Goal: Contribute content: Contribute content

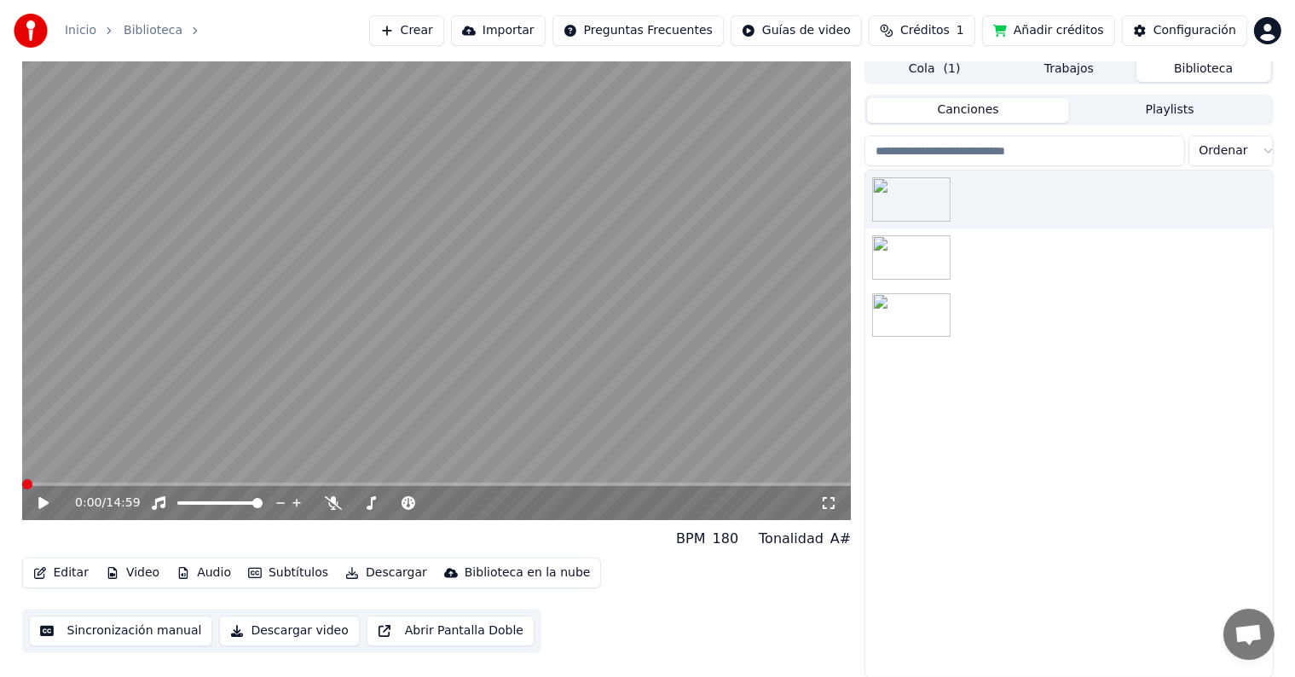
click at [1156, 468] on div at bounding box center [1068, 424] width 407 height 507
click at [559, 483] on span at bounding box center [437, 484] width 830 height 3
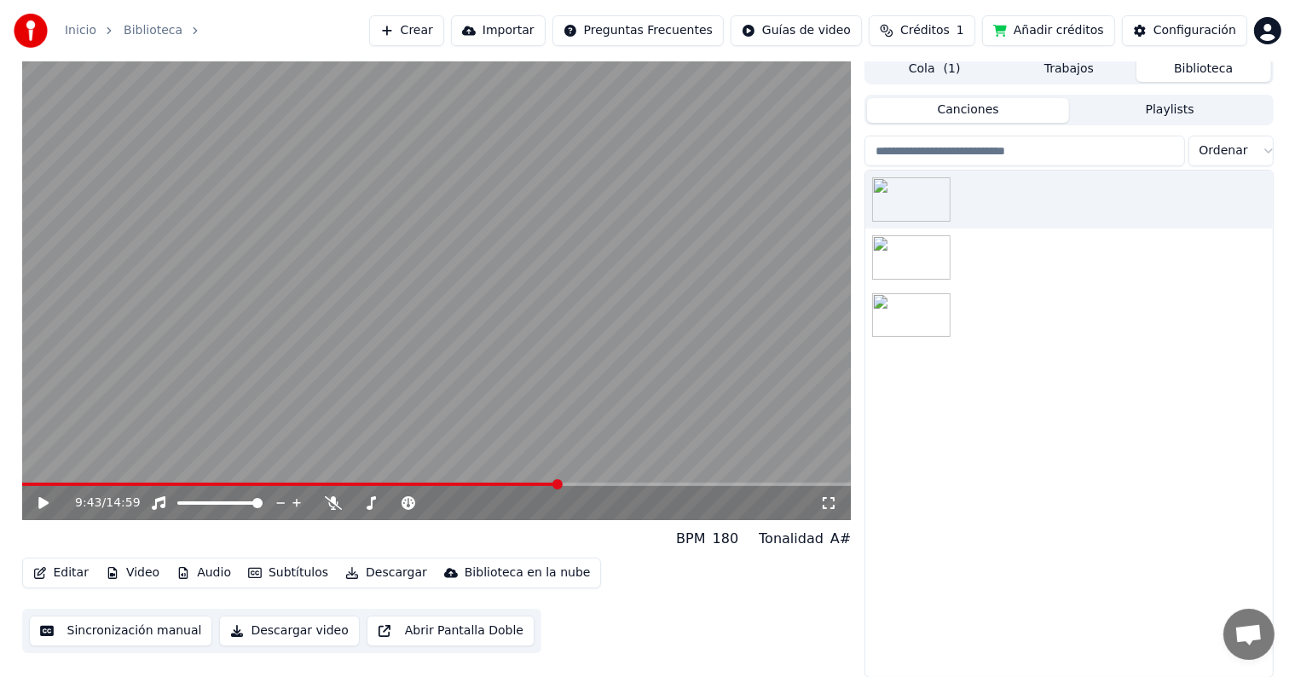
click at [437, 312] on video at bounding box center [437, 287] width 830 height 466
click at [337, 499] on icon at bounding box center [333, 503] width 17 height 14
click at [331, 499] on icon at bounding box center [333, 503] width 9 height 14
click at [331, 499] on icon at bounding box center [333, 503] width 17 height 14
click at [591, 485] on span at bounding box center [437, 484] width 830 height 3
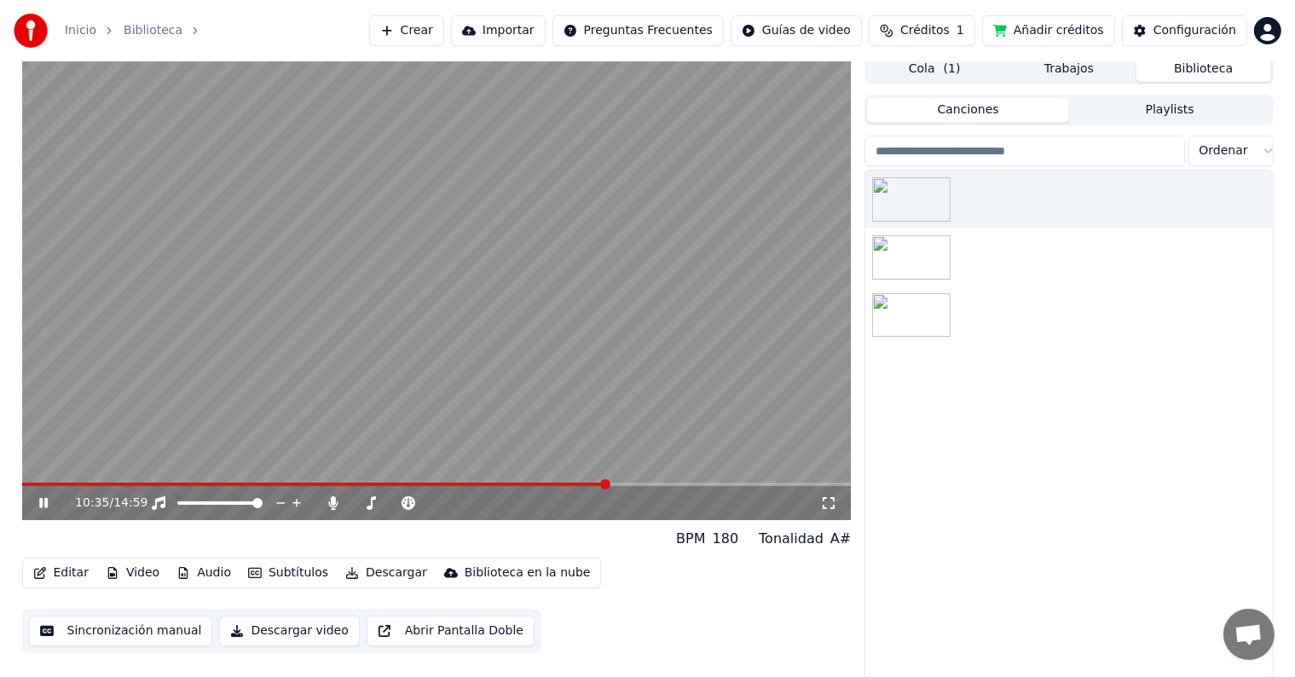
click at [607, 484] on span at bounding box center [437, 484] width 830 height 3
click at [622, 484] on span at bounding box center [437, 484] width 830 height 3
click at [645, 486] on span at bounding box center [437, 484] width 830 height 3
click at [657, 485] on span at bounding box center [437, 484] width 830 height 3
click at [667, 484] on span at bounding box center [437, 484] width 830 height 3
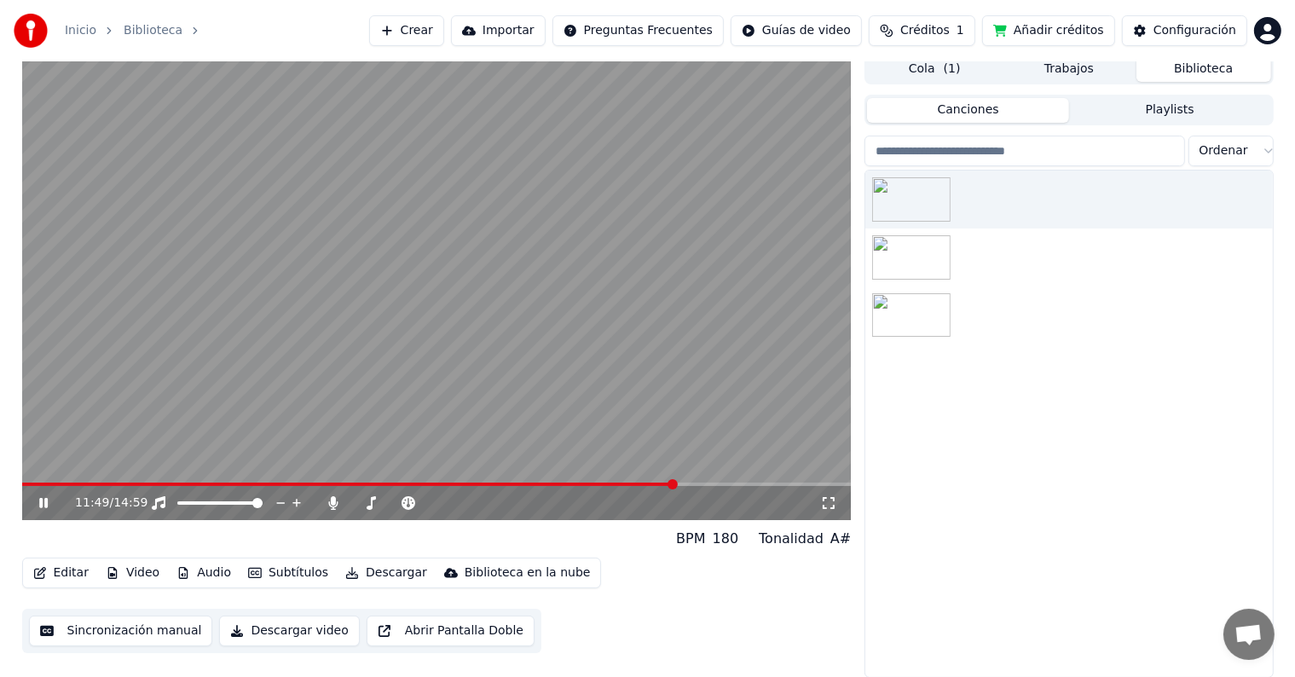
click at [675, 484] on span at bounding box center [437, 484] width 830 height 3
click at [694, 486] on div "11:49 / 14:59" at bounding box center [437, 503] width 830 height 34
click at [686, 484] on span at bounding box center [437, 484] width 830 height 3
click at [712, 485] on span at bounding box center [437, 484] width 830 height 3
click at [41, 498] on icon at bounding box center [43, 503] width 9 height 10
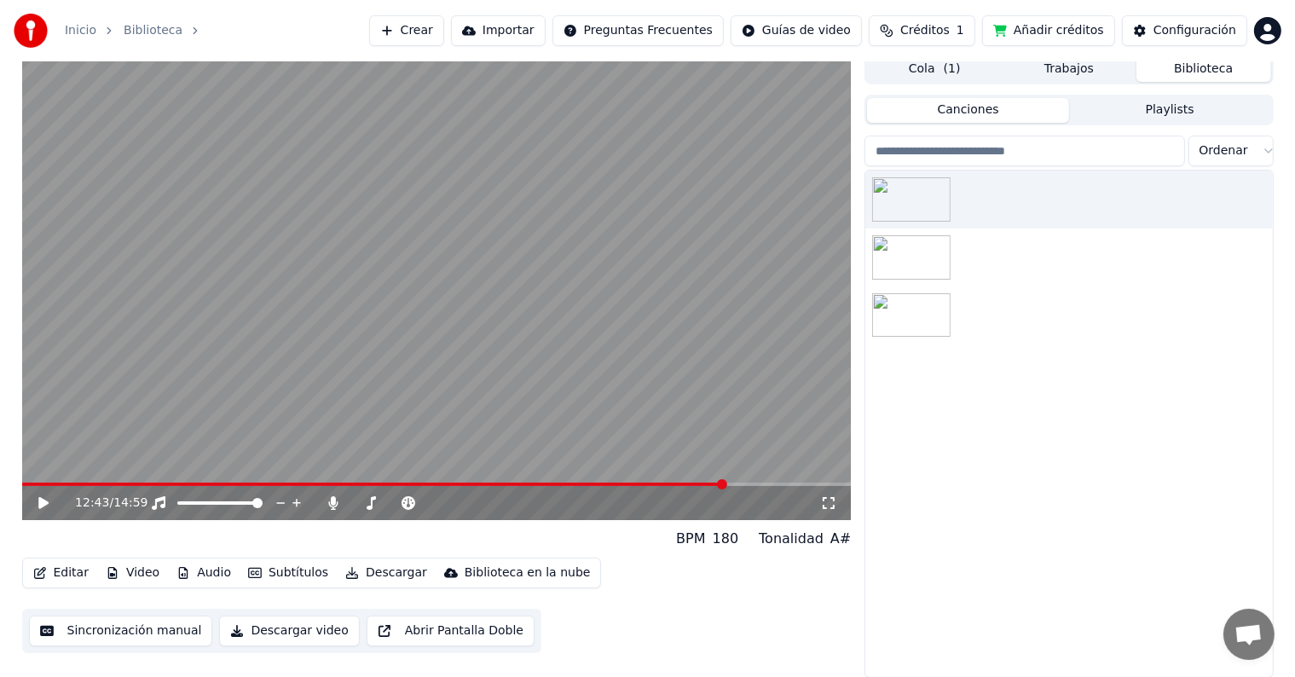
click at [60, 580] on button "Editar" at bounding box center [60, 573] width 69 height 24
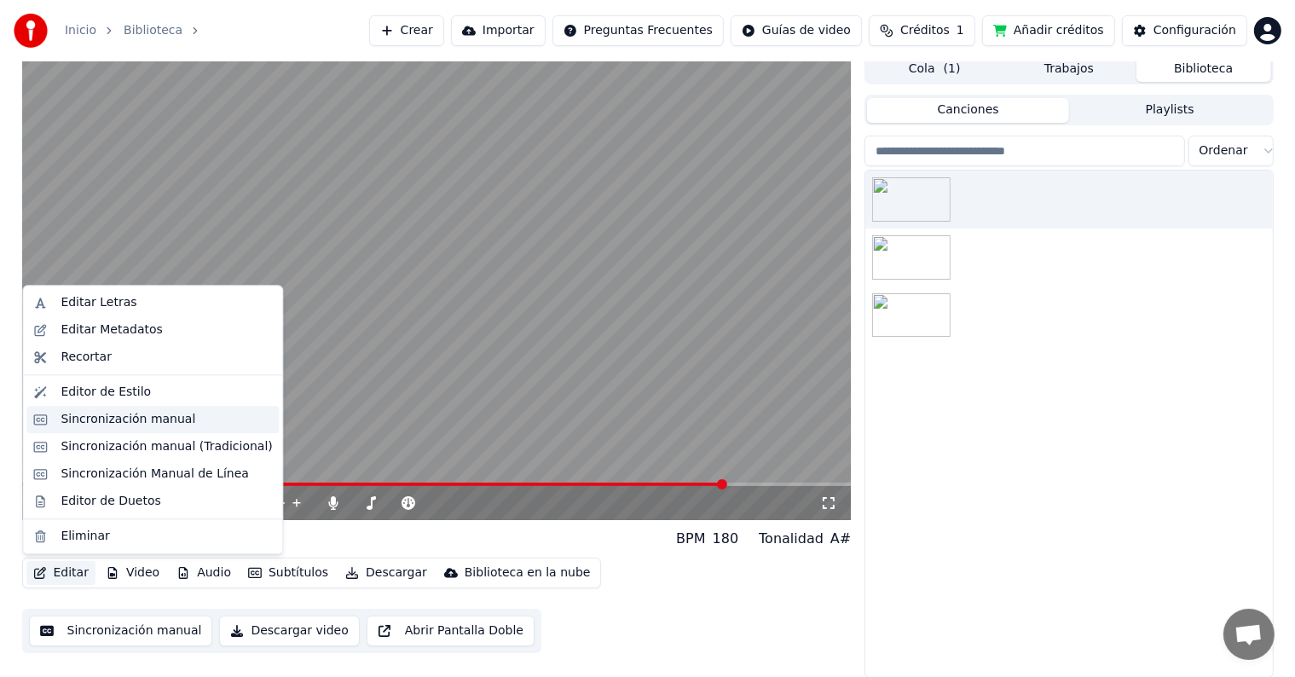
click at [140, 424] on div "Sincronización manual" at bounding box center [128, 419] width 135 height 17
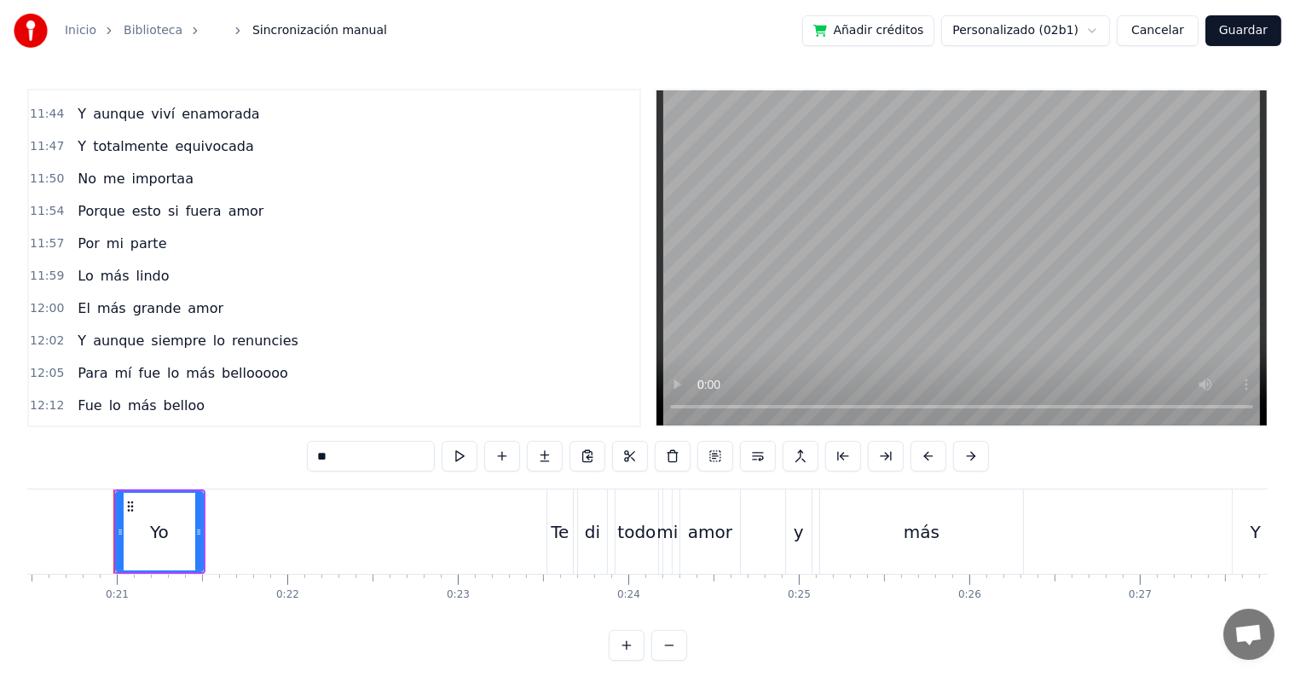
scroll to position [5040, 0]
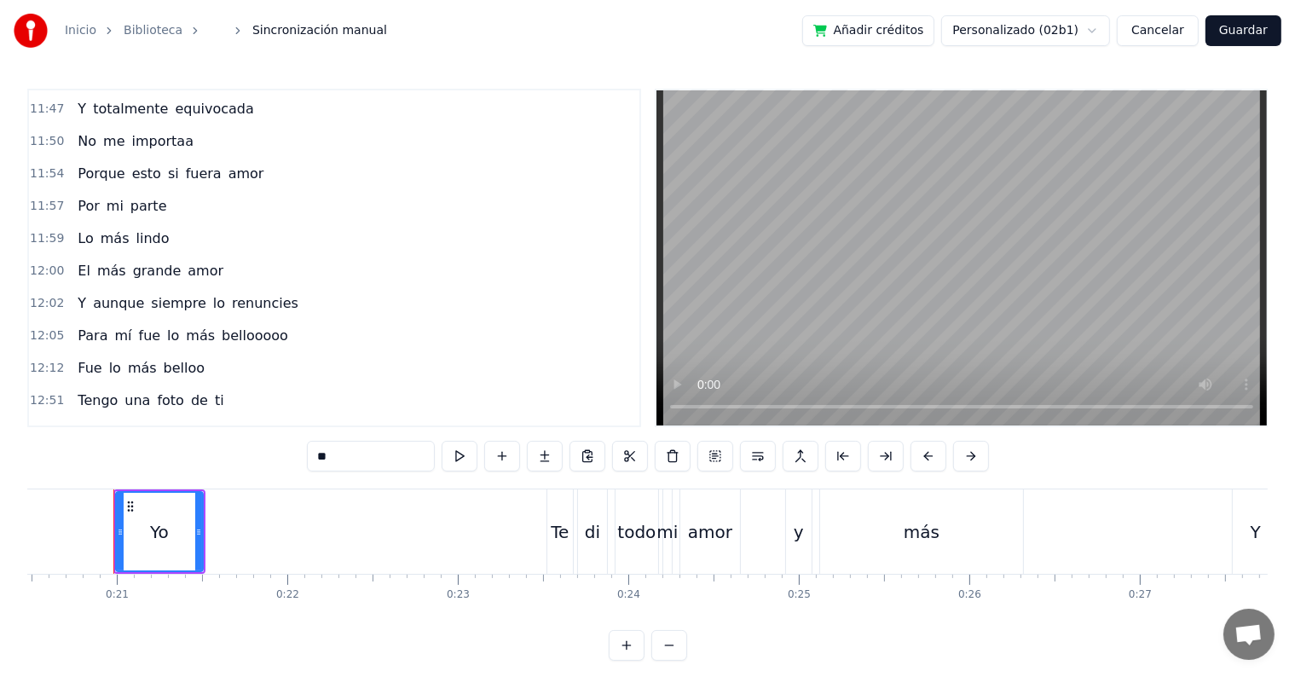
click at [224, 352] on div "12:12 Fue lo más belloo" at bounding box center [334, 368] width 611 height 32
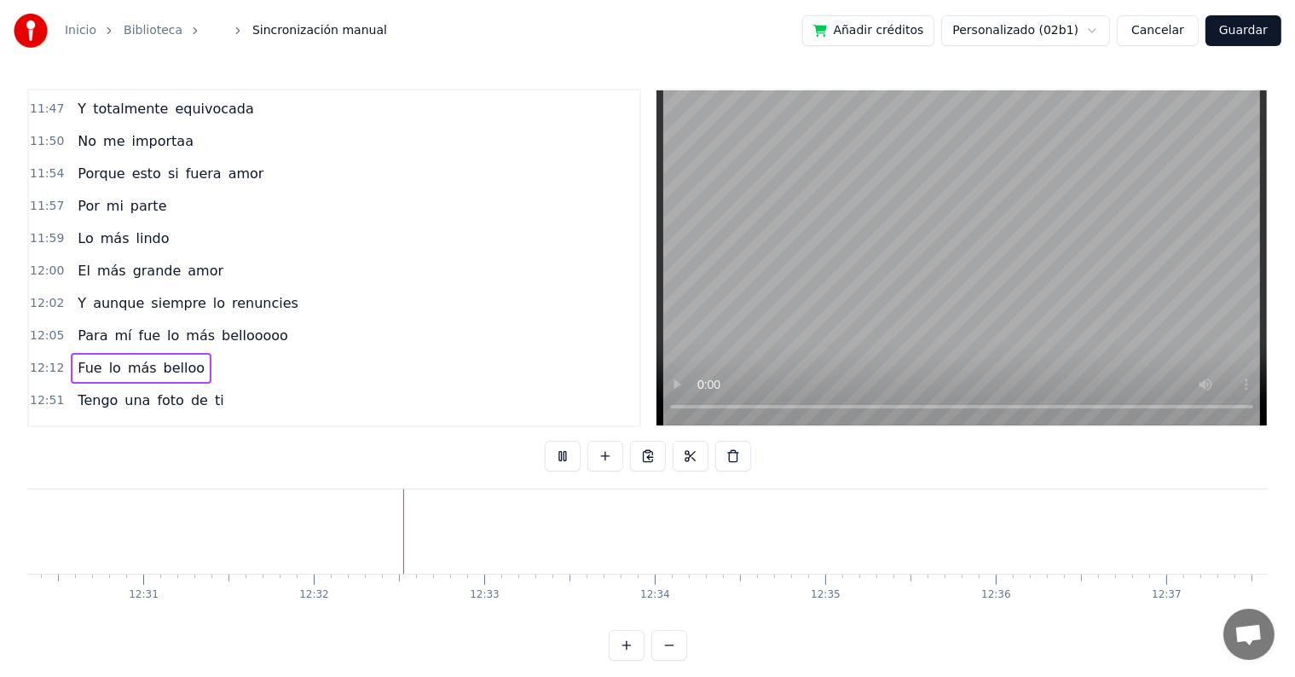
scroll to position [0, 128171]
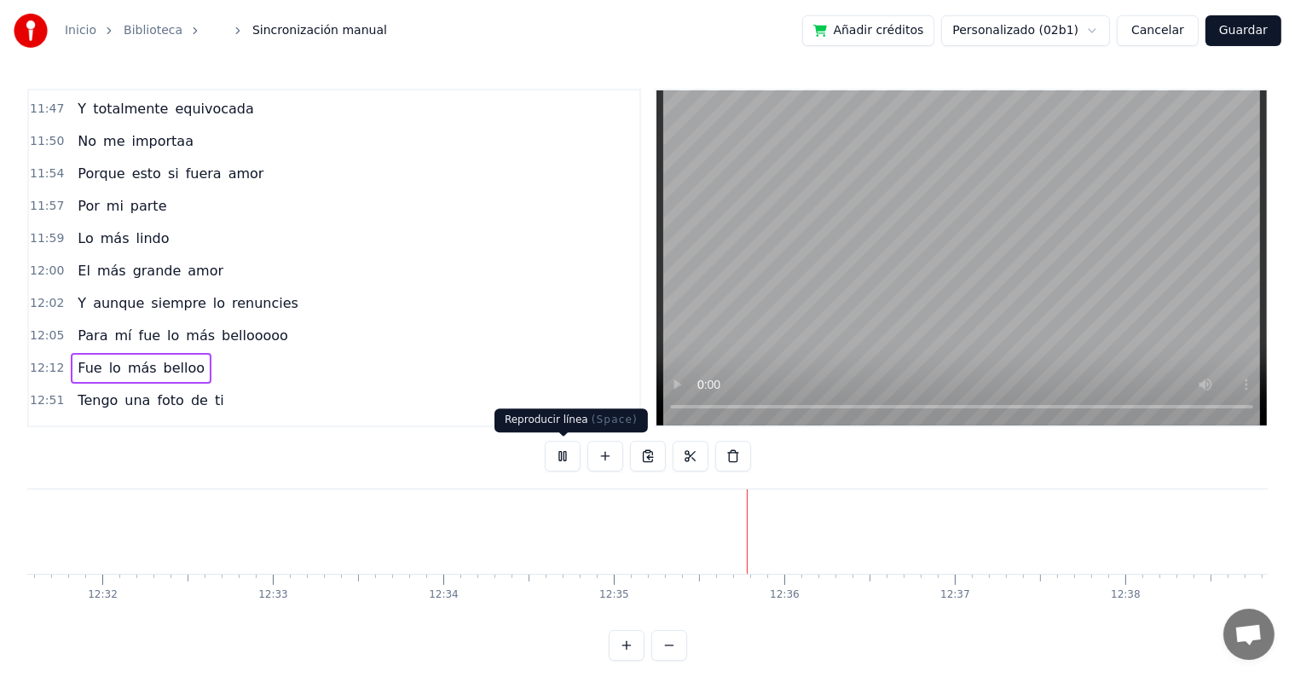
click at [559, 450] on button at bounding box center [563, 456] width 36 height 31
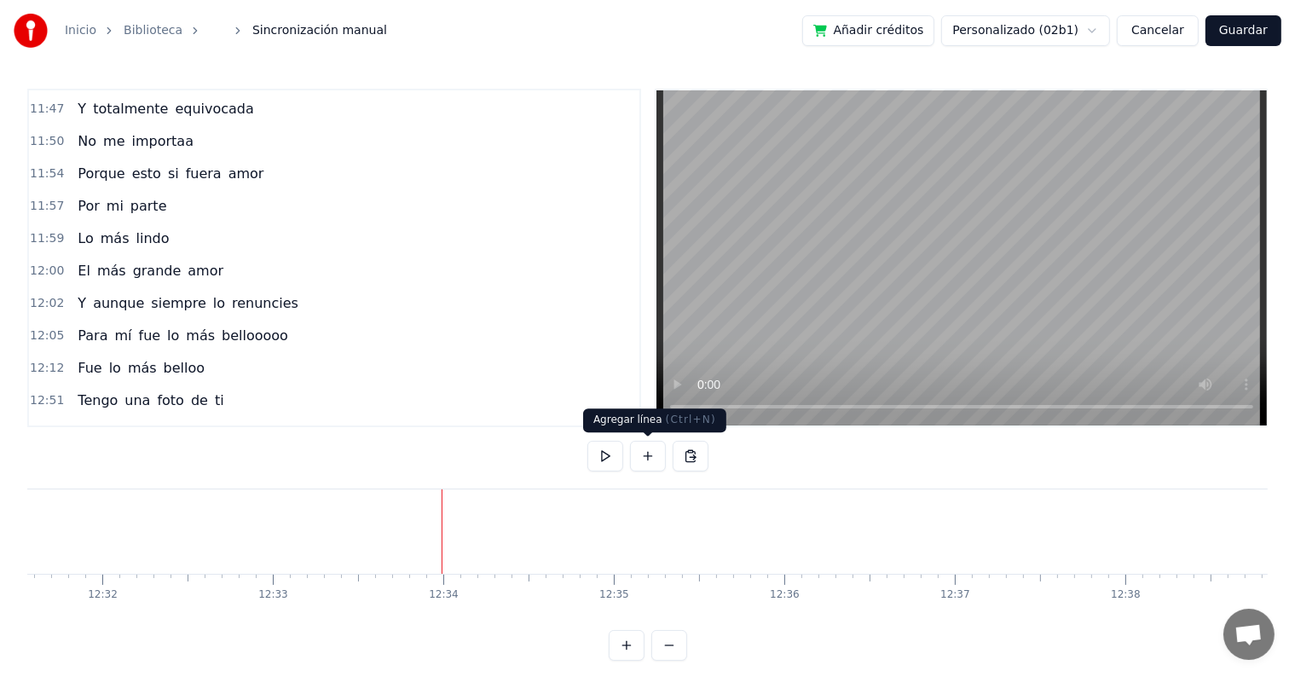
click at [646, 460] on button at bounding box center [648, 456] width 36 height 31
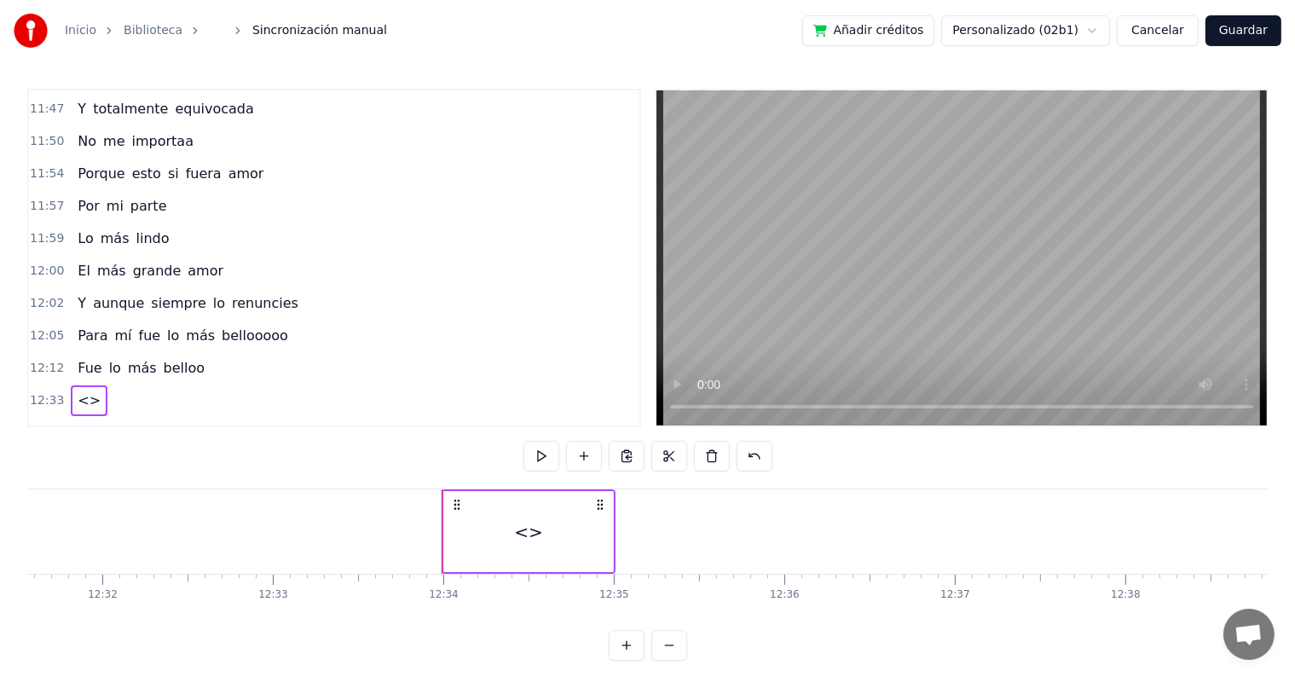
click at [545, 553] on div "<>" at bounding box center [528, 531] width 169 height 81
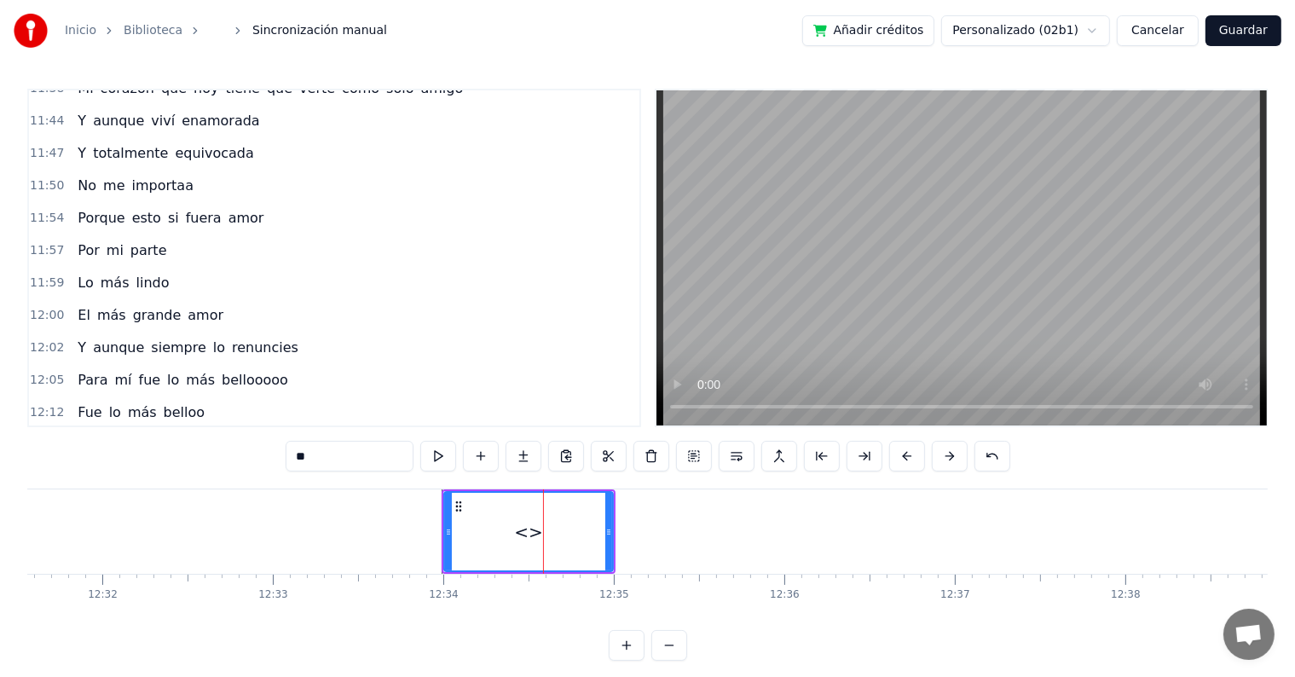
scroll to position [4993, 0]
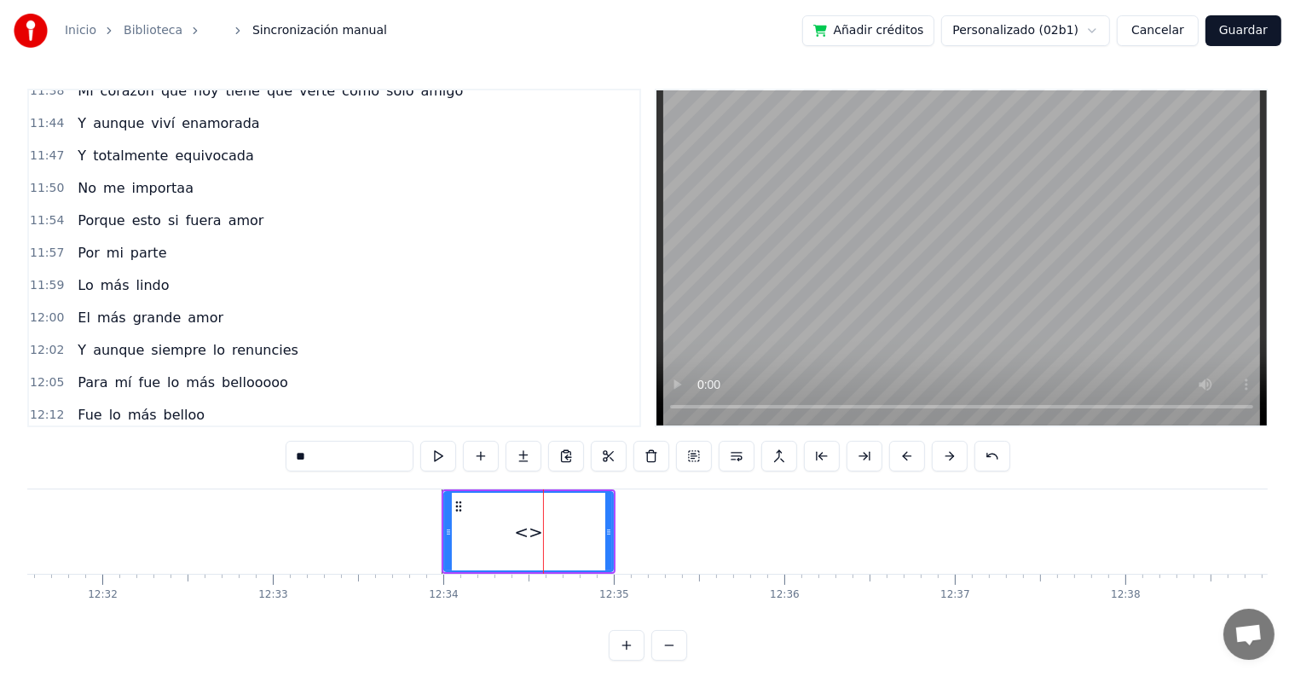
drag, startPoint x: 373, startPoint y: 458, endPoint x: 247, endPoint y: 454, distance: 125.4
click at [247, 454] on div "0:[DEMOGRAPHIC_DATA] 0:23 Te di todo mi amor y más 0:27 Y tú 0:30 No reconoces …" at bounding box center [647, 375] width 1241 height 572
paste input "**********"
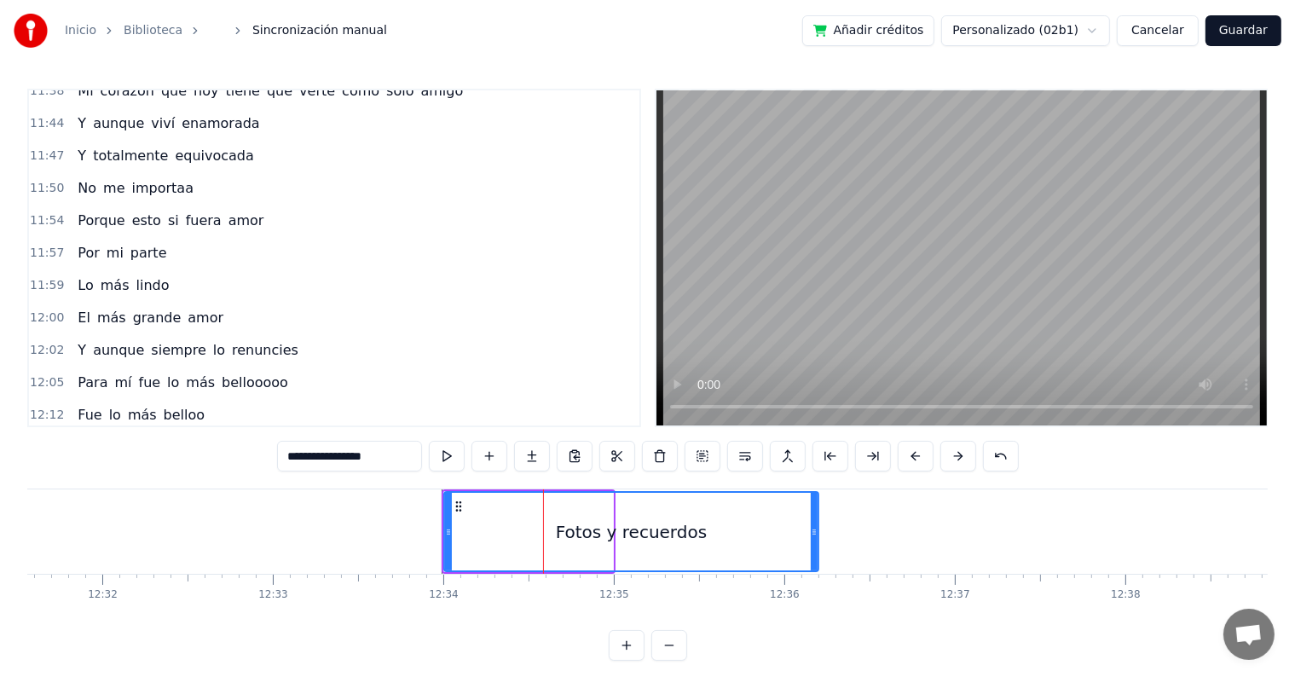
drag, startPoint x: 610, startPoint y: 525, endPoint x: 815, endPoint y: 526, distance: 205.5
click at [815, 526] on icon at bounding box center [814, 532] width 7 height 14
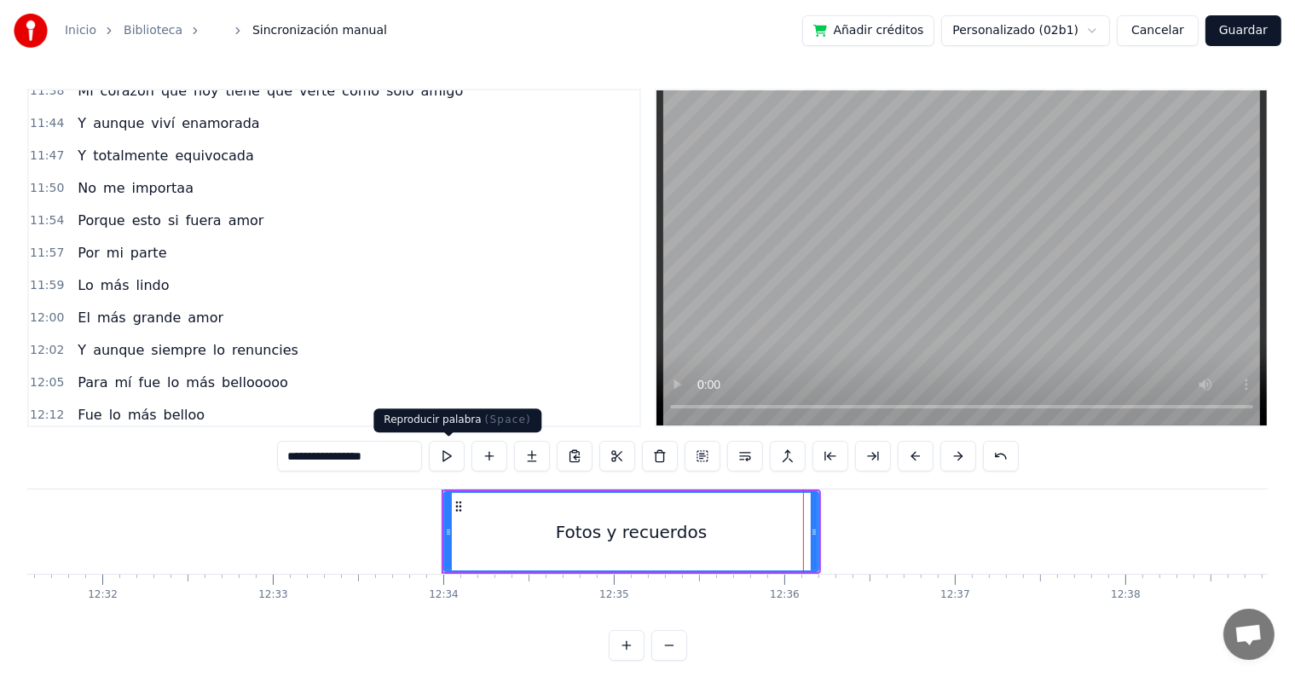
click at [447, 457] on button at bounding box center [447, 456] width 36 height 31
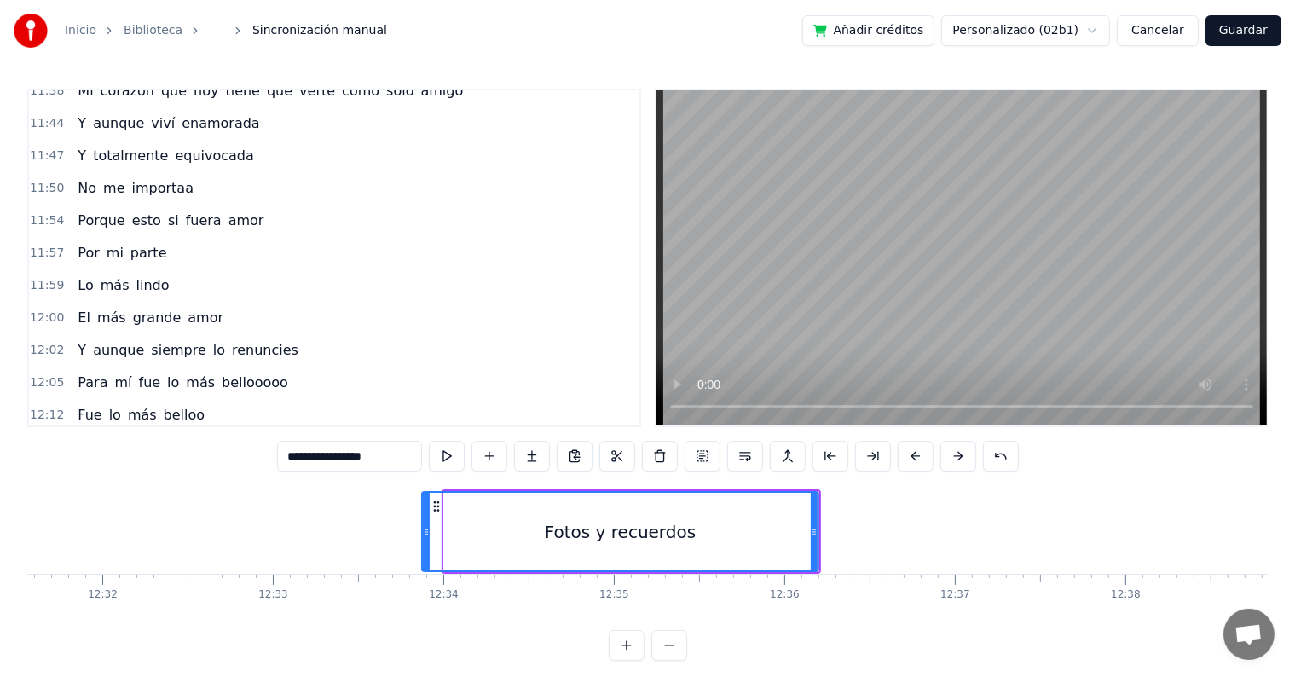
drag, startPoint x: 450, startPoint y: 529, endPoint x: 428, endPoint y: 529, distance: 22.2
click at [428, 529] on icon at bounding box center [426, 532] width 7 height 14
click at [454, 460] on button at bounding box center [447, 456] width 36 height 31
click at [559, 536] on div "Fotos y recuerdos" at bounding box center [620, 532] width 151 height 26
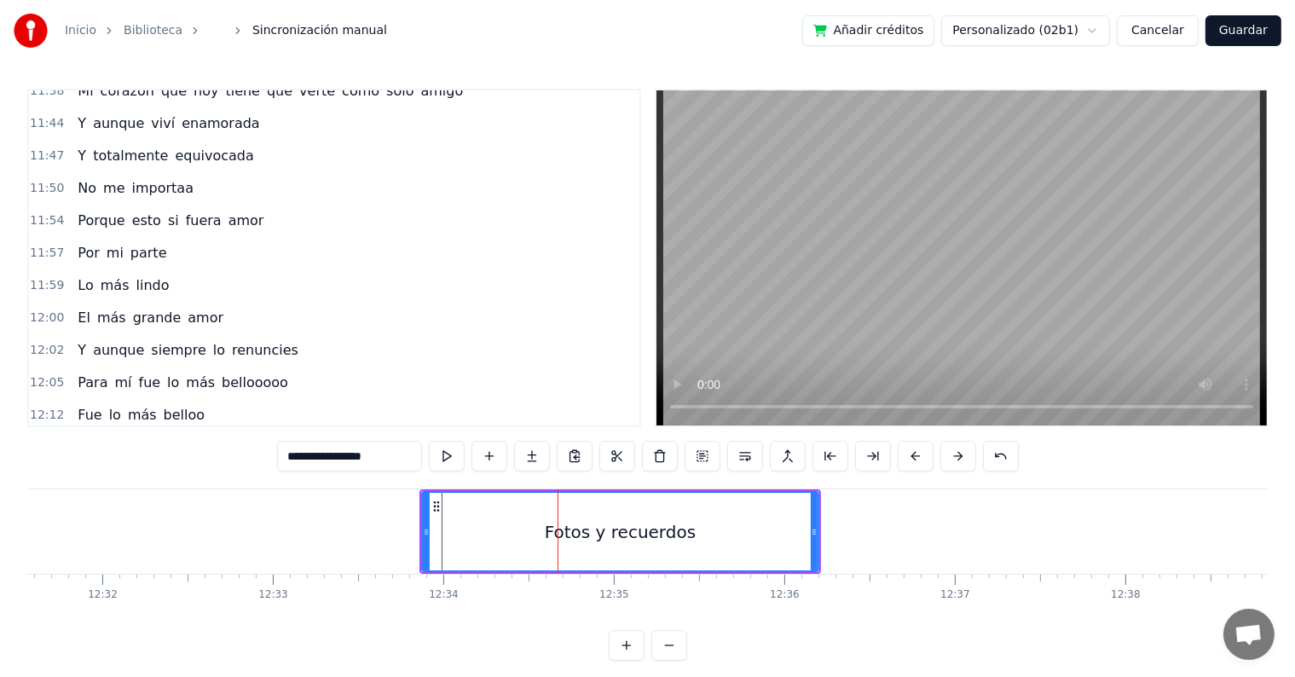
drag, startPoint x: 321, startPoint y: 456, endPoint x: 401, endPoint y: 457, distance: 80.2
click at [401, 457] on input "**********" at bounding box center [349, 456] width 145 height 31
type input "*****"
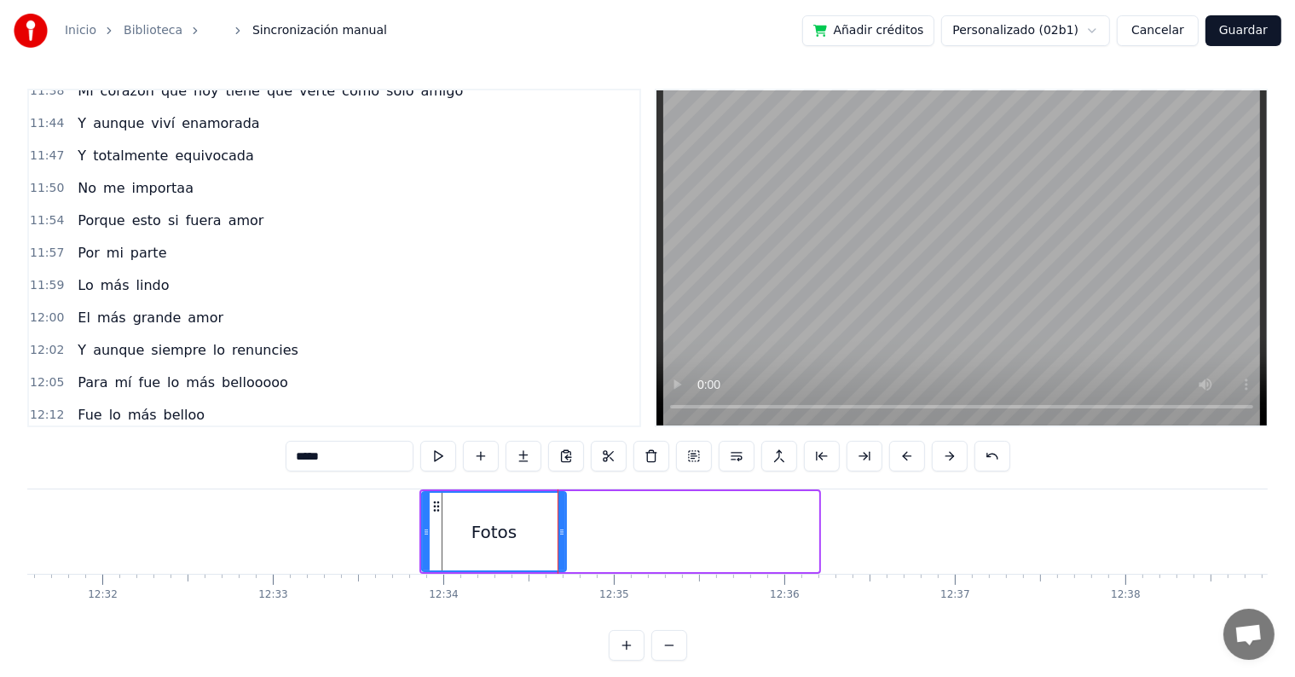
drag, startPoint x: 813, startPoint y: 522, endPoint x: 560, endPoint y: 535, distance: 252.7
click at [560, 535] on div at bounding box center [562, 532] width 7 height 78
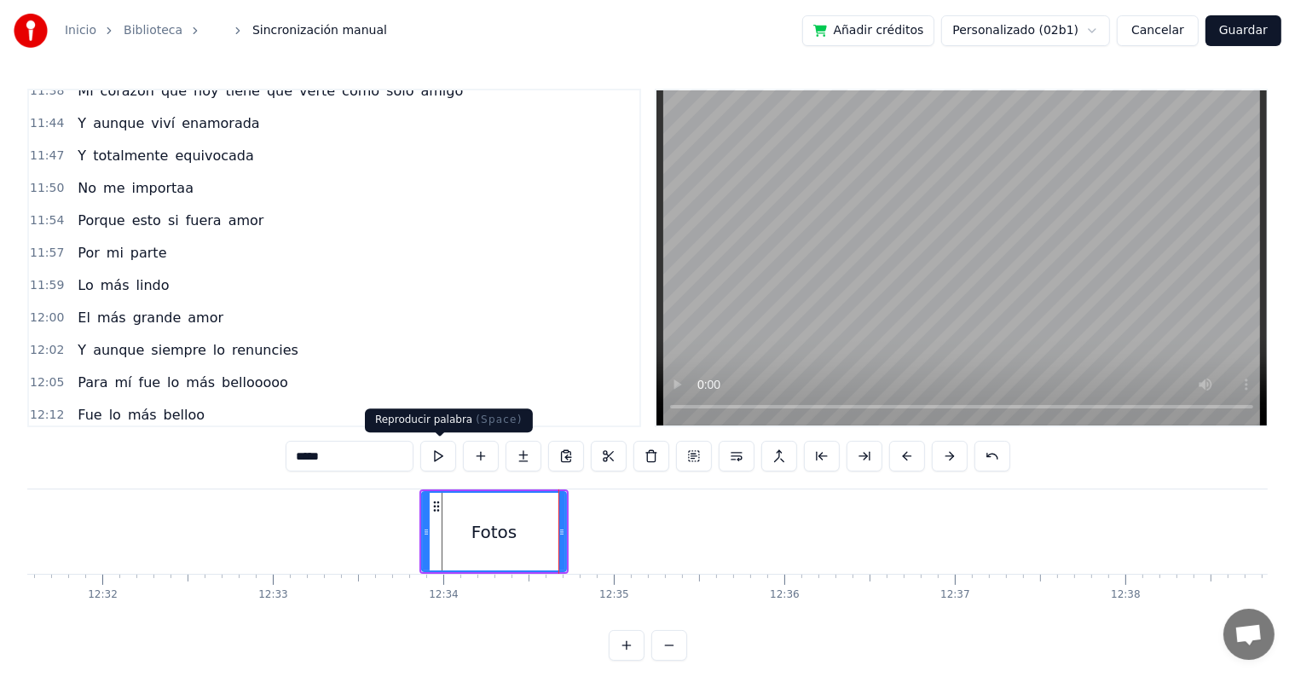
click at [443, 450] on button at bounding box center [438, 456] width 36 height 31
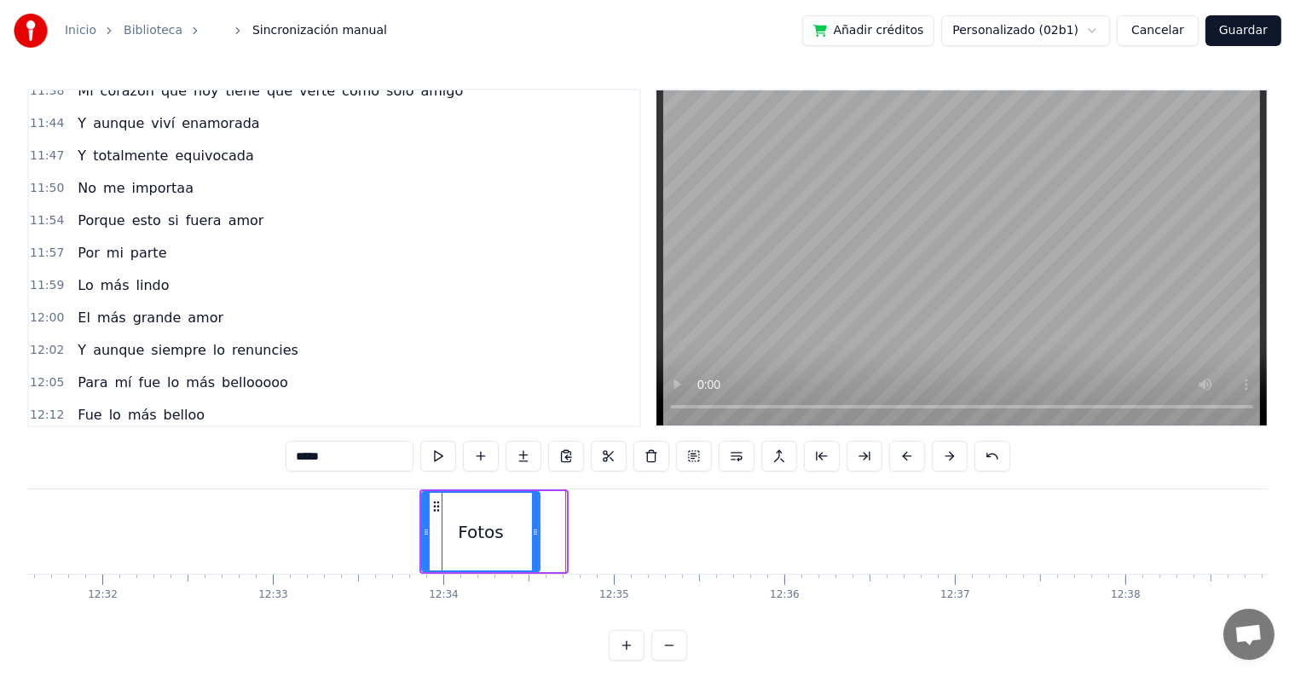
drag, startPoint x: 563, startPoint y: 519, endPoint x: 475, endPoint y: 490, distance: 92.5
click at [535, 521] on div at bounding box center [535, 532] width 7 height 78
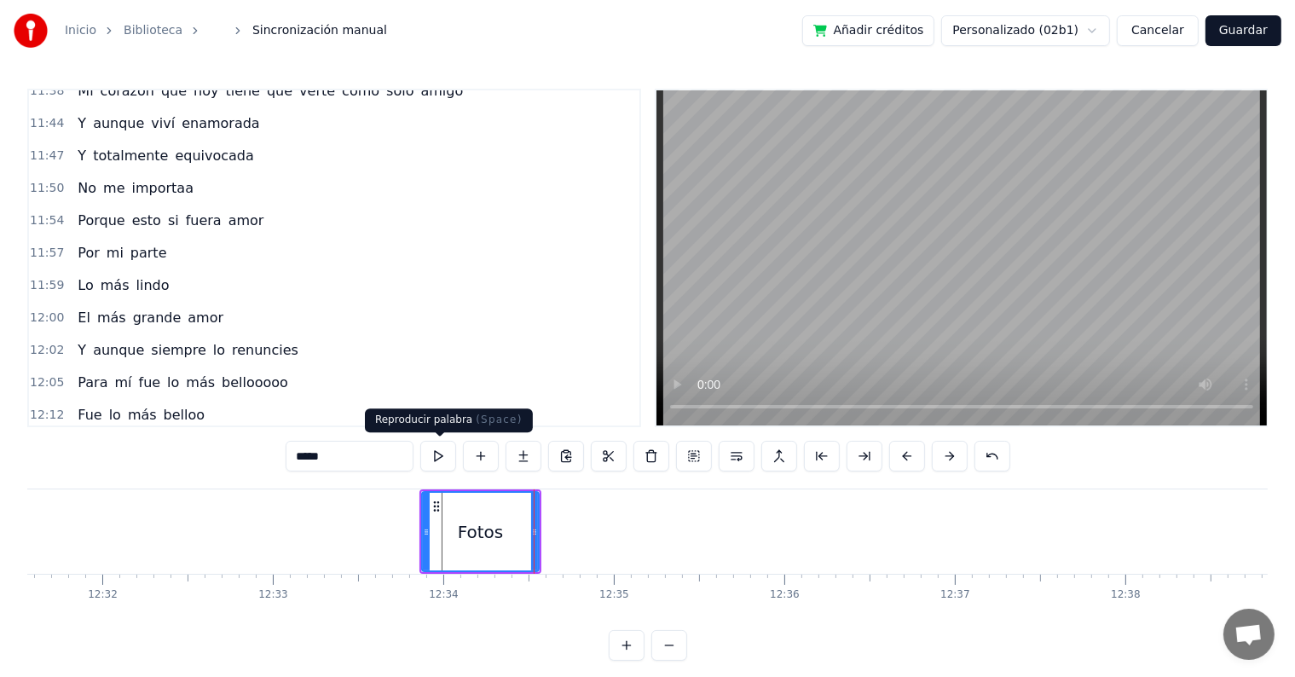
click at [431, 452] on button at bounding box center [438, 456] width 36 height 31
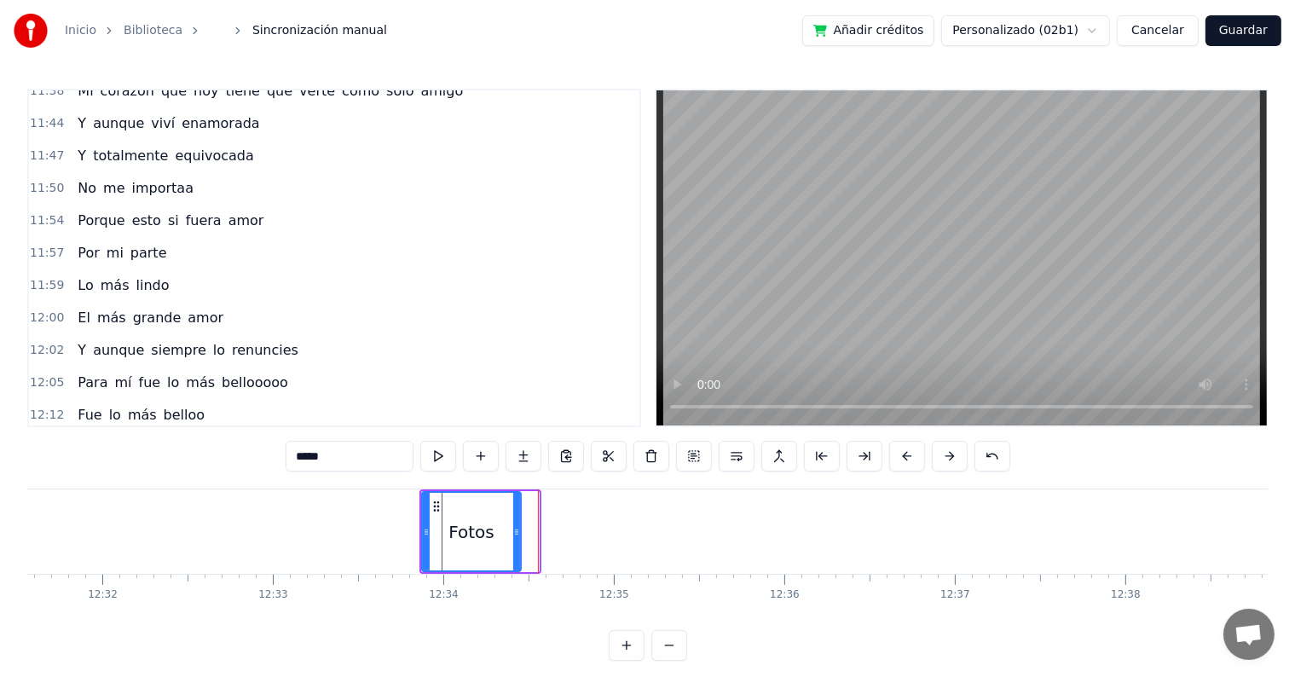
drag, startPoint x: 533, startPoint y: 534, endPoint x: 515, endPoint y: 535, distance: 17.9
click at [515, 535] on icon at bounding box center [516, 532] width 7 height 14
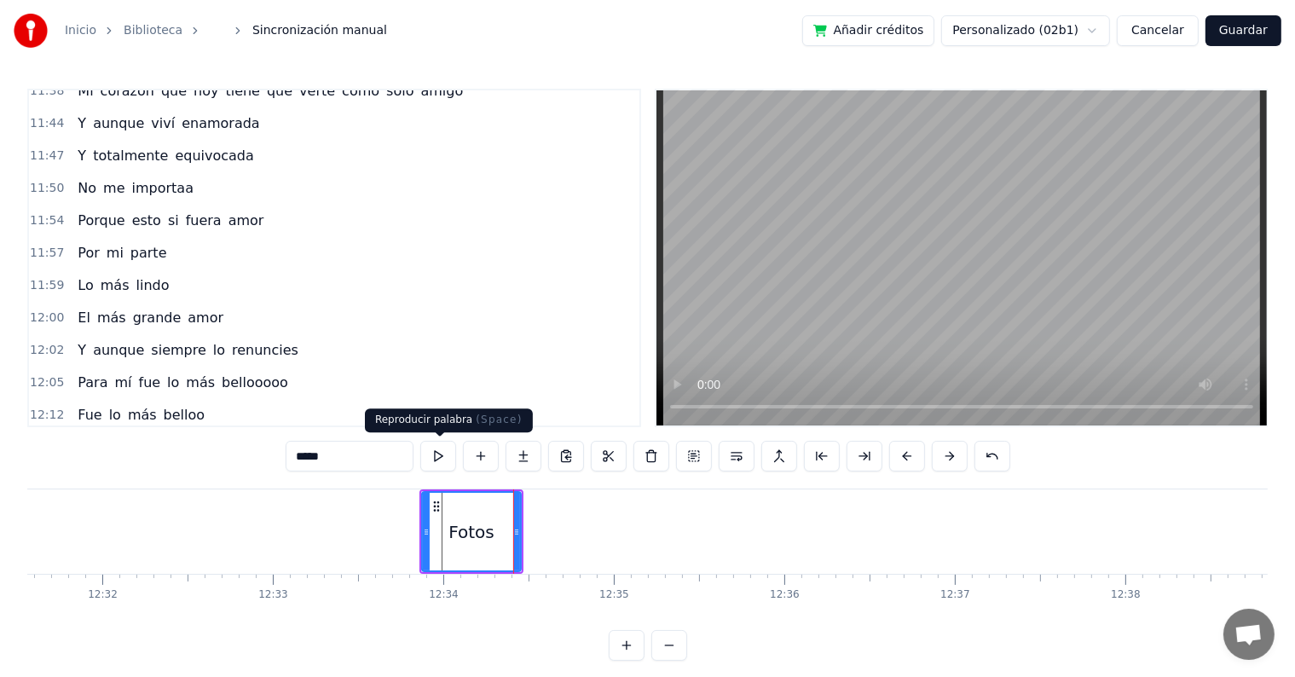
click at [437, 458] on button at bounding box center [438, 456] width 36 height 31
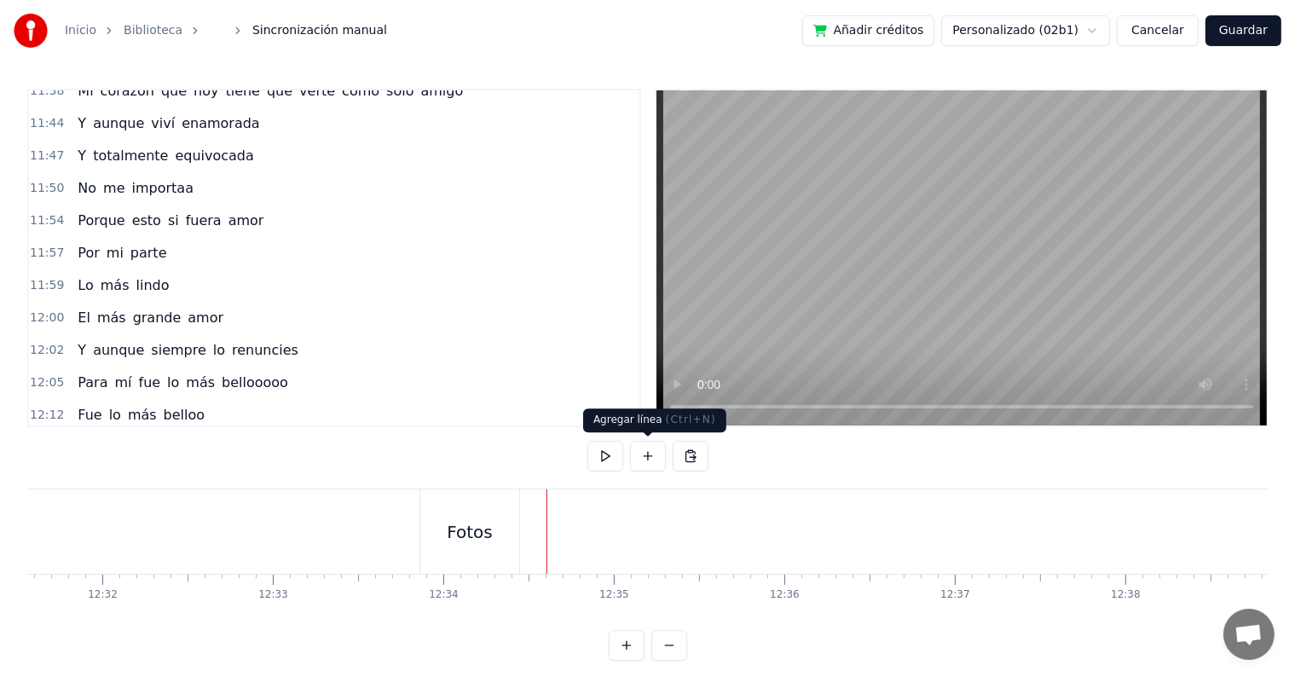
click at [640, 460] on button at bounding box center [648, 456] width 36 height 31
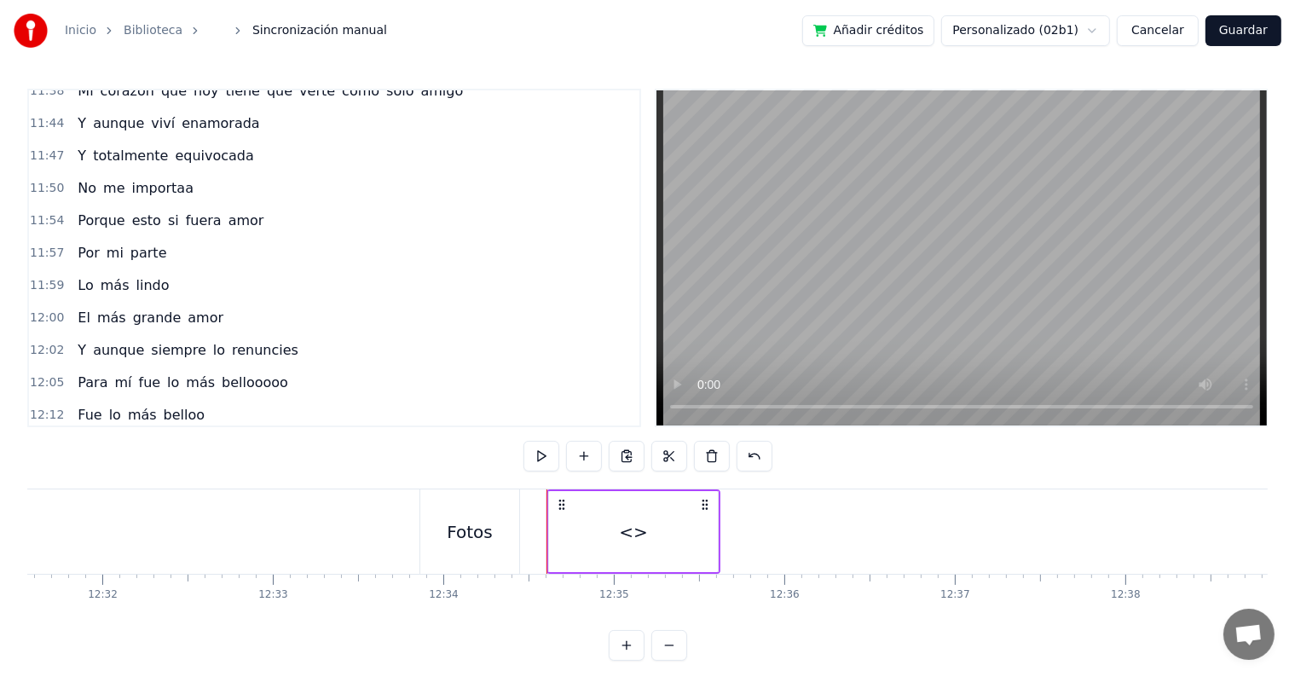
click at [571, 525] on div "<>" at bounding box center [633, 531] width 169 height 81
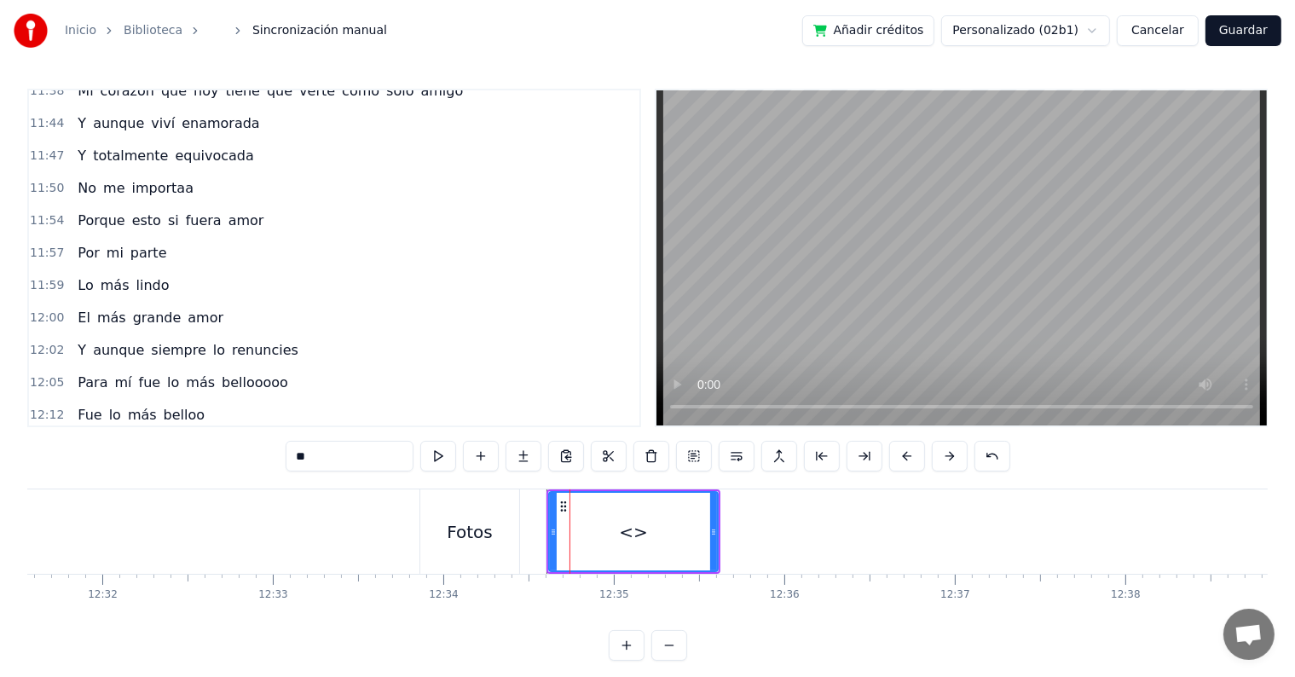
scroll to position [5025, 0]
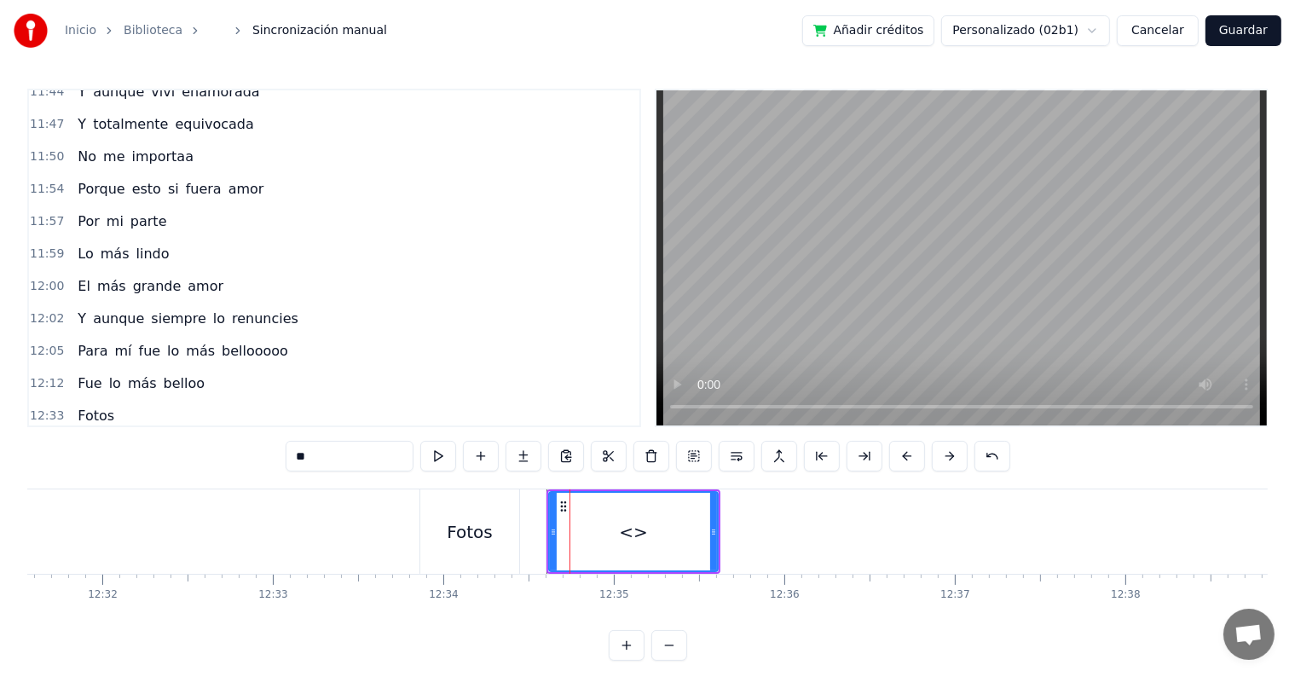
drag, startPoint x: 283, startPoint y: 460, endPoint x: 212, endPoint y: 460, distance: 70.8
click at [212, 460] on div "0:[DEMOGRAPHIC_DATA] 0:23 Te di todo mi amor y más 0:27 Y tú 0:30 No reconoces …" at bounding box center [647, 375] width 1241 height 572
paste input "*********"
drag, startPoint x: 713, startPoint y: 522, endPoint x: 808, endPoint y: 527, distance: 95.6
click at [808, 527] on div at bounding box center [809, 532] width 7 height 78
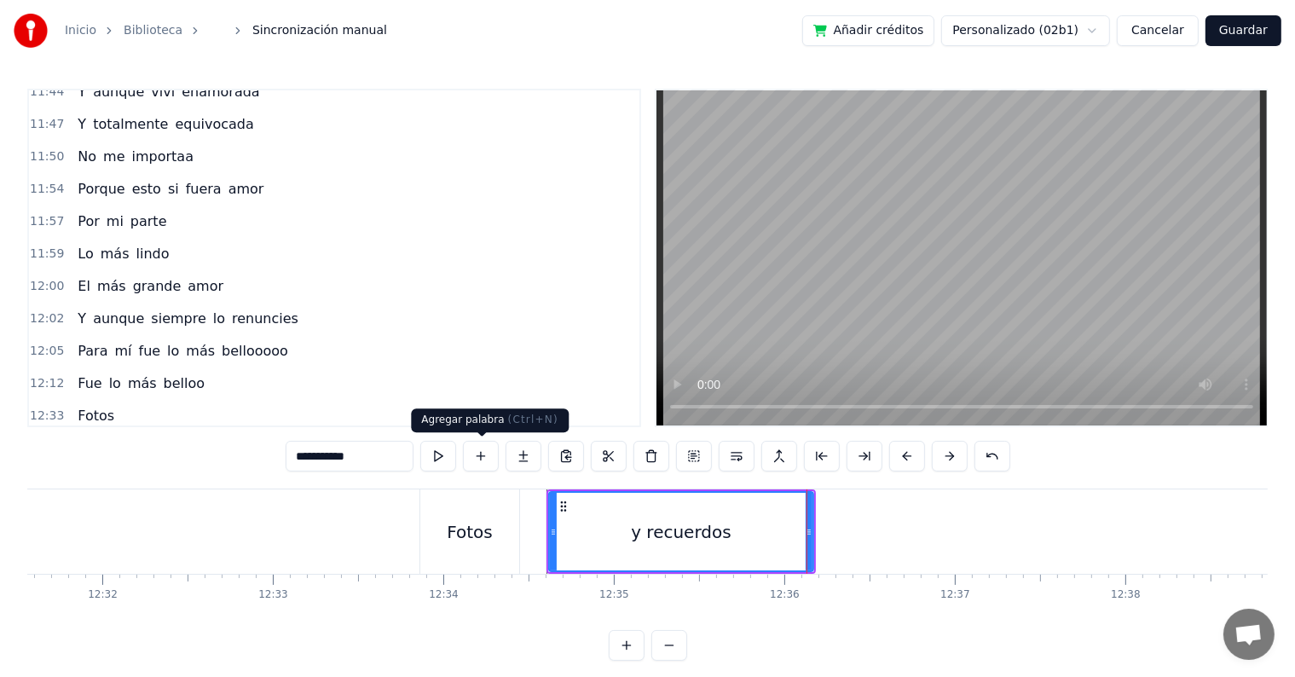
type input "**********"
click at [446, 457] on button at bounding box center [438, 456] width 36 height 31
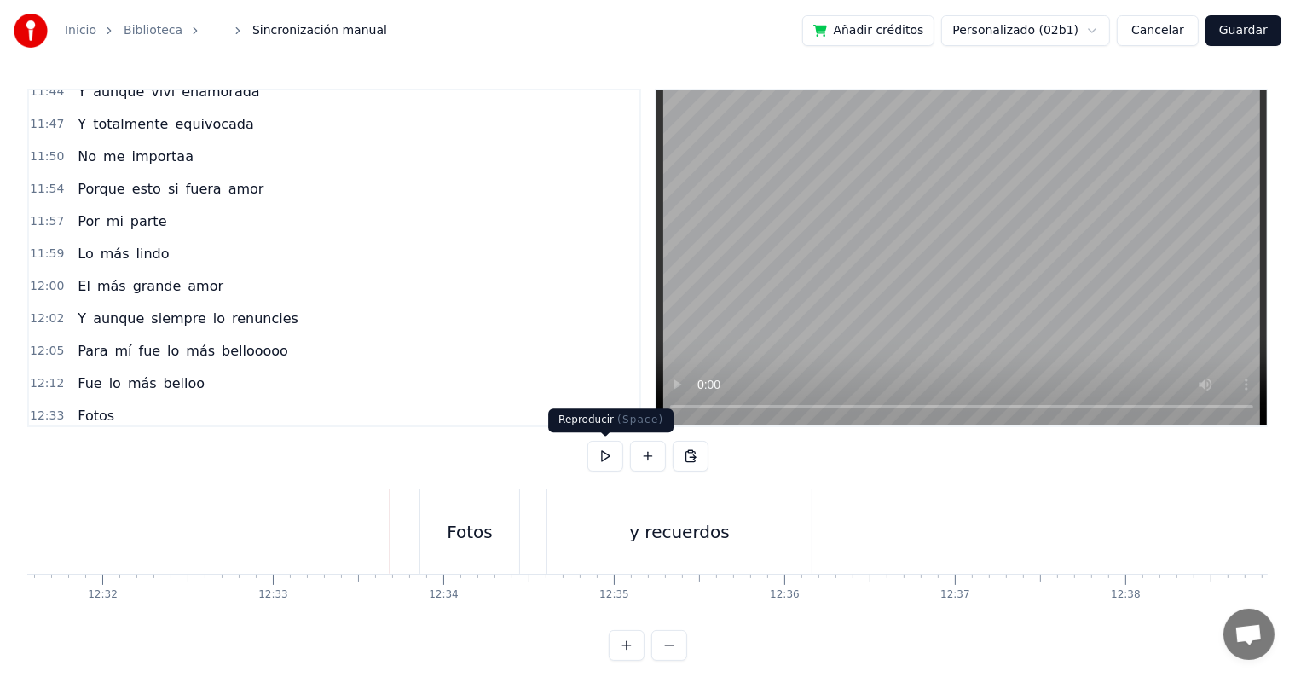
click at [607, 456] on button at bounding box center [606, 456] width 36 height 31
click at [500, 522] on div "Fotos" at bounding box center [469, 531] width 99 height 84
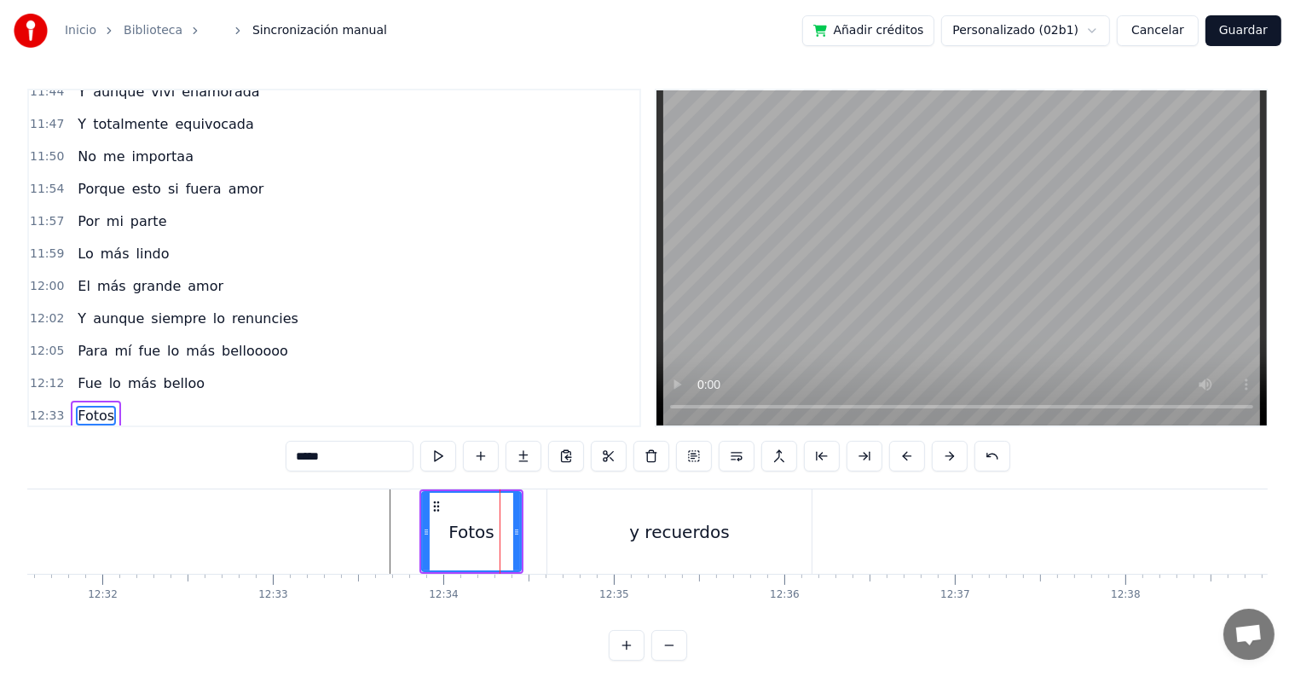
scroll to position [4993, 0]
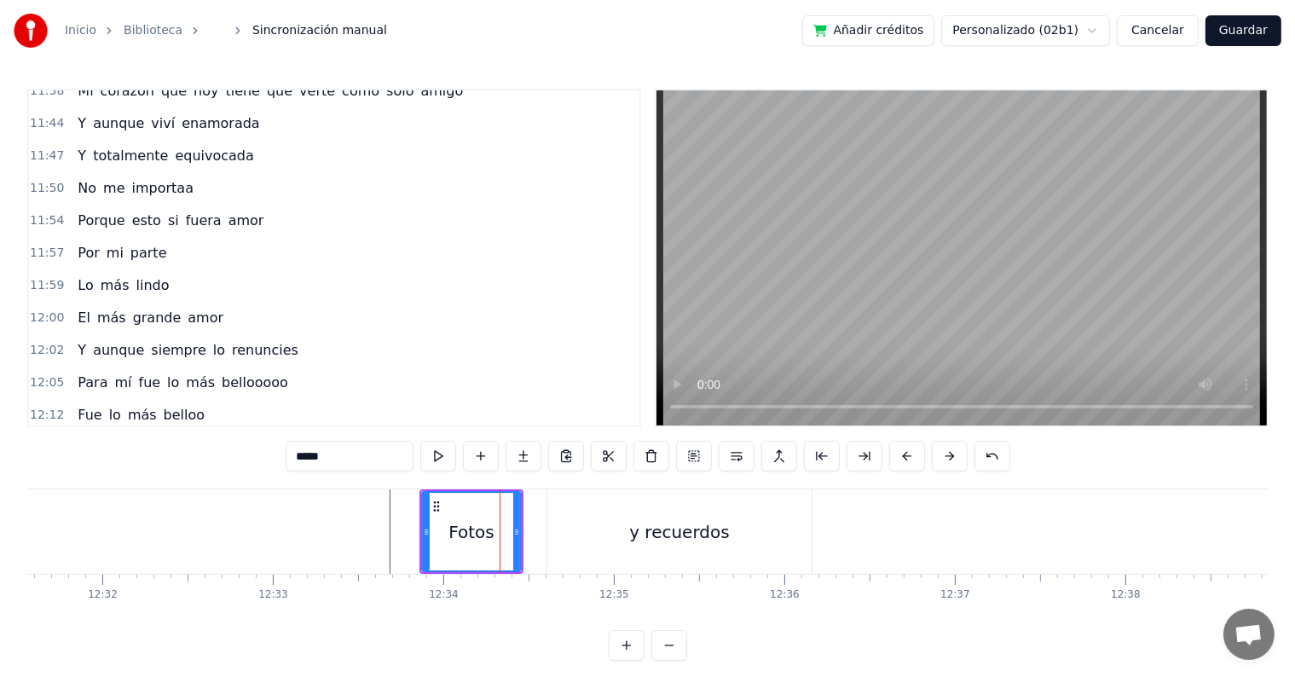
click at [624, 519] on div "y recuerdos" at bounding box center [679, 531] width 264 height 84
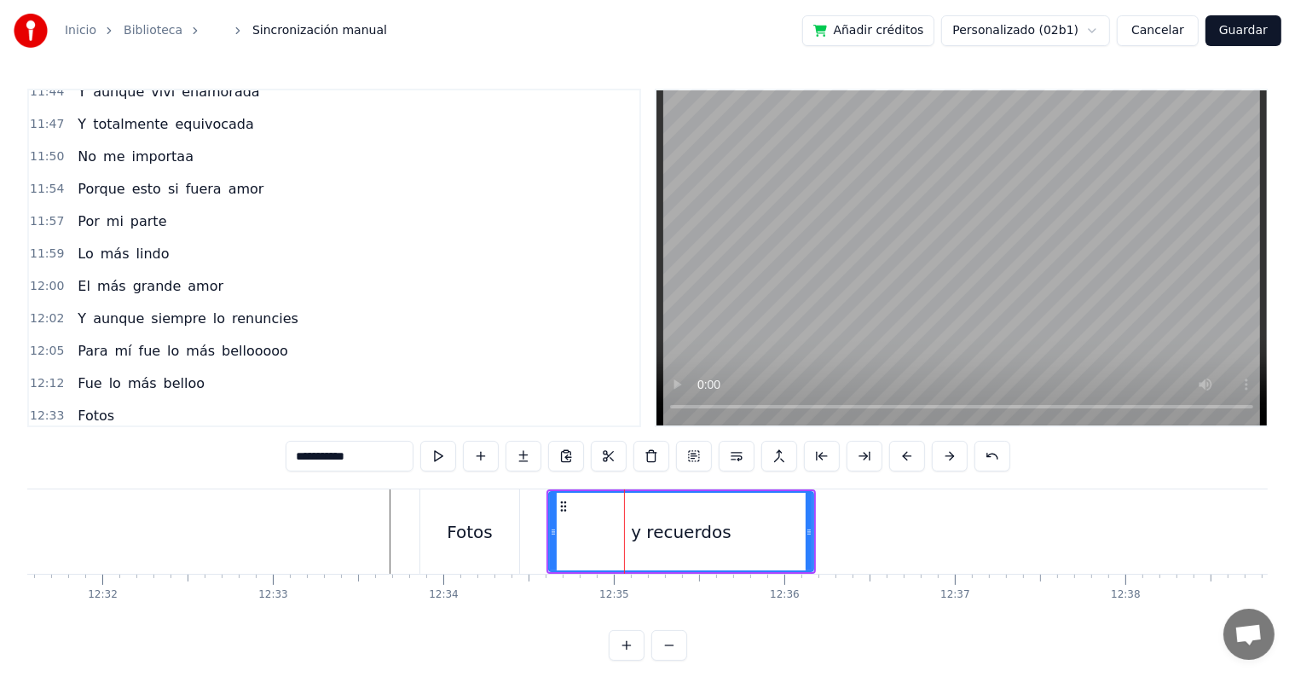
click at [479, 530] on div "Fotos" at bounding box center [470, 532] width 46 height 26
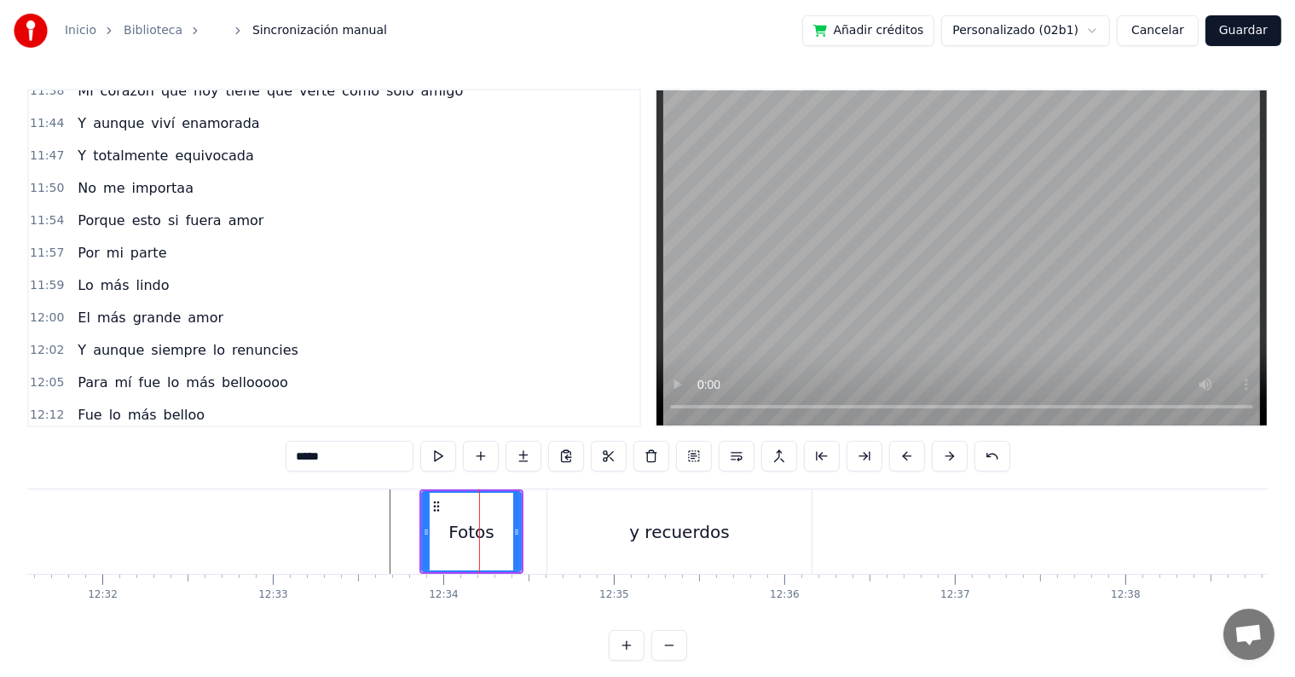
click at [634, 536] on div "y recuerdos" at bounding box center [679, 531] width 264 height 84
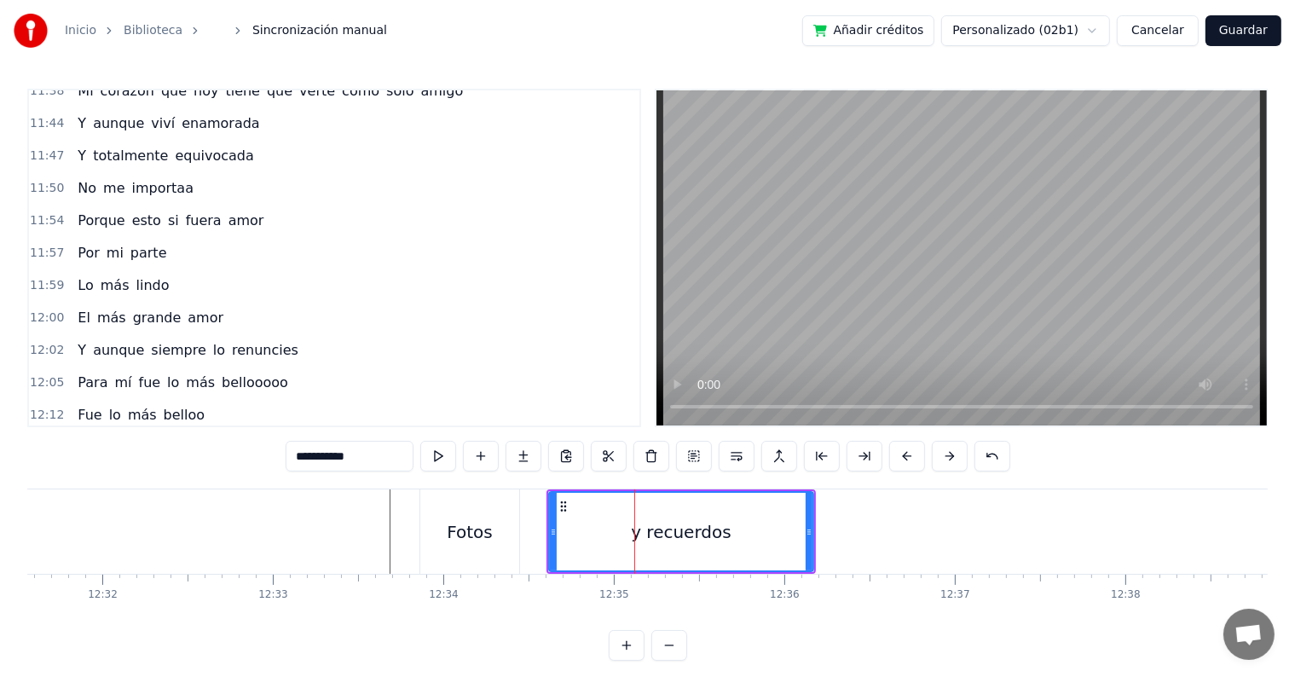
scroll to position [5025, 0]
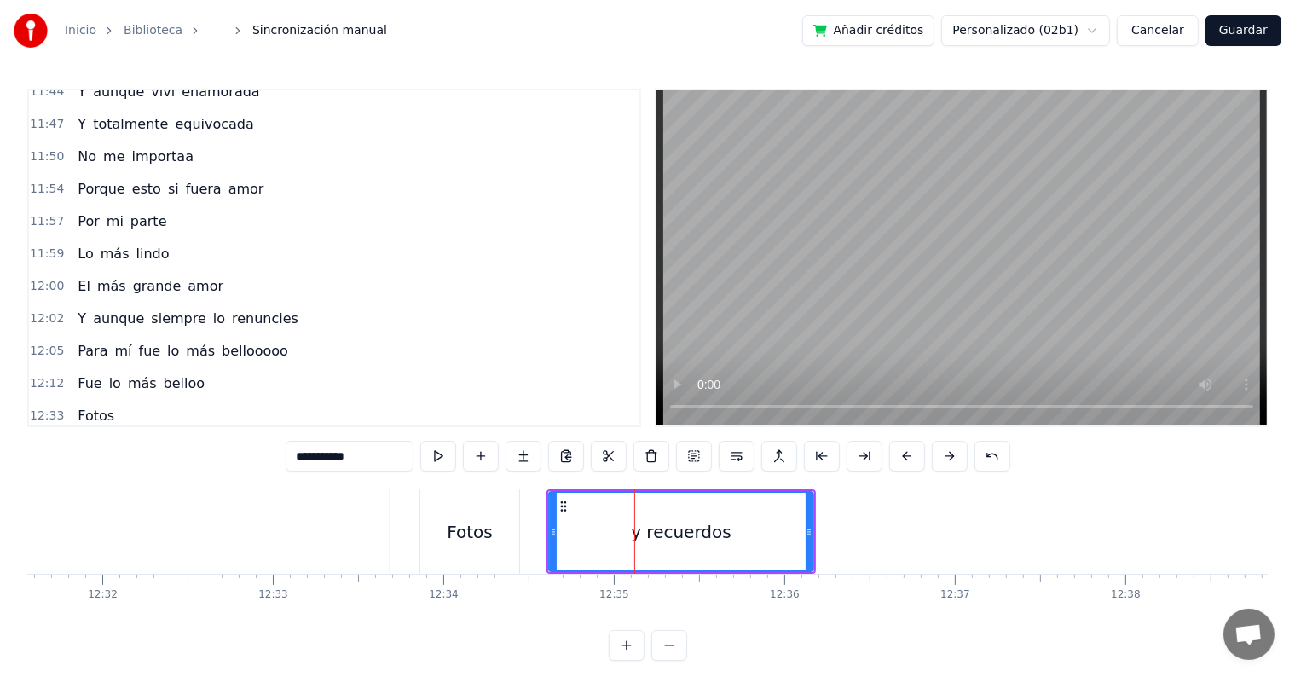
click at [102, 406] on span "Fotos" at bounding box center [96, 416] width 40 height 20
type input "*****"
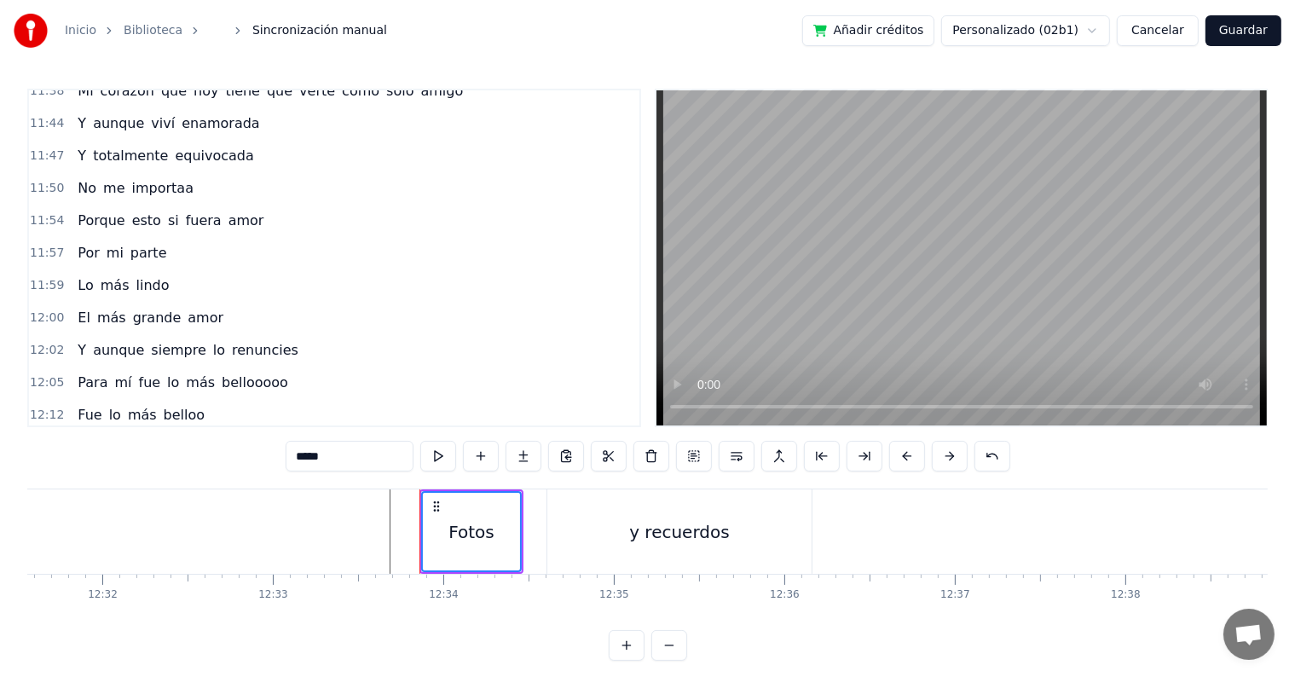
click at [123, 470] on span "y recuerdos" at bounding box center [118, 480] width 84 height 20
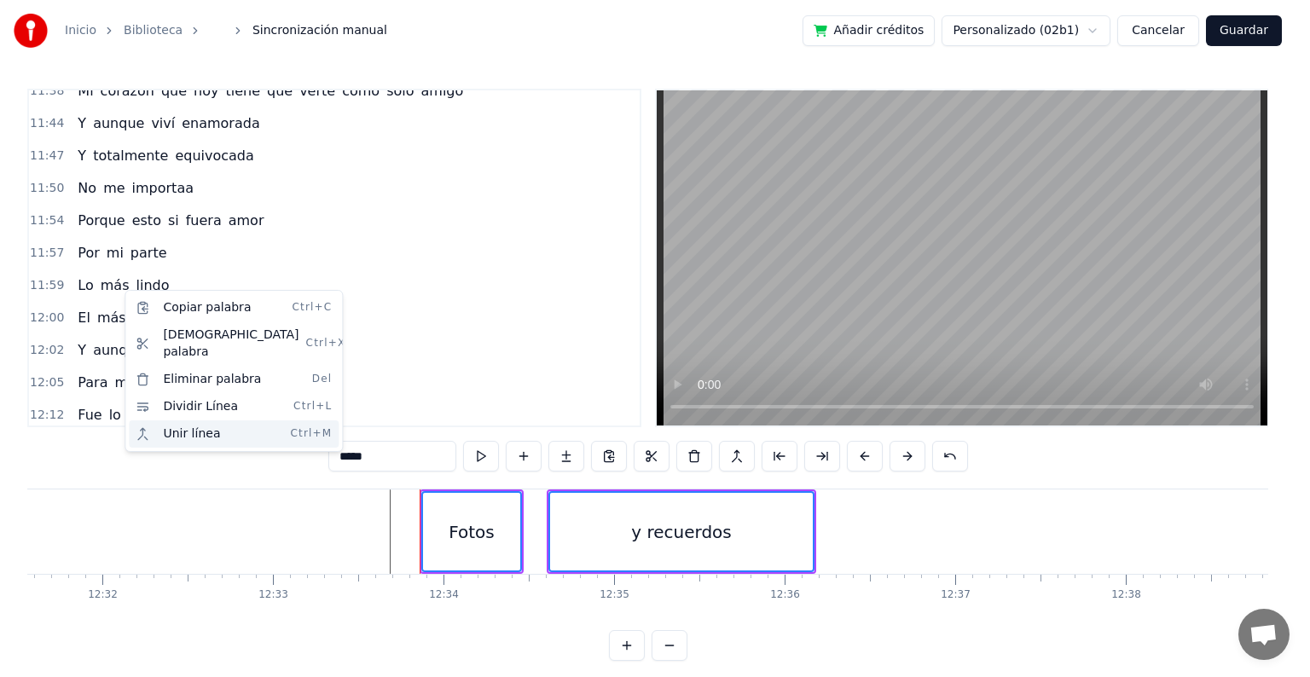
click at [229, 420] on div "Unir línea Ctrl+M" at bounding box center [234, 433] width 210 height 27
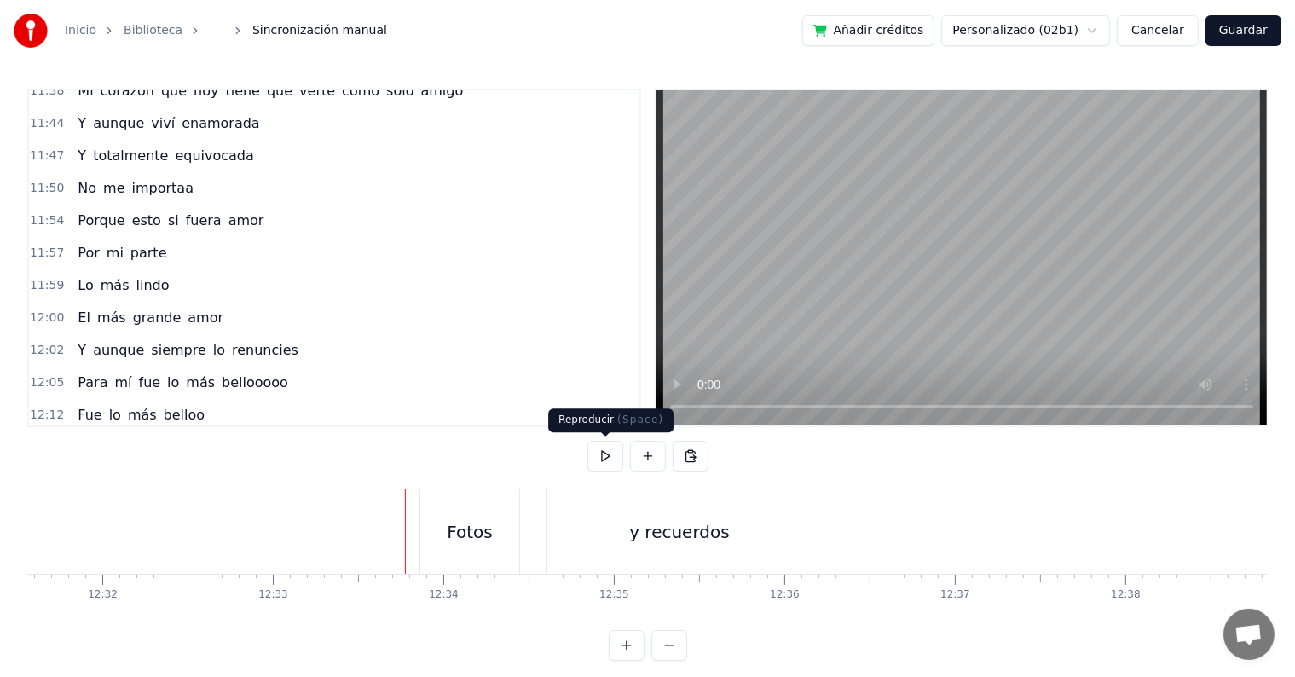
click at [600, 455] on button at bounding box center [606, 456] width 36 height 31
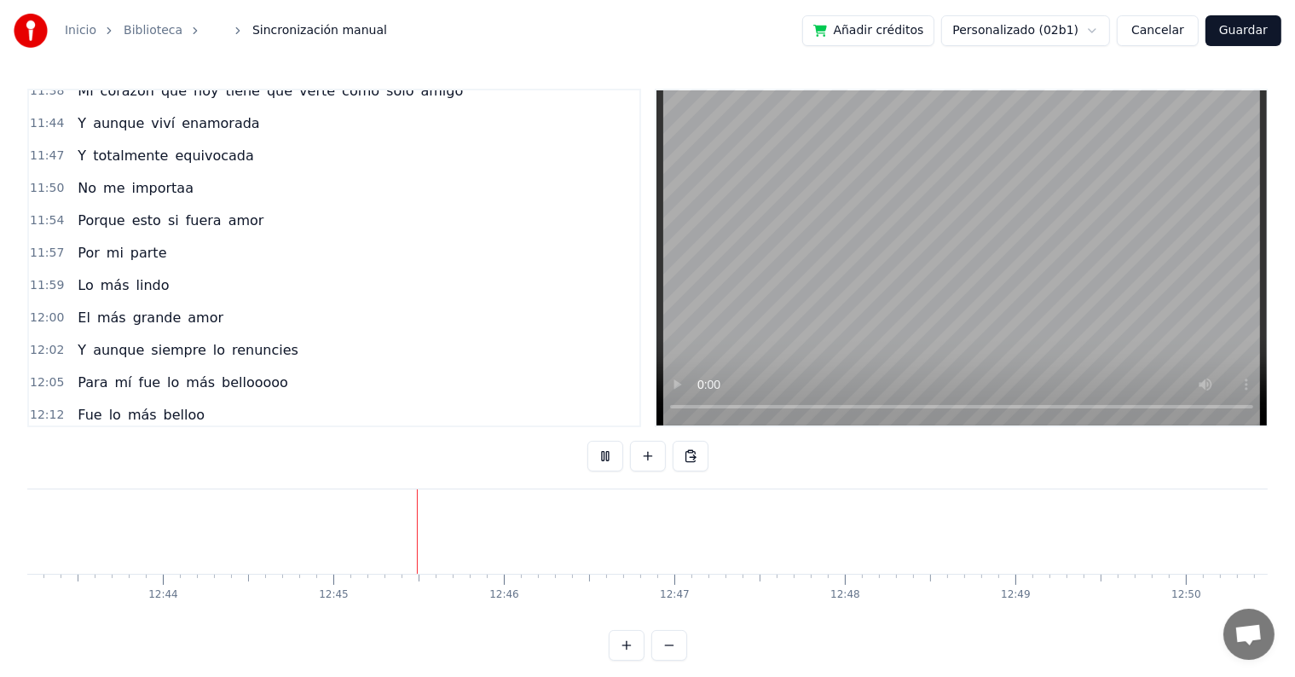
scroll to position [0, 130369]
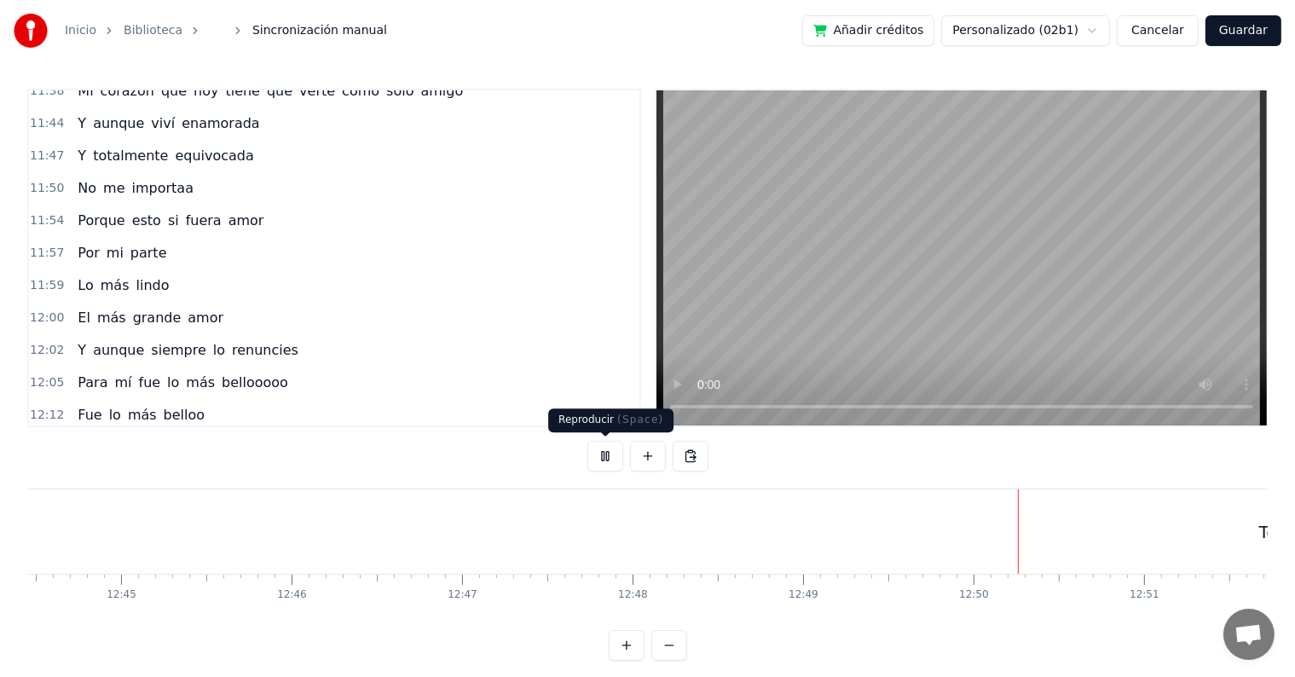
click at [604, 460] on button at bounding box center [606, 456] width 36 height 31
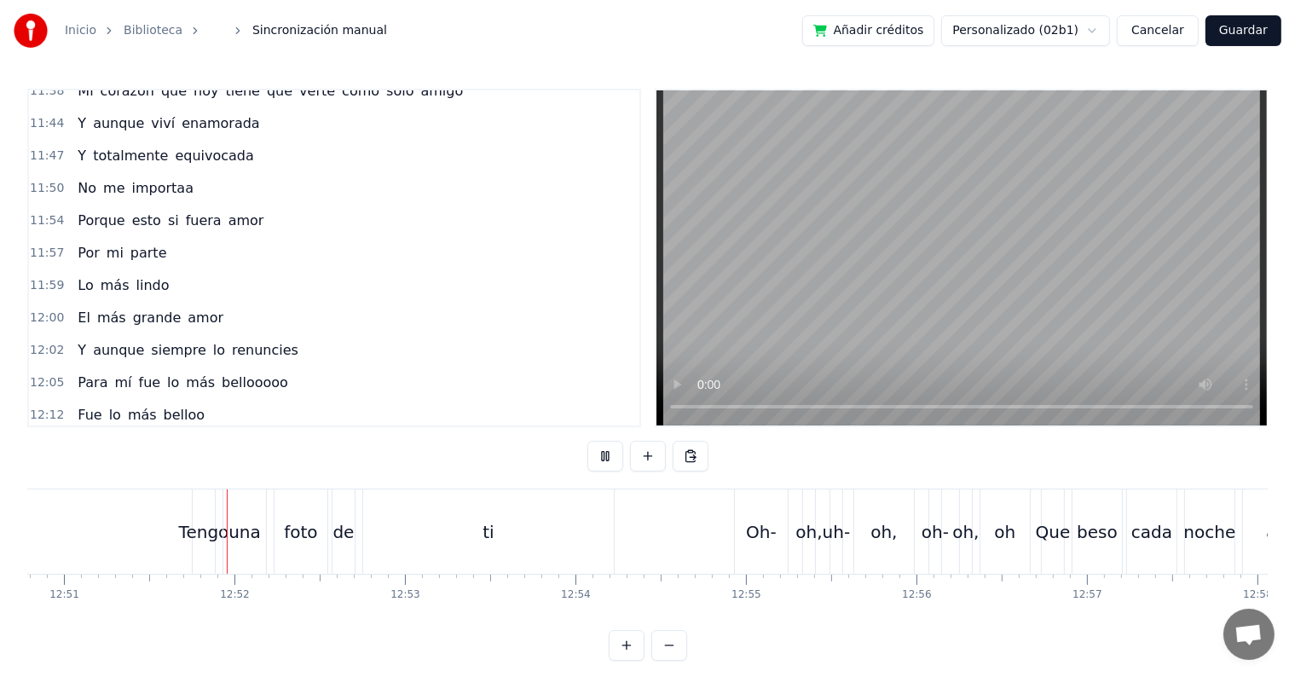
scroll to position [0, 131454]
click at [479, 510] on div "ti" at bounding box center [483, 531] width 251 height 84
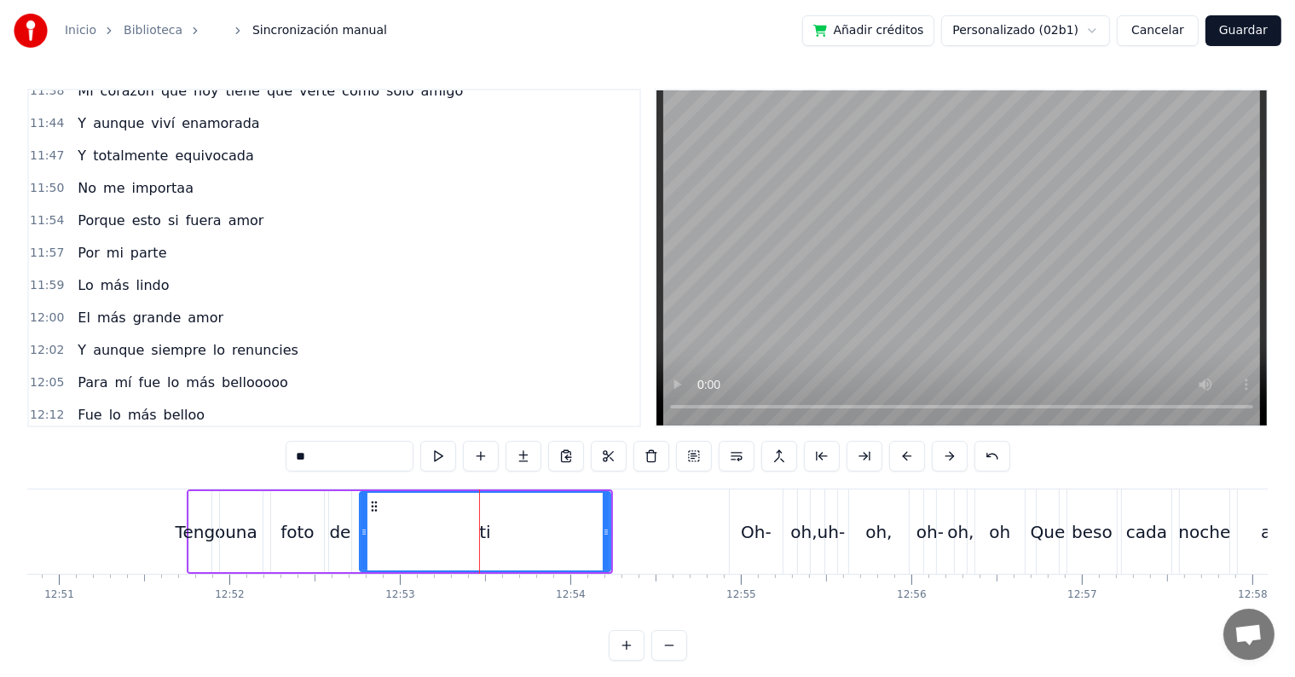
scroll to position [5025, 0]
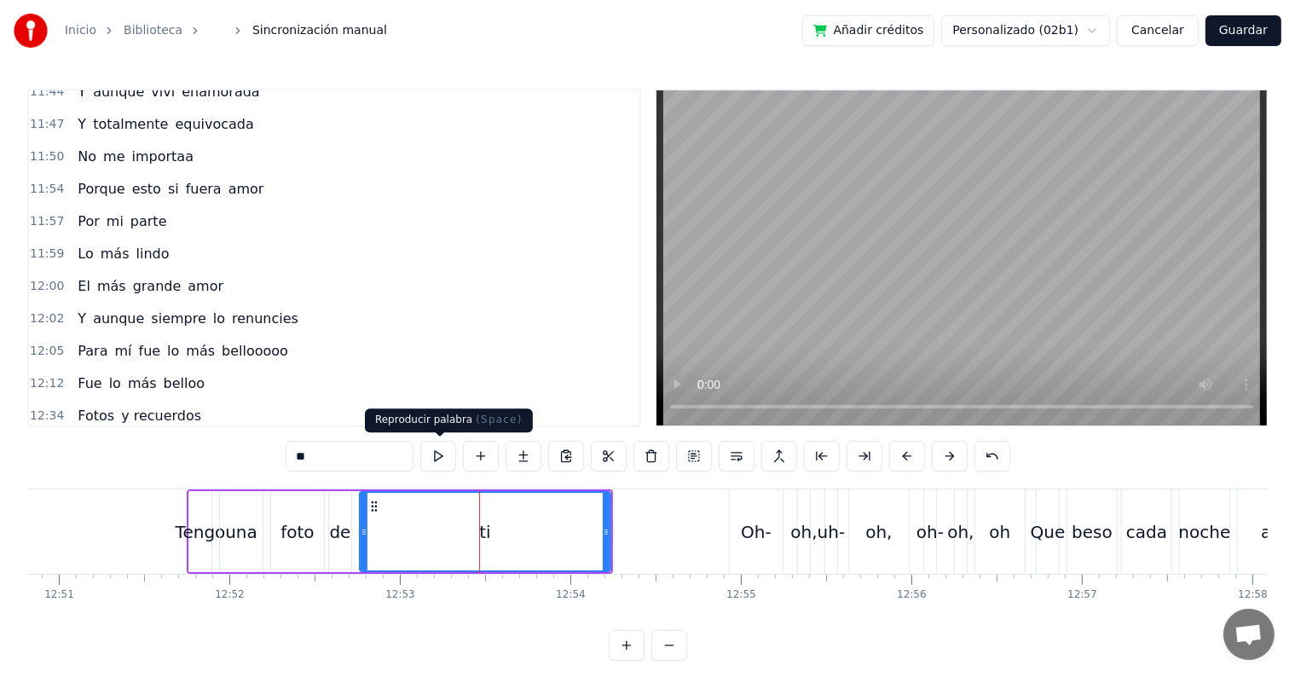
click at [358, 454] on input "**" at bounding box center [350, 456] width 128 height 31
type input "***"
click at [431, 457] on button at bounding box center [438, 456] width 36 height 31
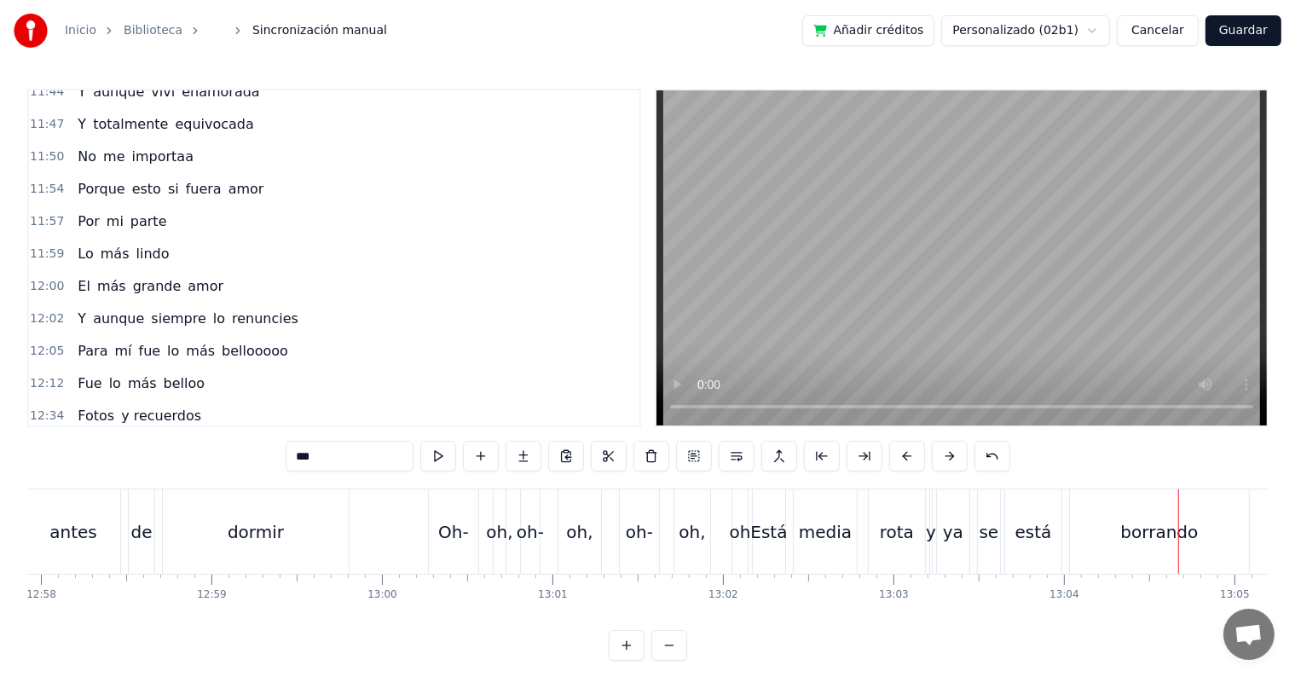
scroll to position [0, 132662]
click at [698, 544] on div "oh," at bounding box center [697, 531] width 36 height 84
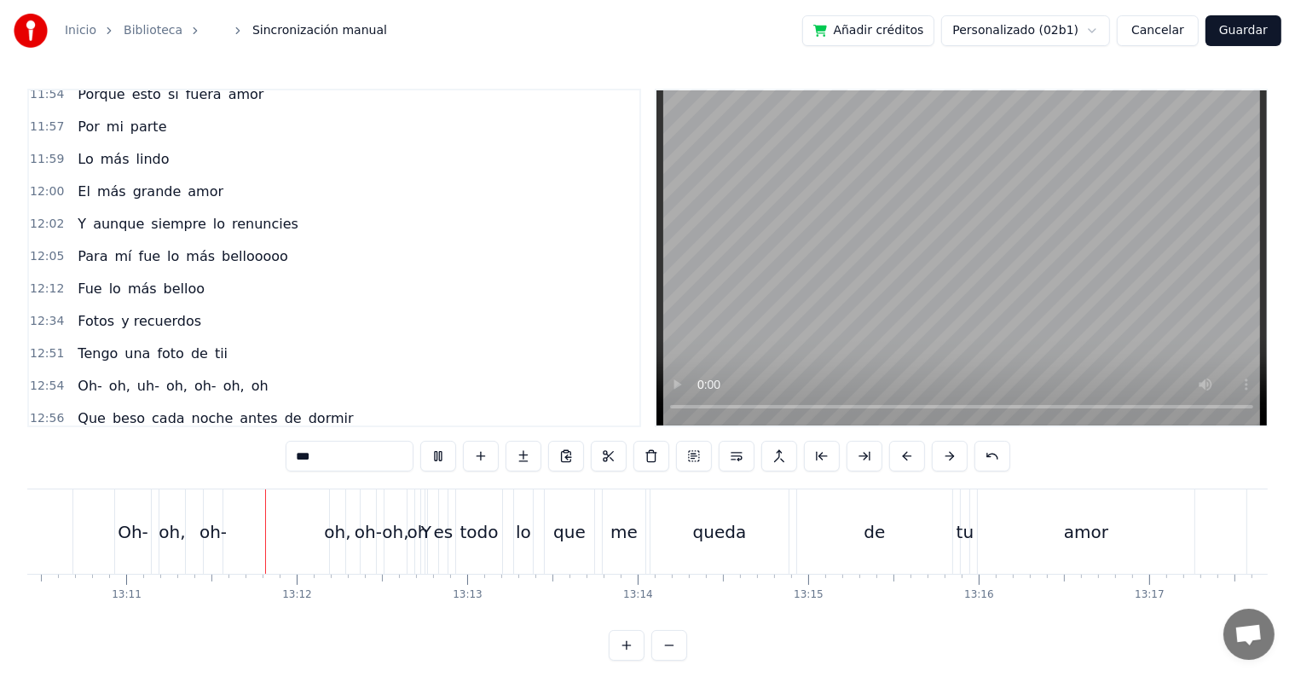
scroll to position [0, 134855]
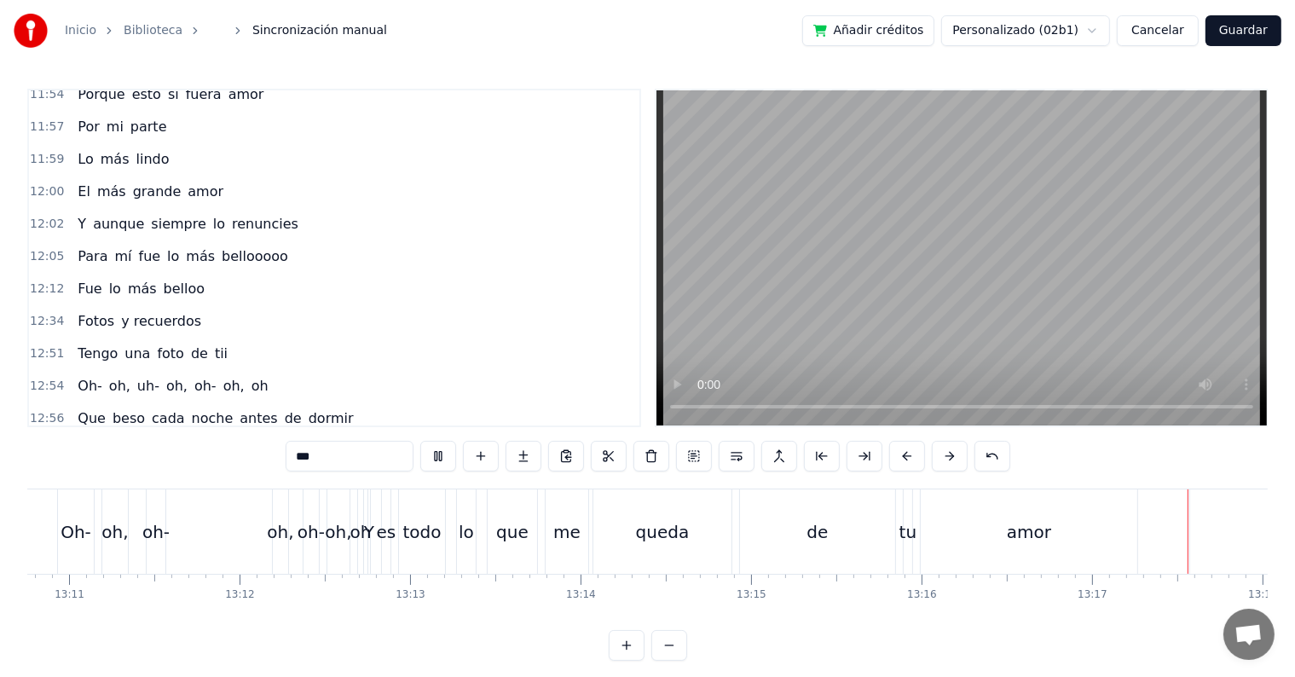
click at [708, 447] on div "0:[DEMOGRAPHIC_DATA] 0:23 Te di todo mi amor y más 0:27 Y tú 0:30 No reconoces …" at bounding box center [647, 375] width 1241 height 572
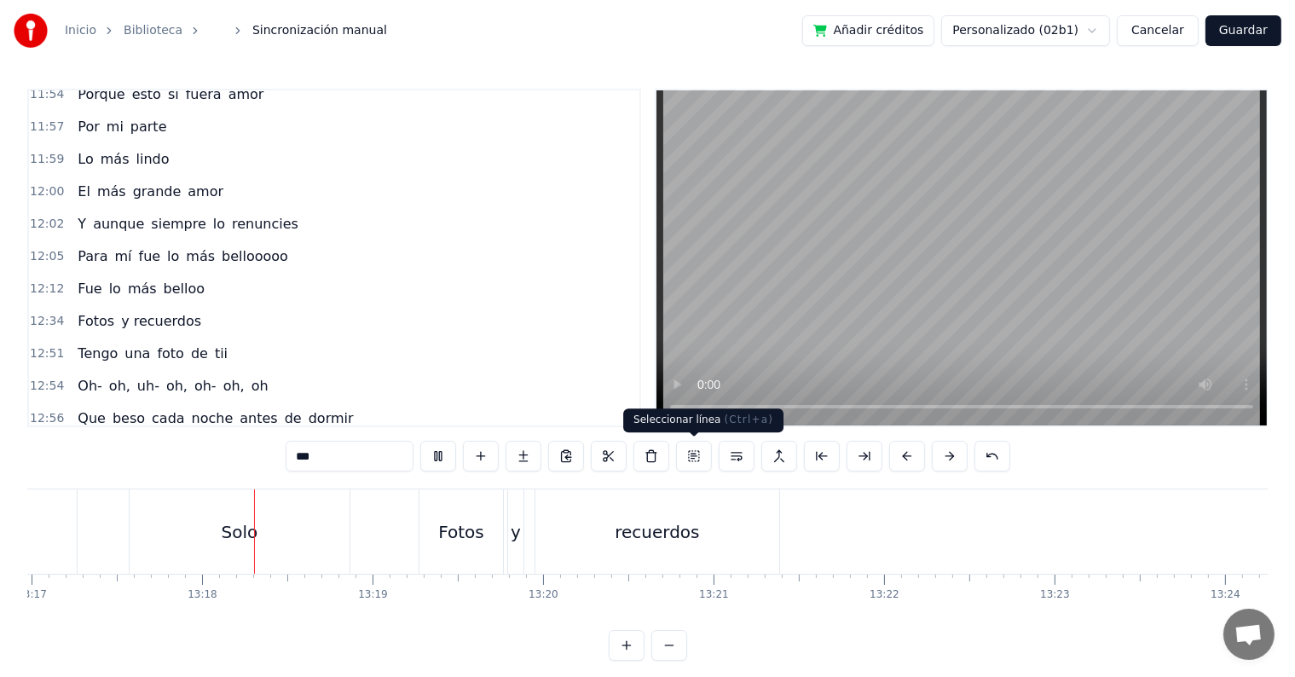
scroll to position [0, 135934]
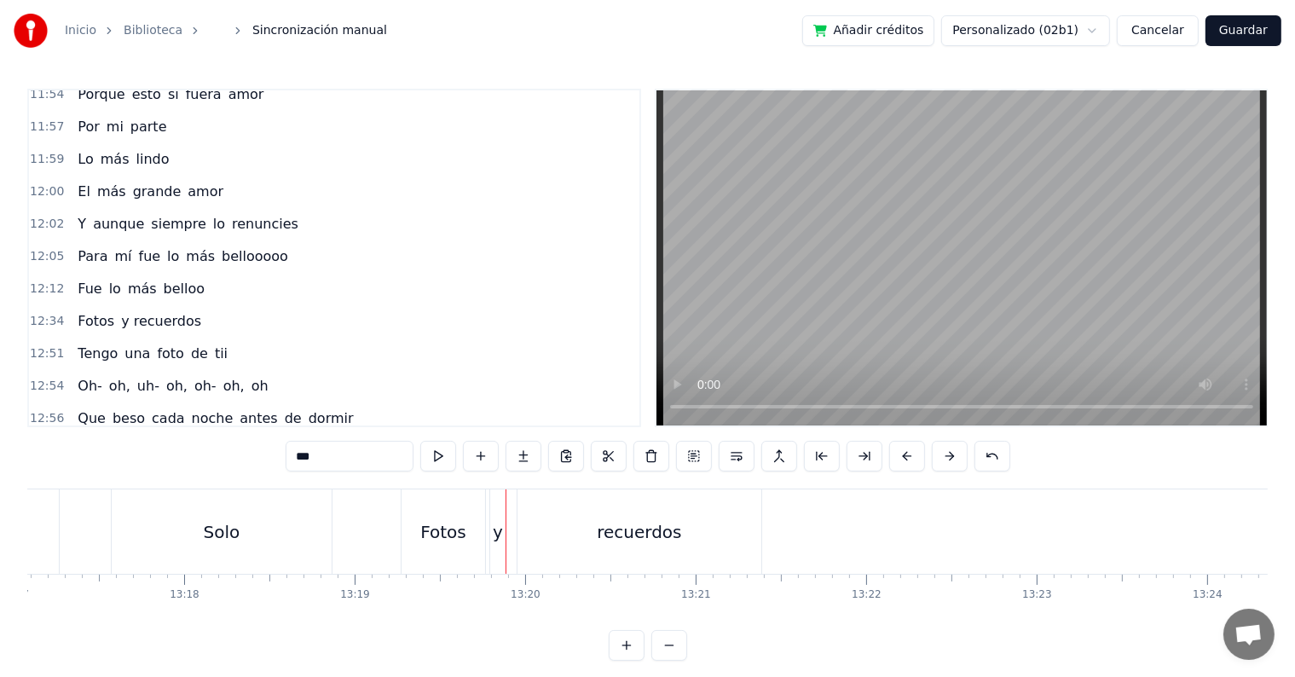
click at [240, 338] on div "12:51 Tengo una foto de tii" at bounding box center [334, 354] width 611 height 32
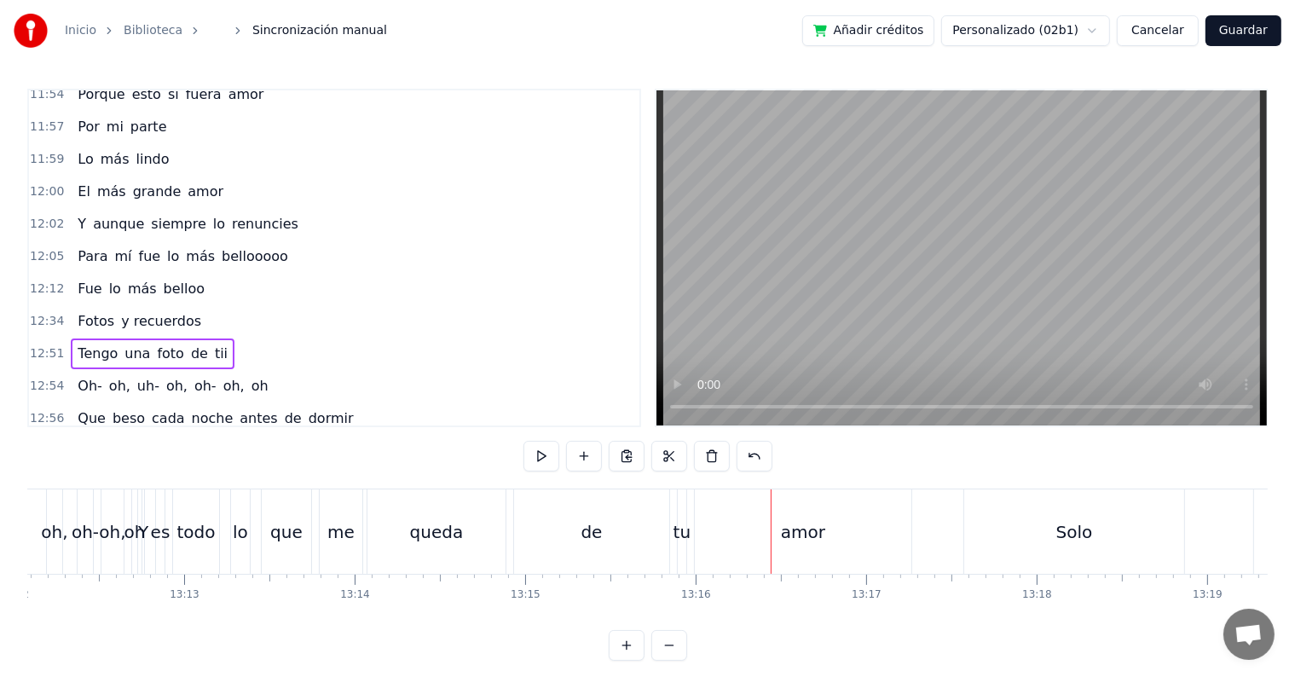
scroll to position [0, 135196]
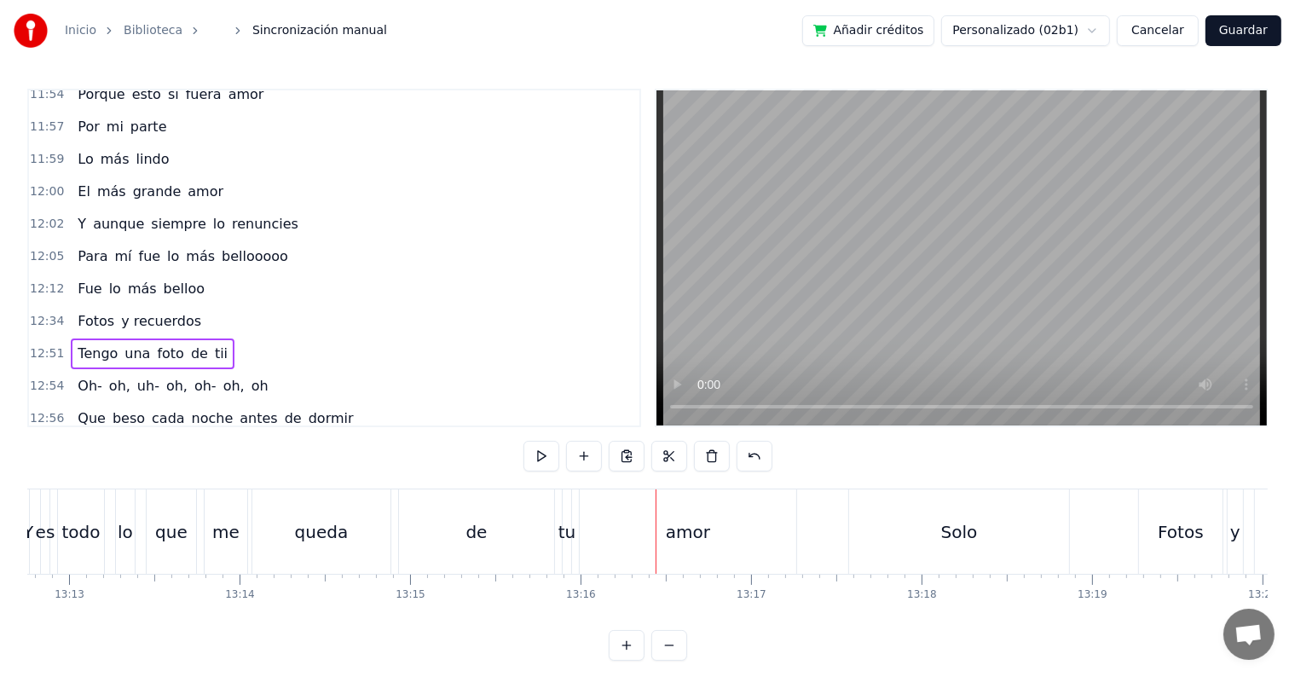
click at [979, 549] on div "Solo" at bounding box center [959, 531] width 220 height 84
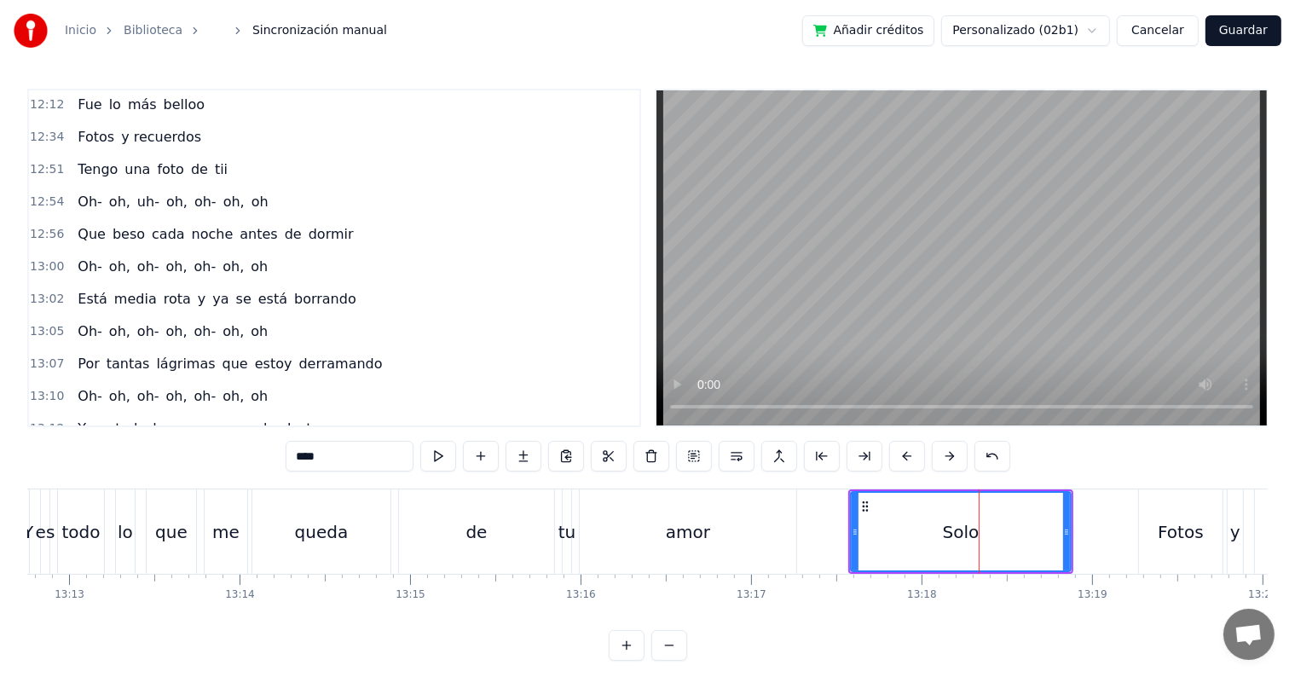
scroll to position [5307, 0]
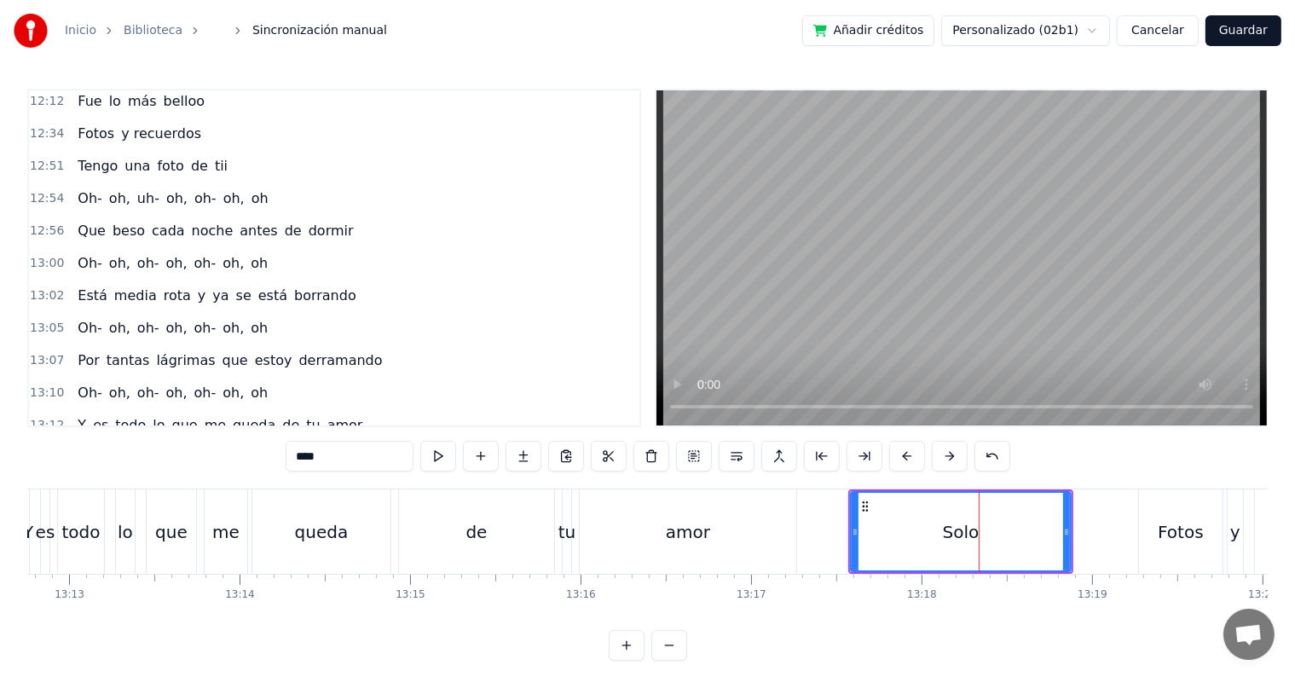
click at [296, 456] on input "****" at bounding box center [350, 456] width 128 height 31
click at [460, 542] on div "de" at bounding box center [476, 531] width 155 height 84
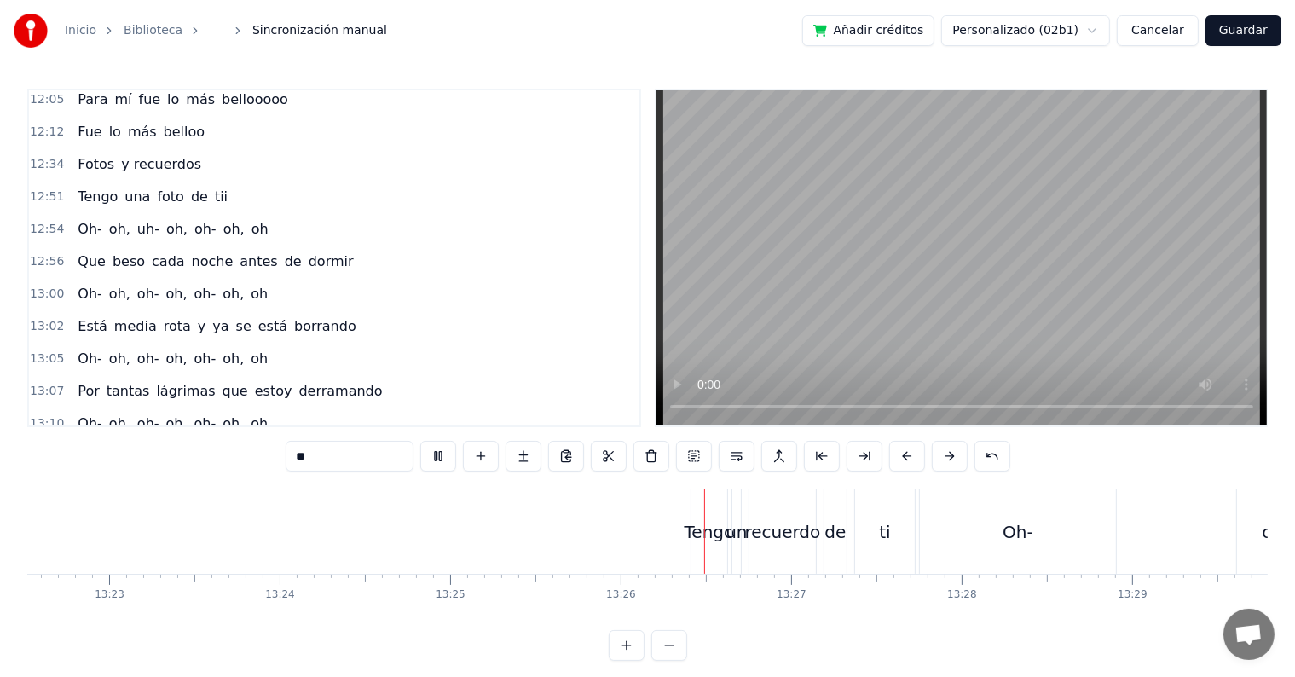
scroll to position [0, 137354]
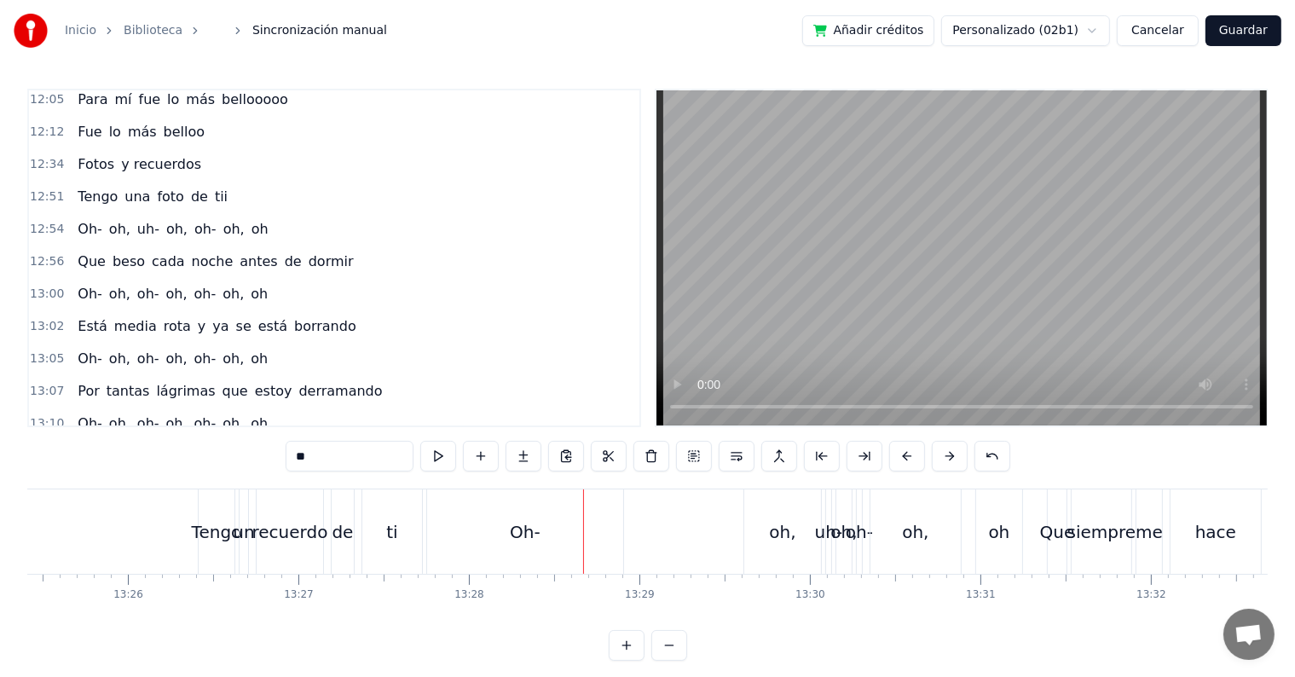
click at [408, 515] on div "ti" at bounding box center [392, 531] width 60 height 84
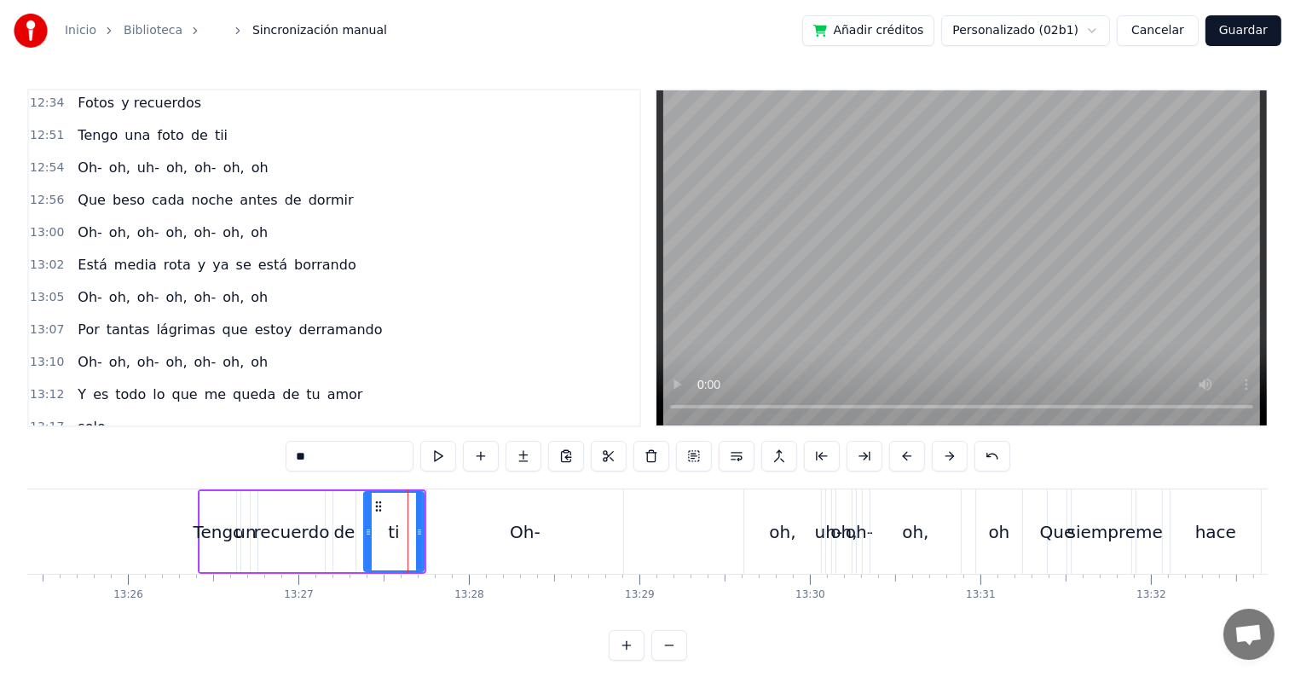
scroll to position [5370, 0]
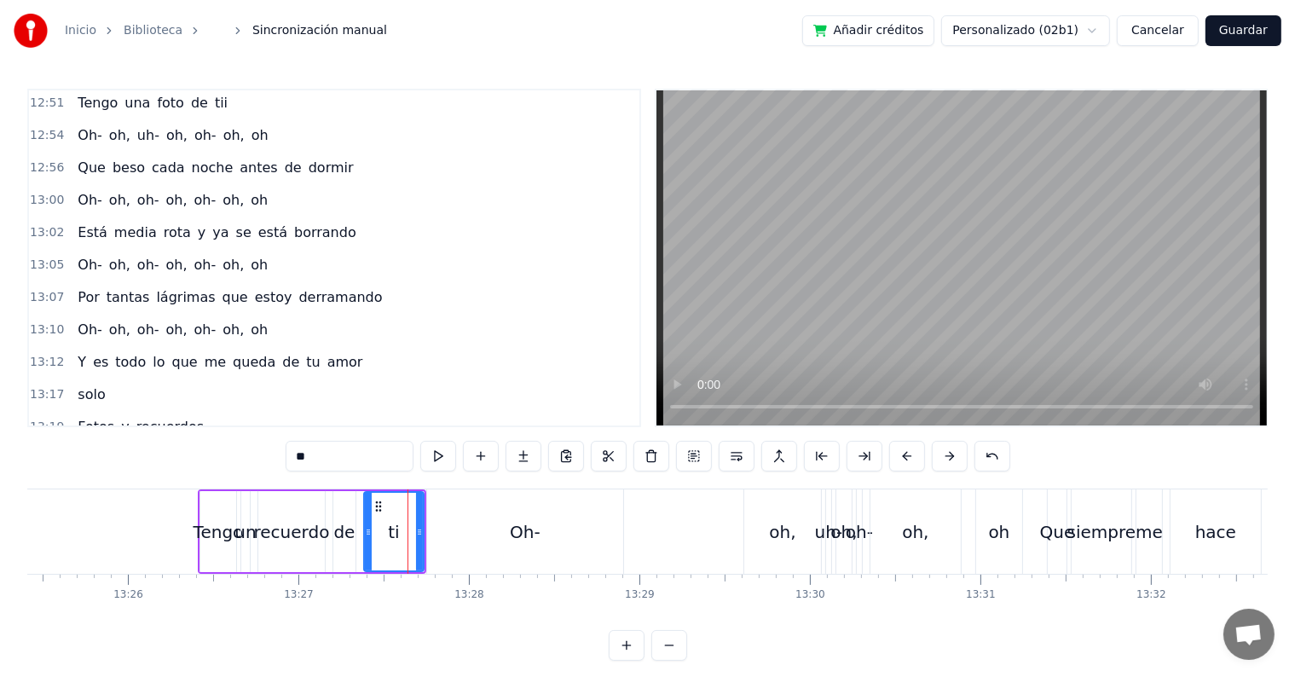
click at [362, 456] on input "**" at bounding box center [350, 456] width 128 height 31
click at [450, 462] on button at bounding box center [438, 456] width 36 height 31
click at [530, 559] on div "Oh-" at bounding box center [525, 531] width 196 height 84
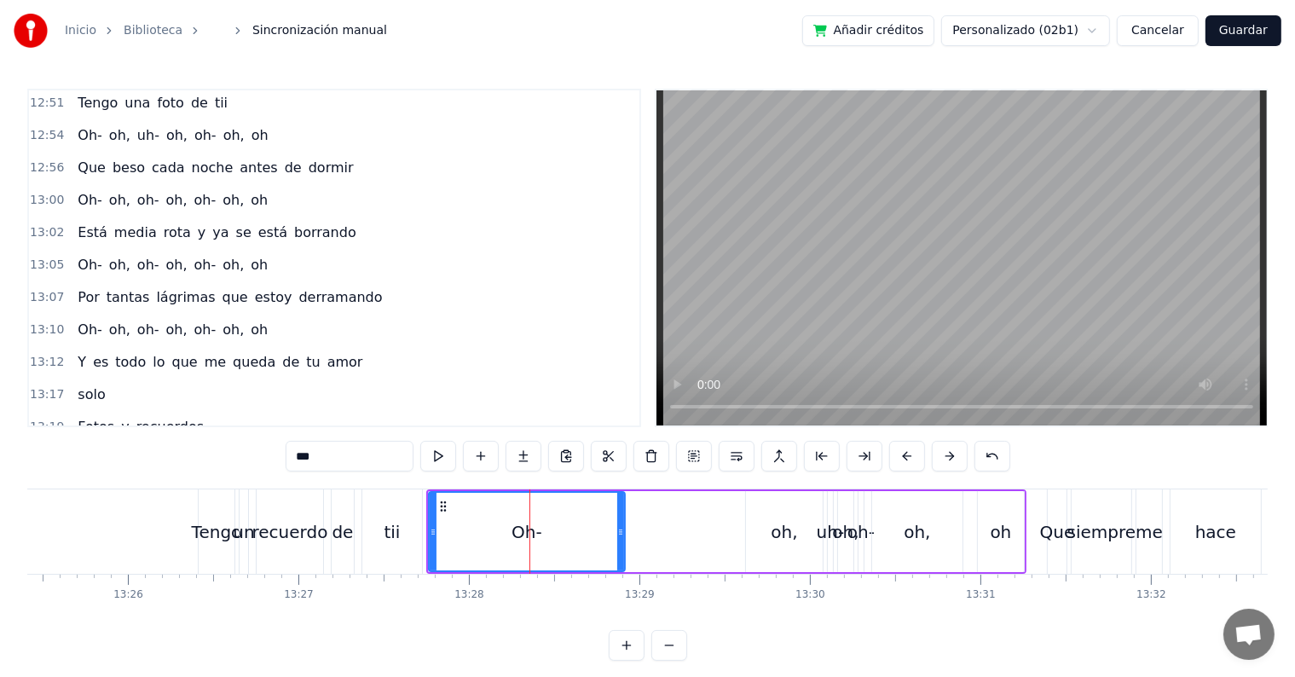
scroll to position [5402, 0]
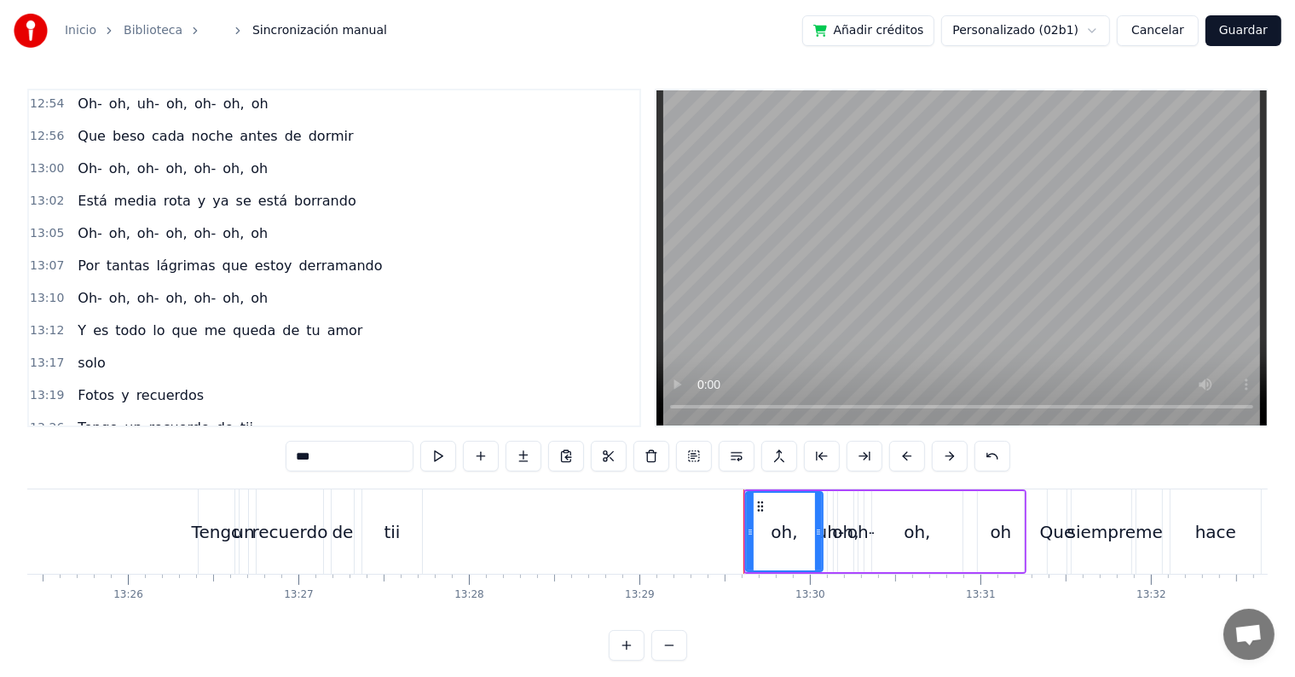
click at [406, 537] on div "tii" at bounding box center [392, 531] width 60 height 84
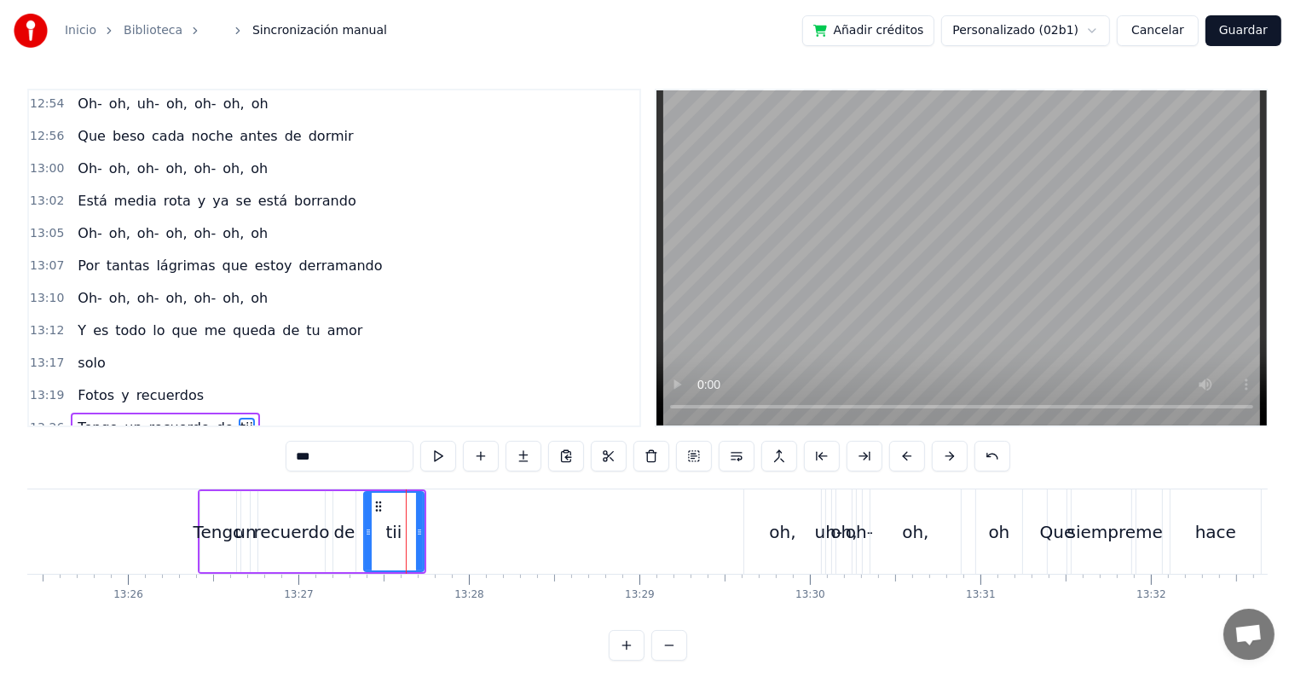
scroll to position [5370, 0]
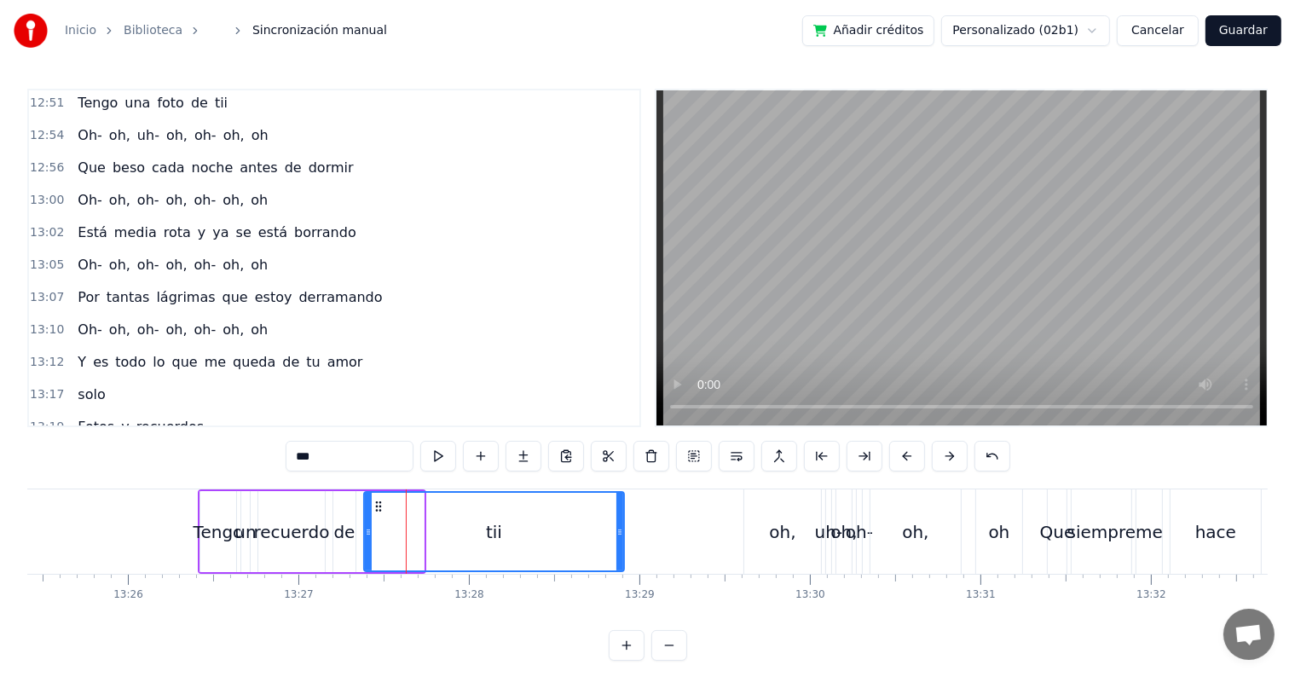
drag, startPoint x: 420, startPoint y: 531, endPoint x: 620, endPoint y: 534, distance: 200.4
click at [620, 534] on icon at bounding box center [620, 532] width 7 height 14
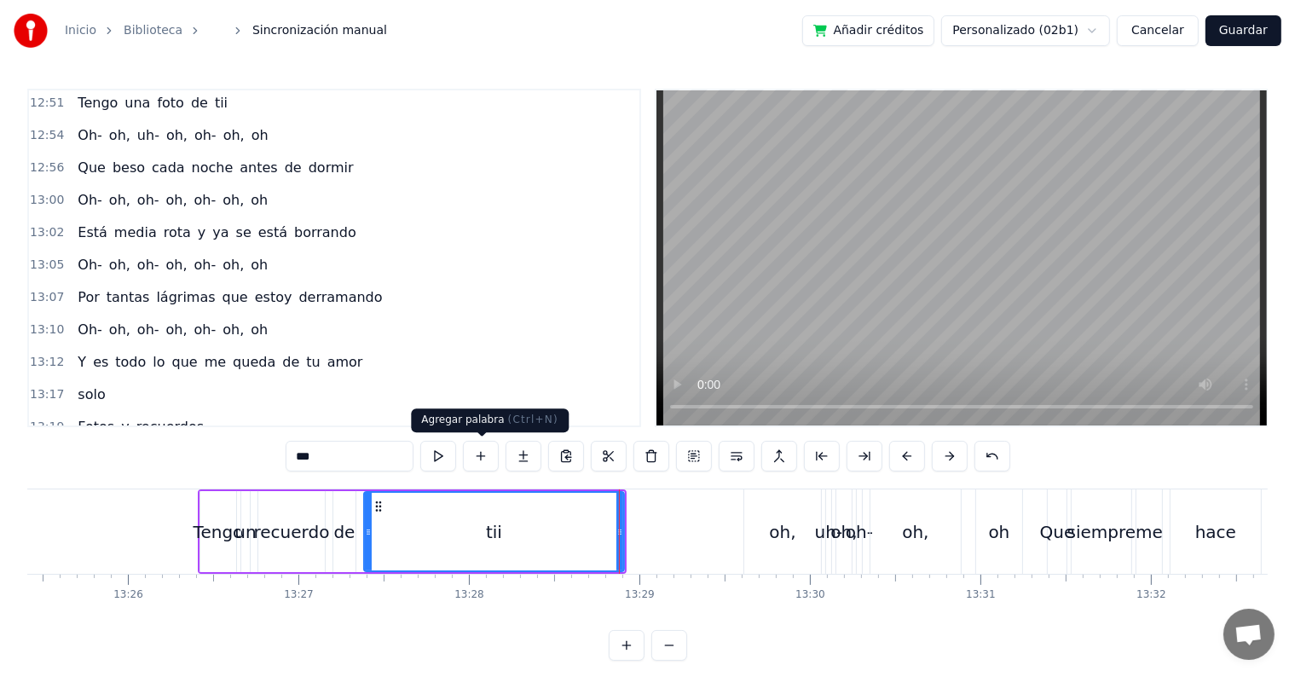
click at [440, 446] on button at bounding box center [438, 456] width 36 height 31
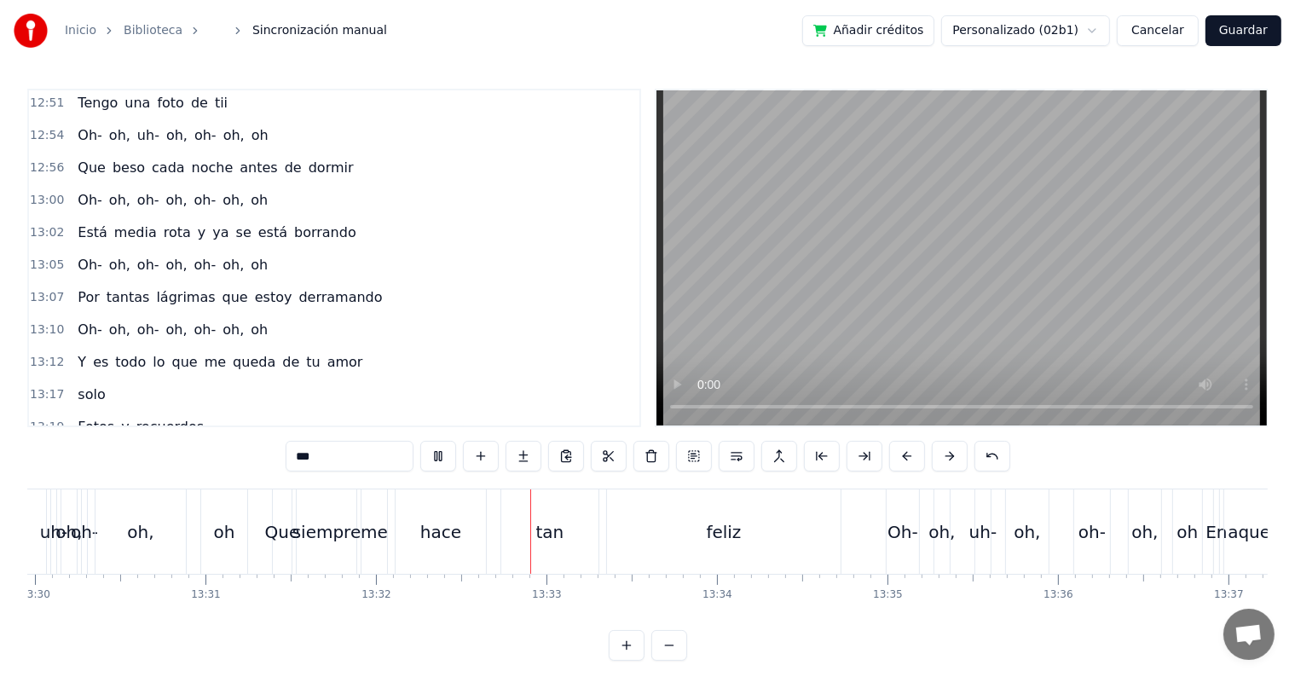
scroll to position [0, 138457]
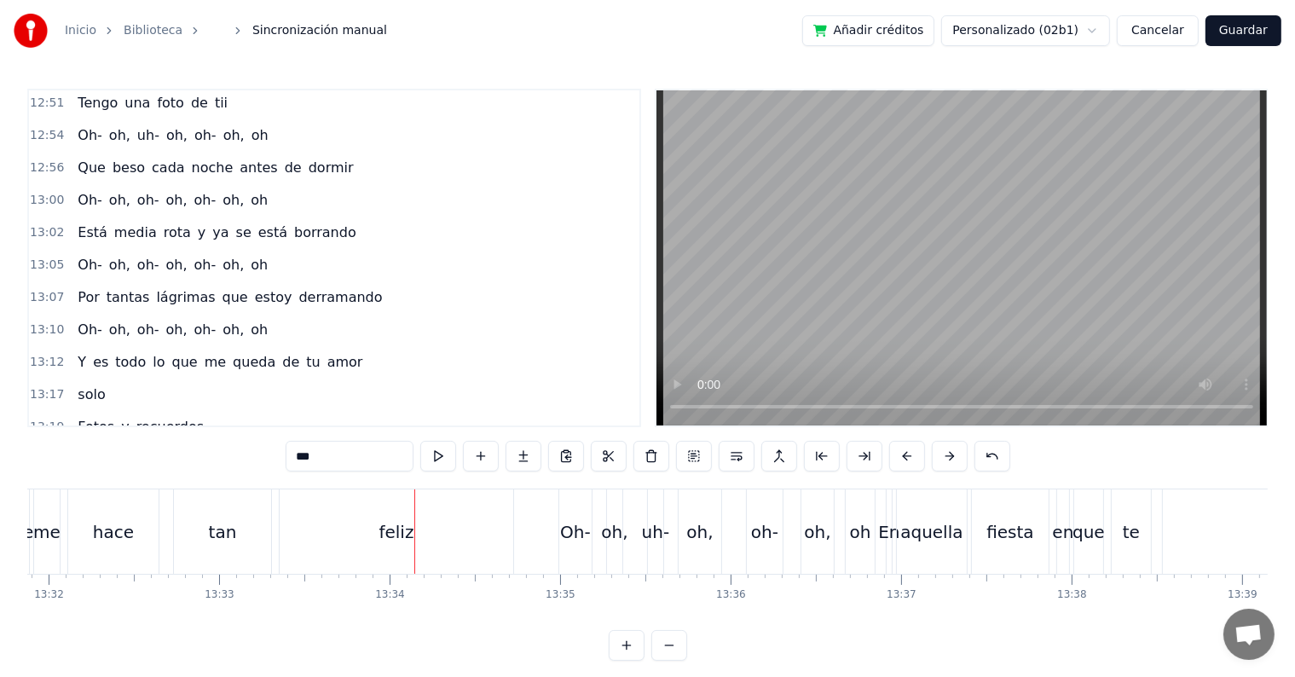
click at [239, 550] on div "tan" at bounding box center [222, 531] width 97 height 84
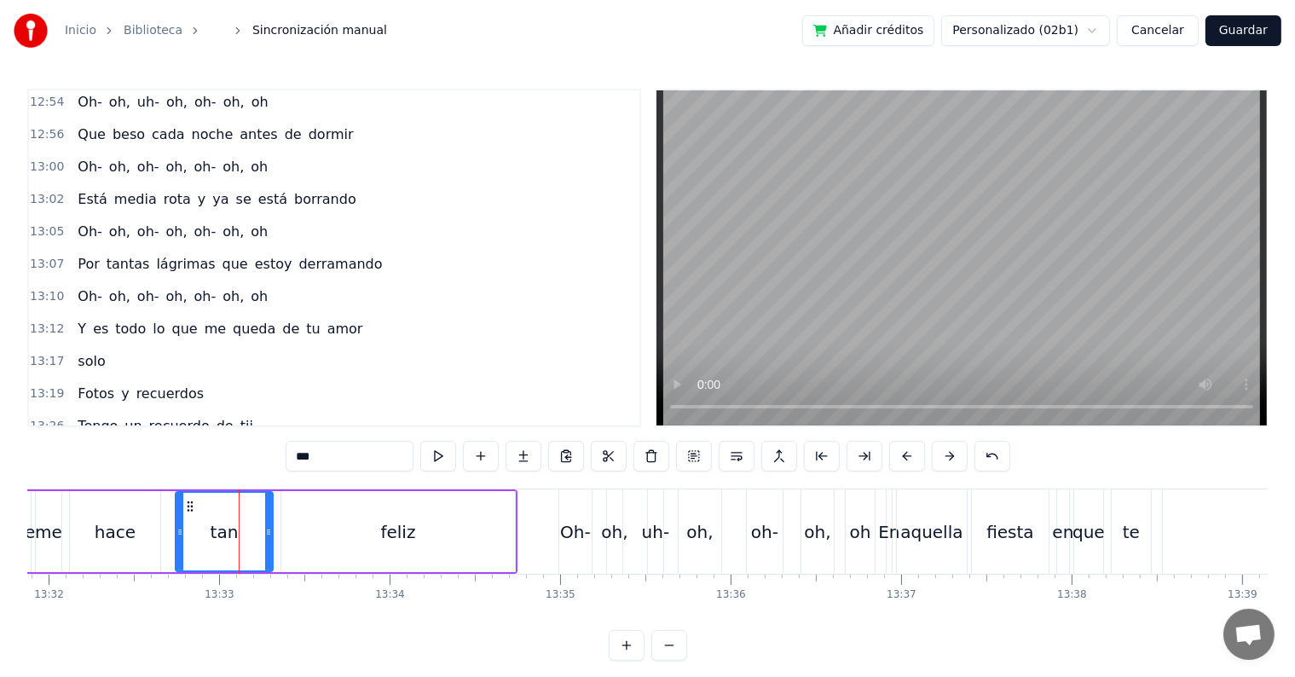
scroll to position [5433, 0]
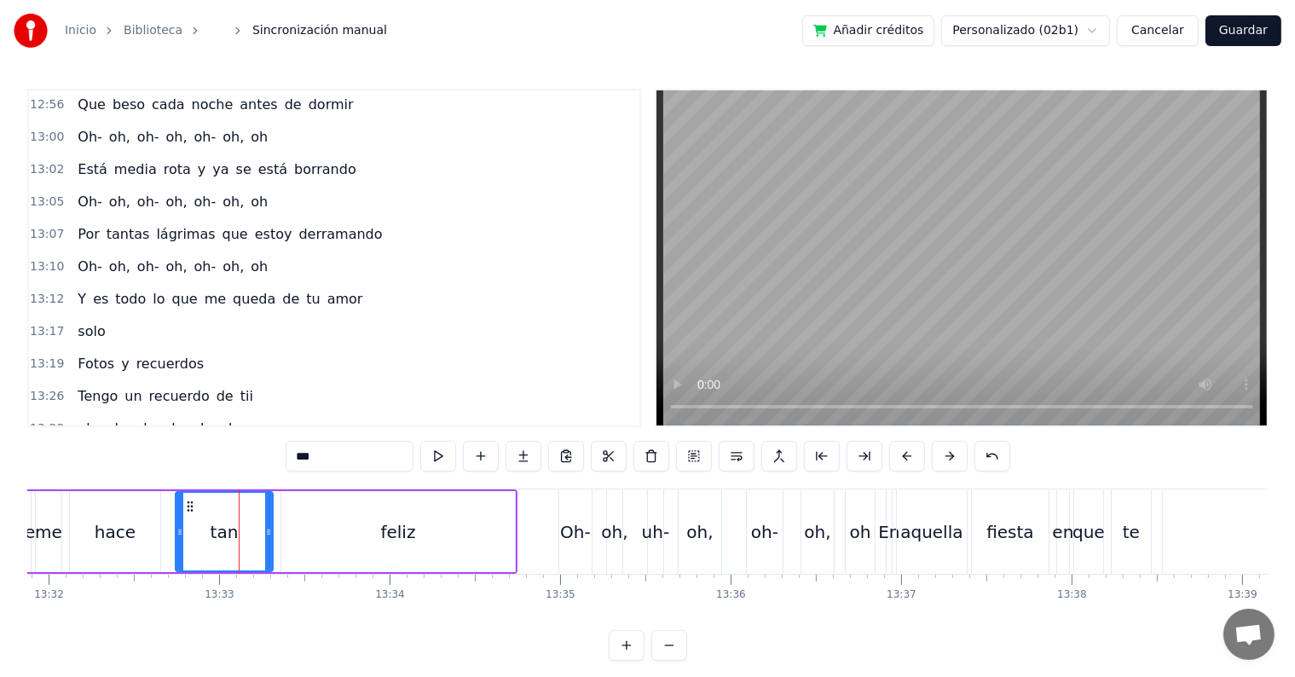
click at [339, 463] on input "***" at bounding box center [350, 456] width 128 height 31
click at [447, 458] on button at bounding box center [438, 456] width 36 height 31
click at [825, 548] on div "oh," at bounding box center [818, 531] width 32 height 84
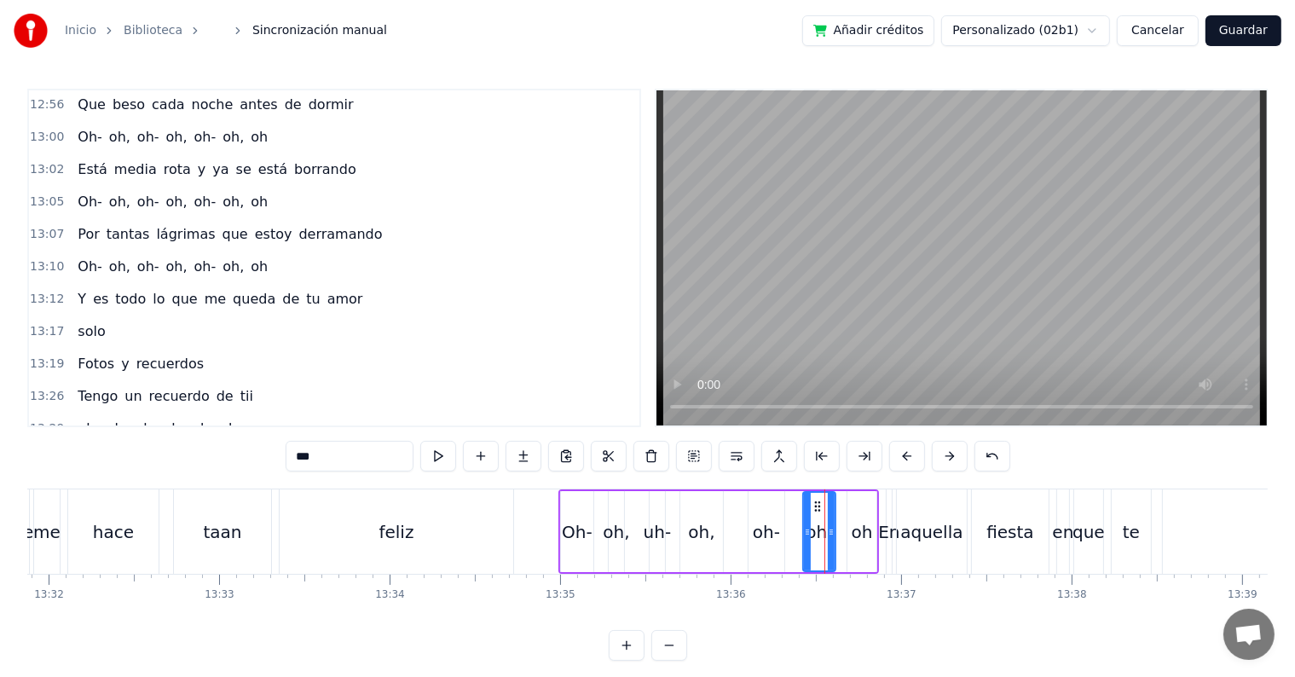
scroll to position [5464, 0]
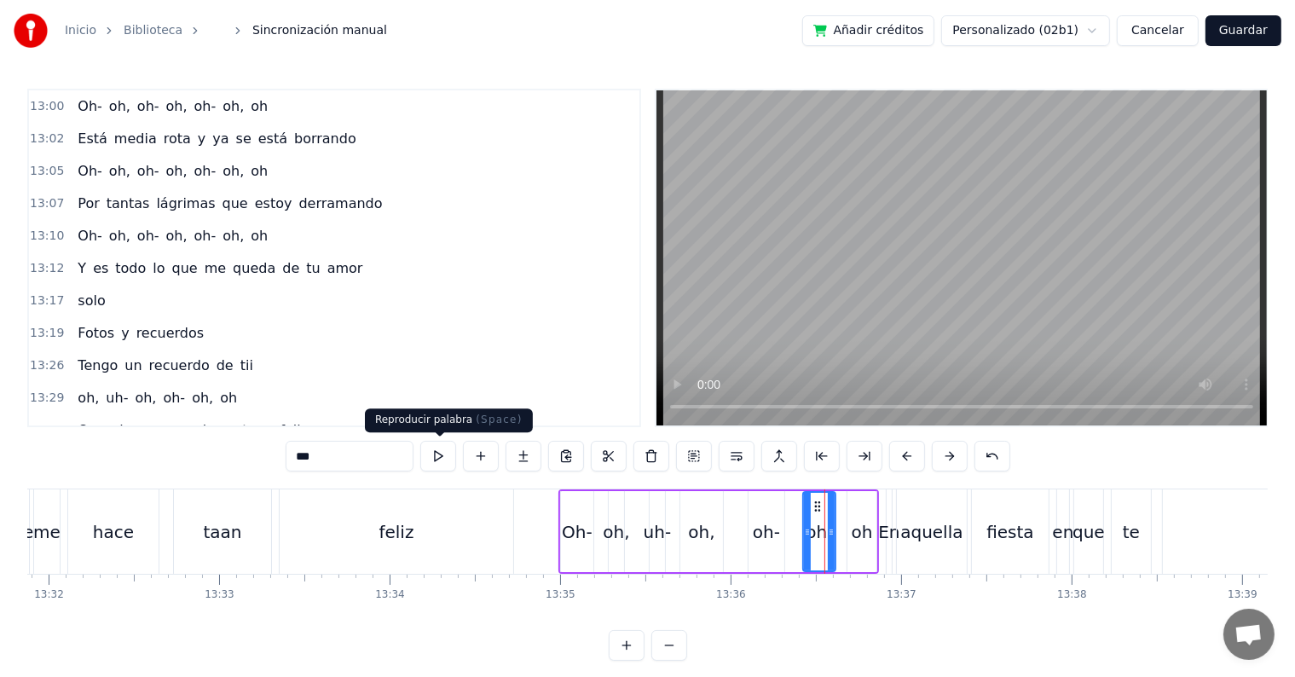
click at [430, 457] on button at bounding box center [438, 456] width 36 height 31
click at [865, 535] on div "oh" at bounding box center [862, 532] width 21 height 26
click at [448, 450] on button at bounding box center [438, 456] width 36 height 31
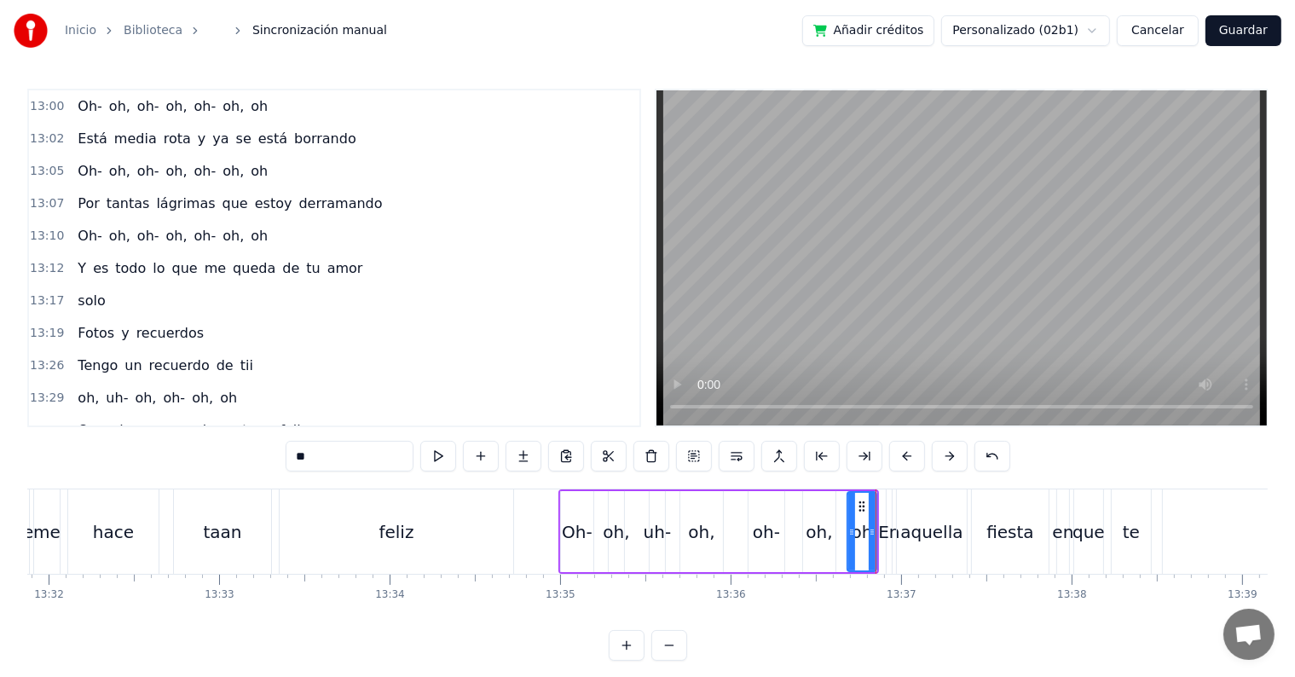
click at [448, 450] on button at bounding box center [438, 456] width 36 height 31
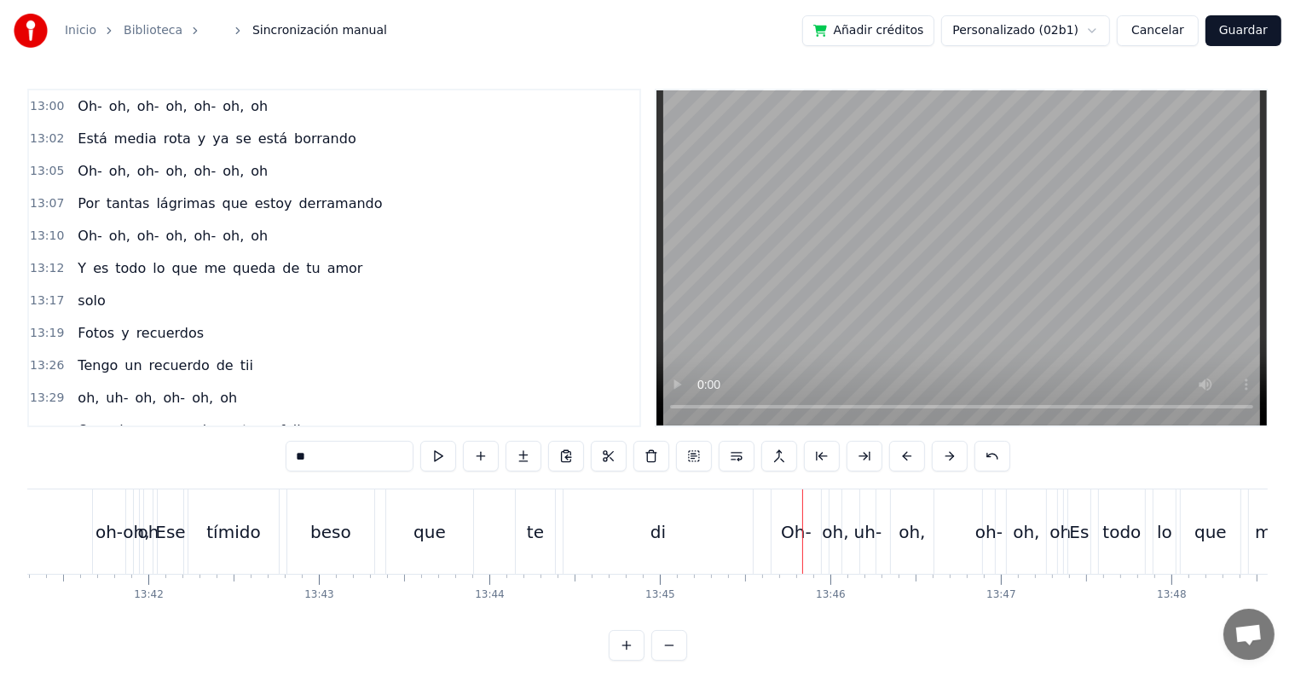
scroll to position [0, 139942]
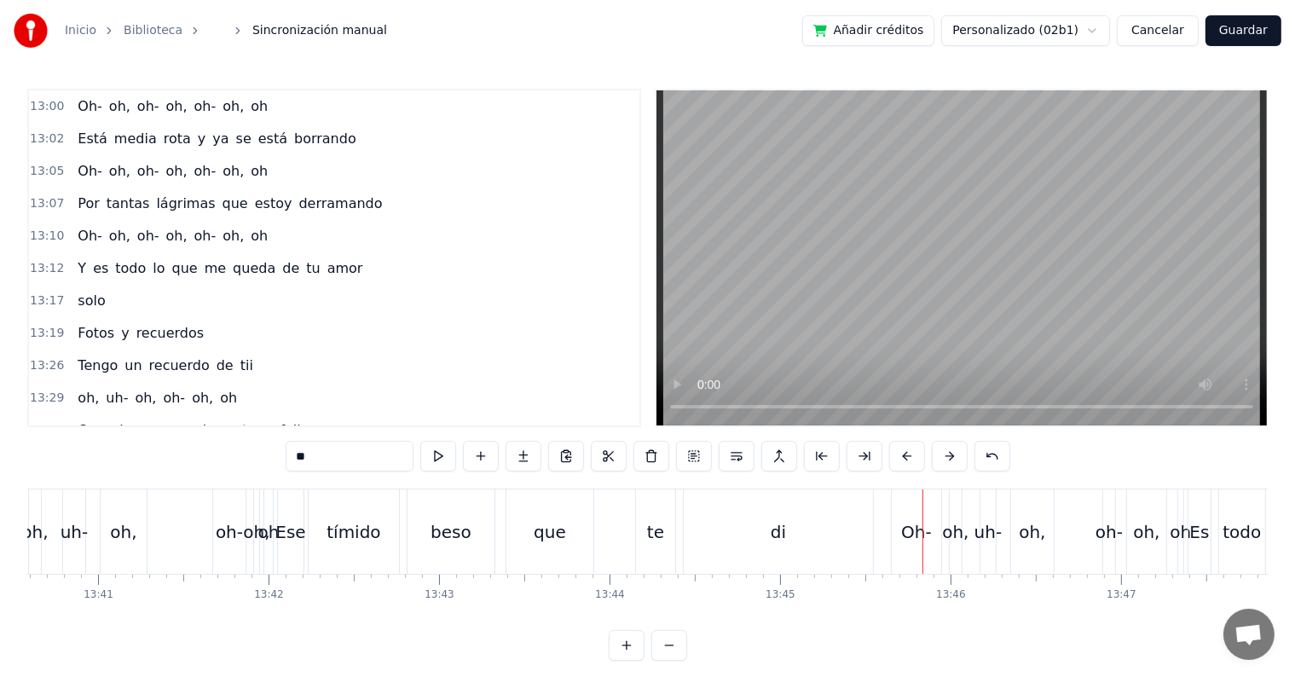
click at [706, 525] on div "di" at bounding box center [778, 531] width 189 height 84
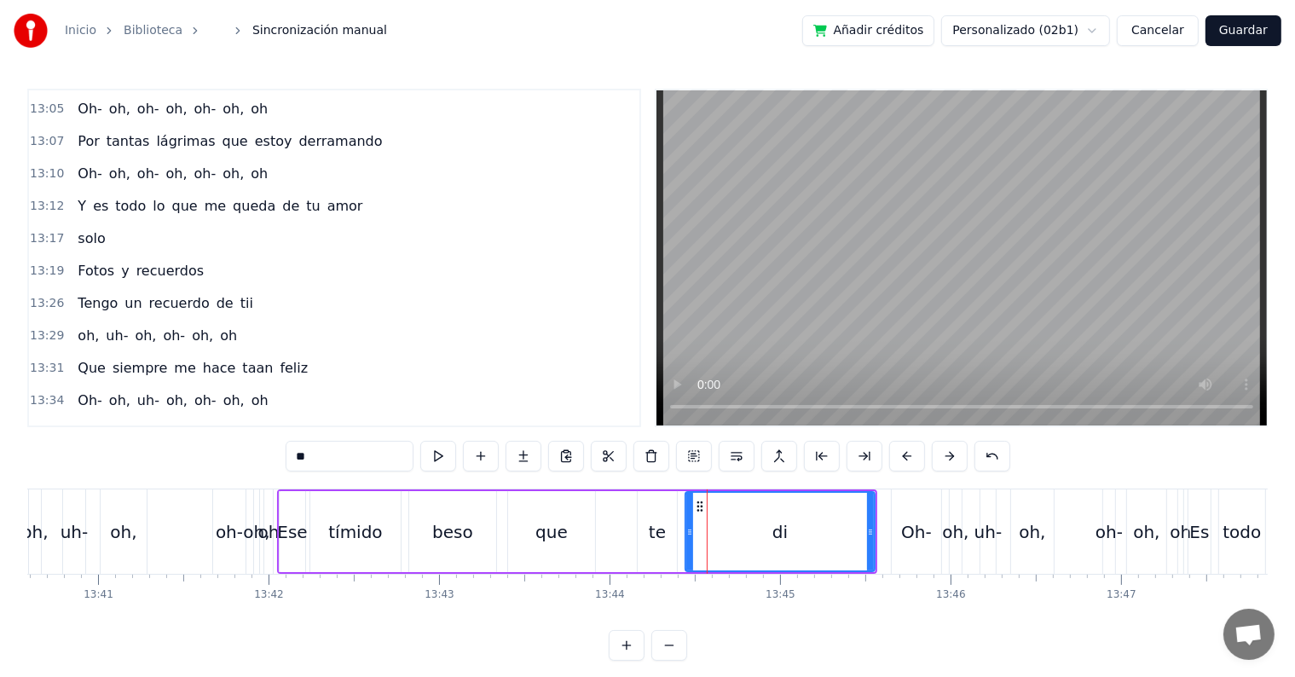
scroll to position [5559, 0]
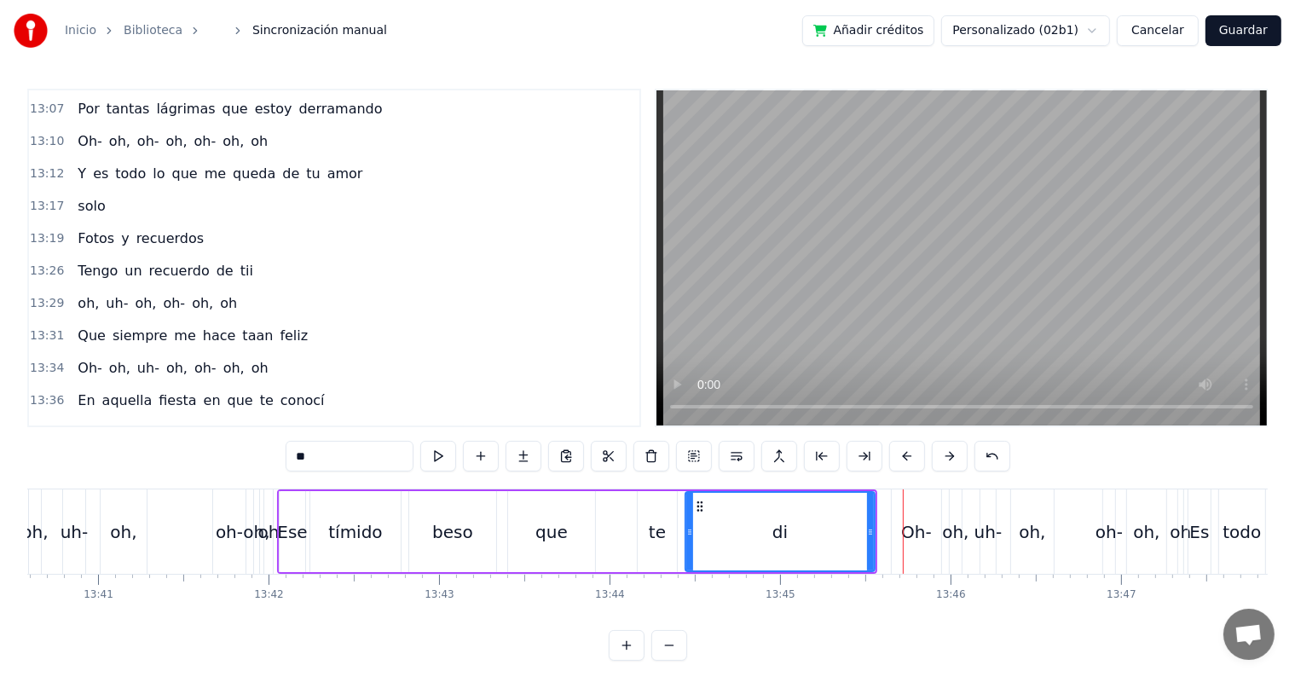
click at [788, 519] on div "di" at bounding box center [780, 532] width 188 height 78
click at [392, 454] on input "**" at bounding box center [350, 456] width 128 height 31
type input "***"
click at [448, 445] on button at bounding box center [438, 456] width 36 height 31
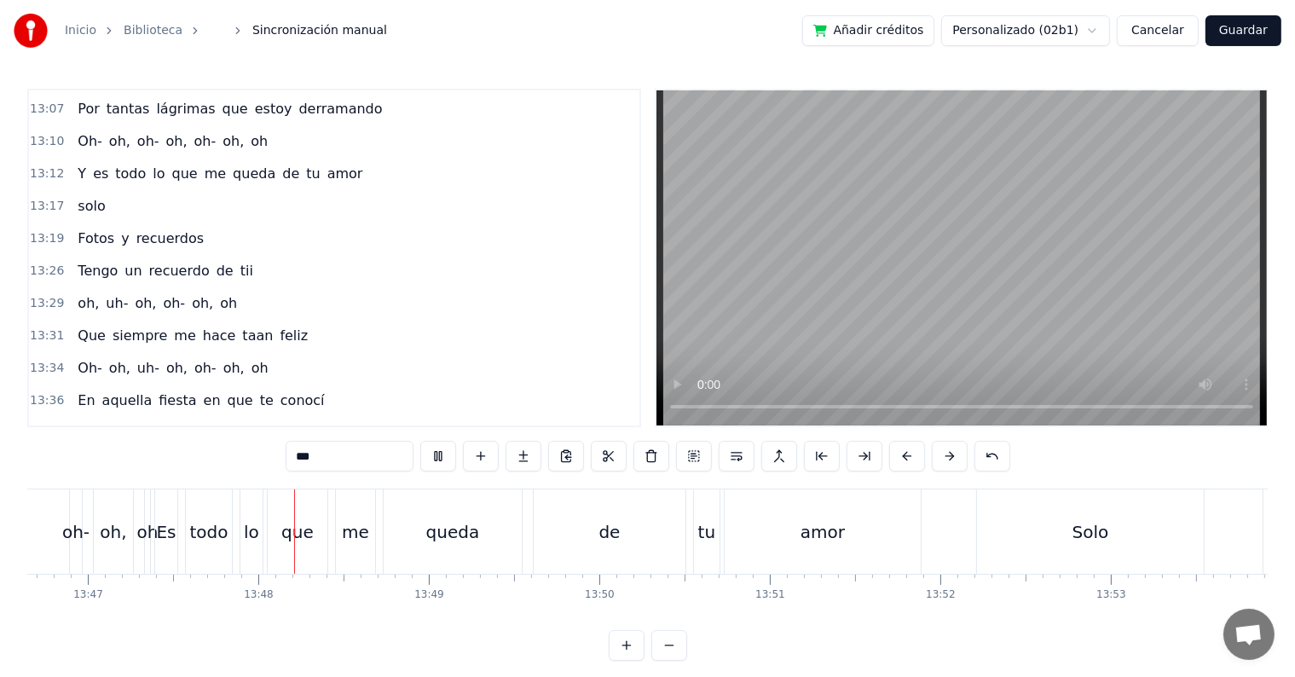
scroll to position [0, 141049]
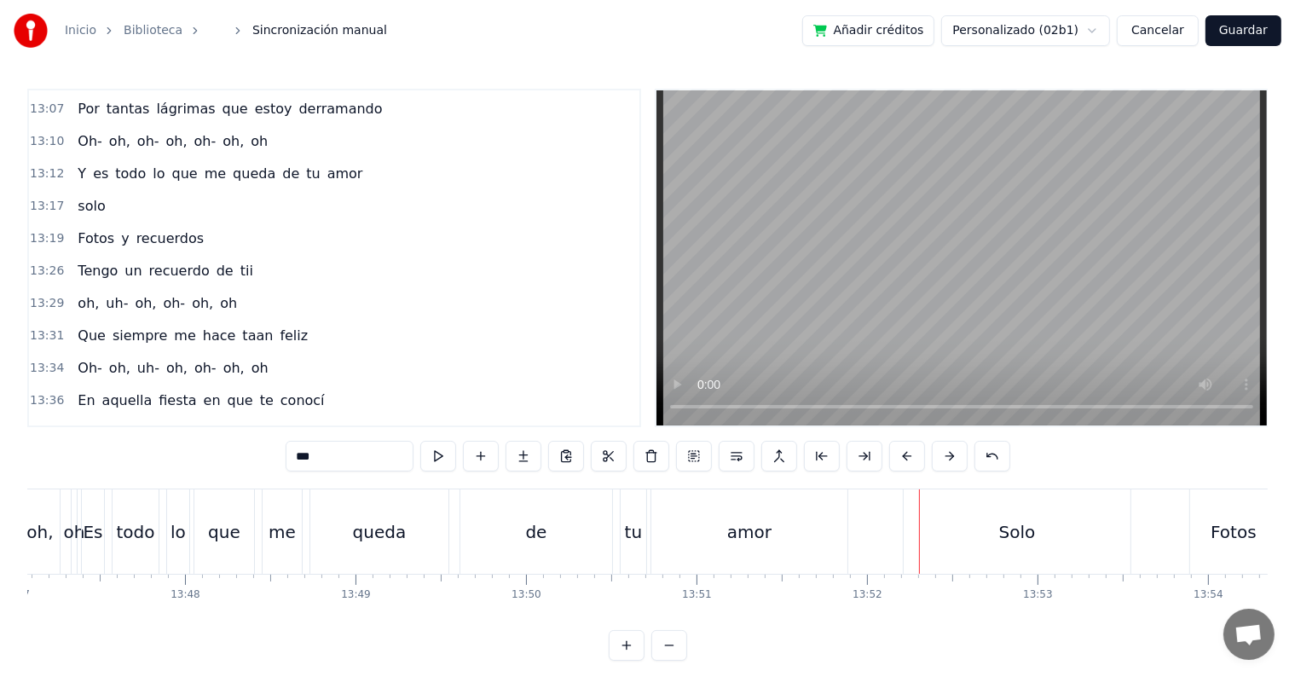
click at [130, 547] on div "13:52 Solo" at bounding box center [334, 563] width 611 height 32
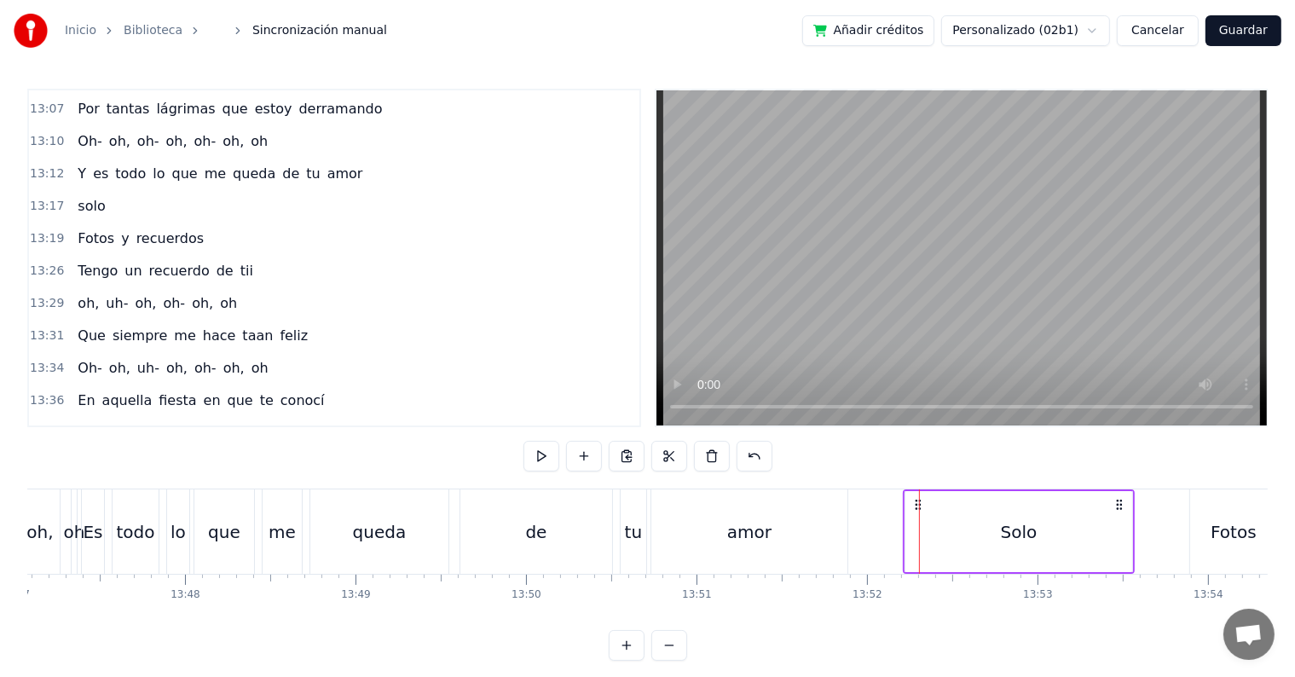
click at [1025, 532] on div "Solo" at bounding box center [1019, 532] width 37 height 26
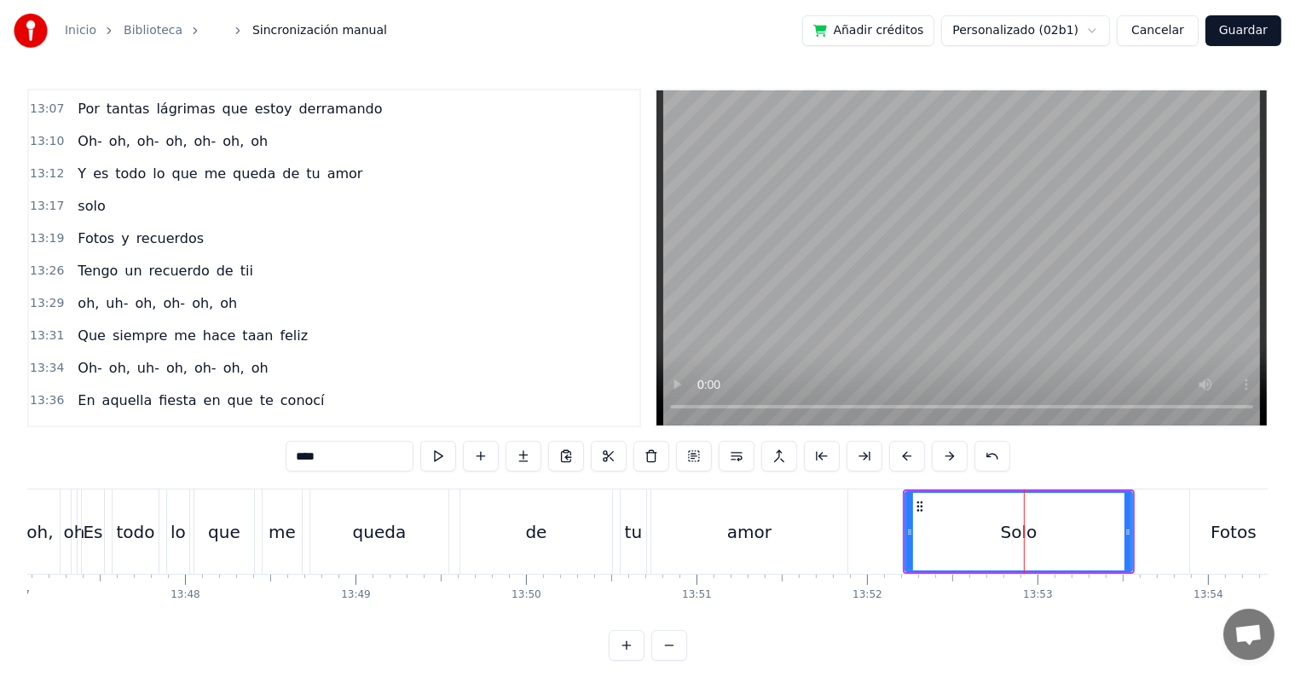
scroll to position [5653, 0]
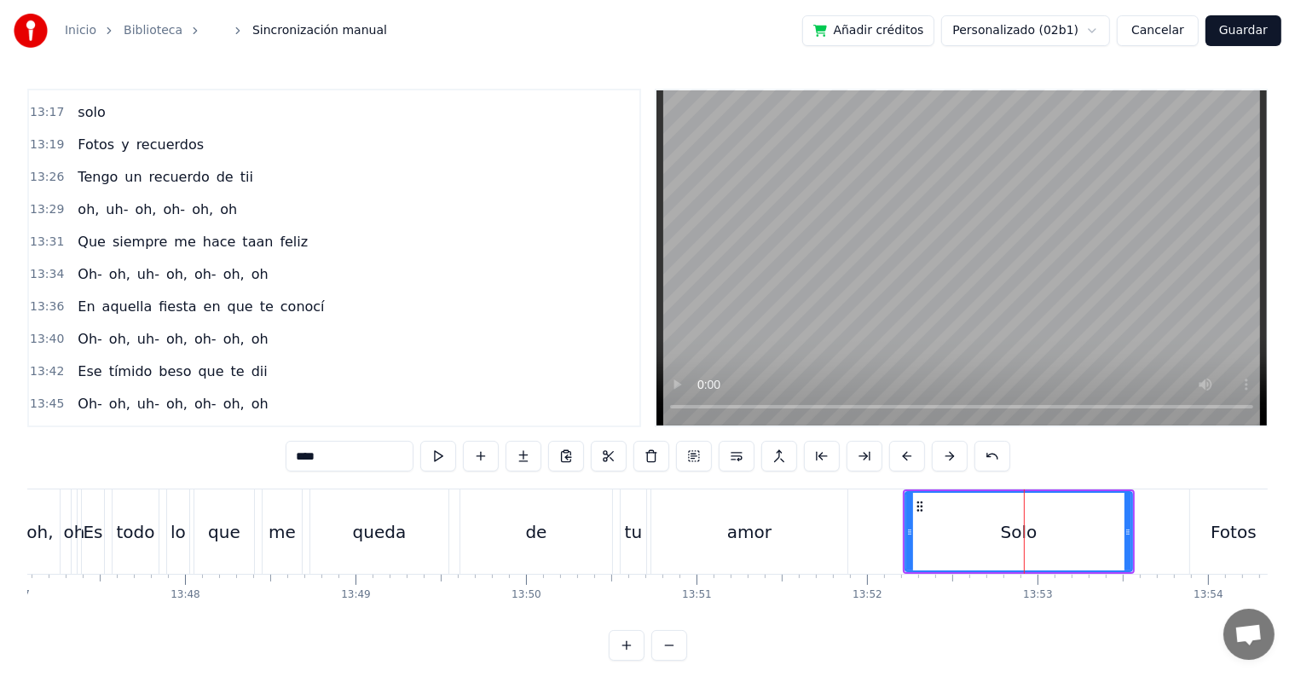
click at [298, 454] on input "****" at bounding box center [350, 456] width 128 height 31
click at [442, 457] on button at bounding box center [438, 456] width 36 height 31
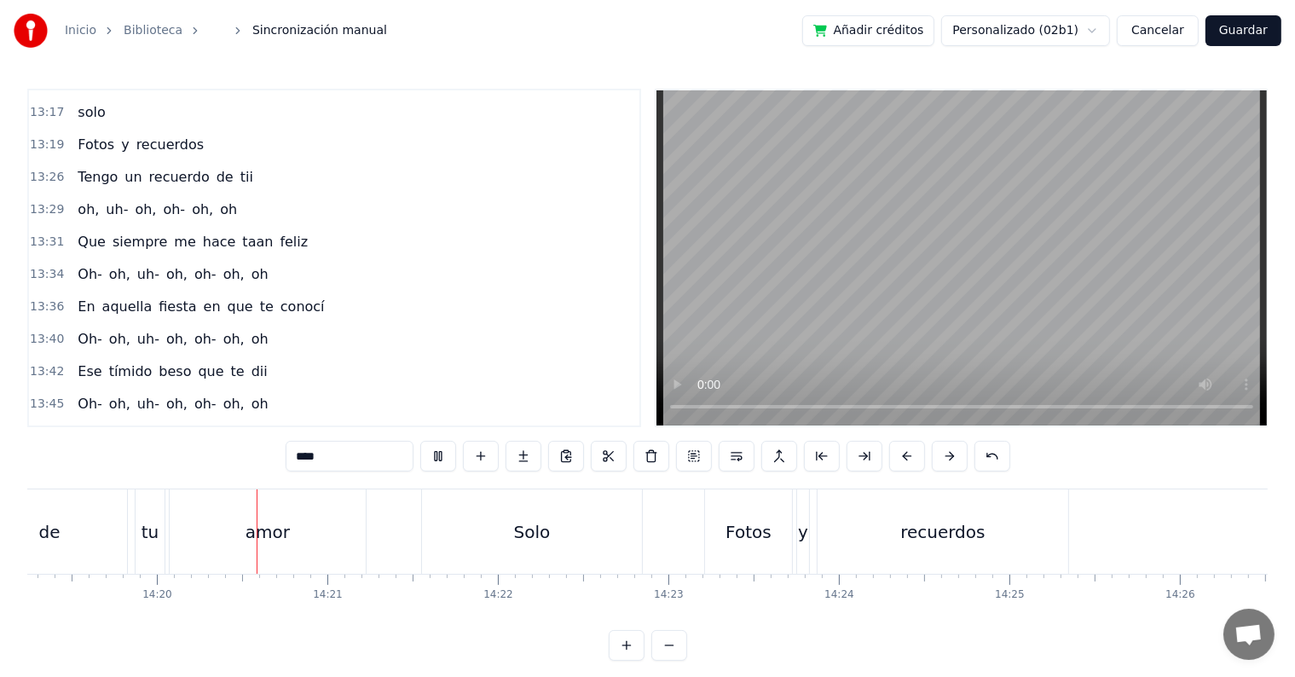
scroll to position [0, 146548]
click at [533, 564] on div "Solo" at bounding box center [518, 531] width 220 height 84
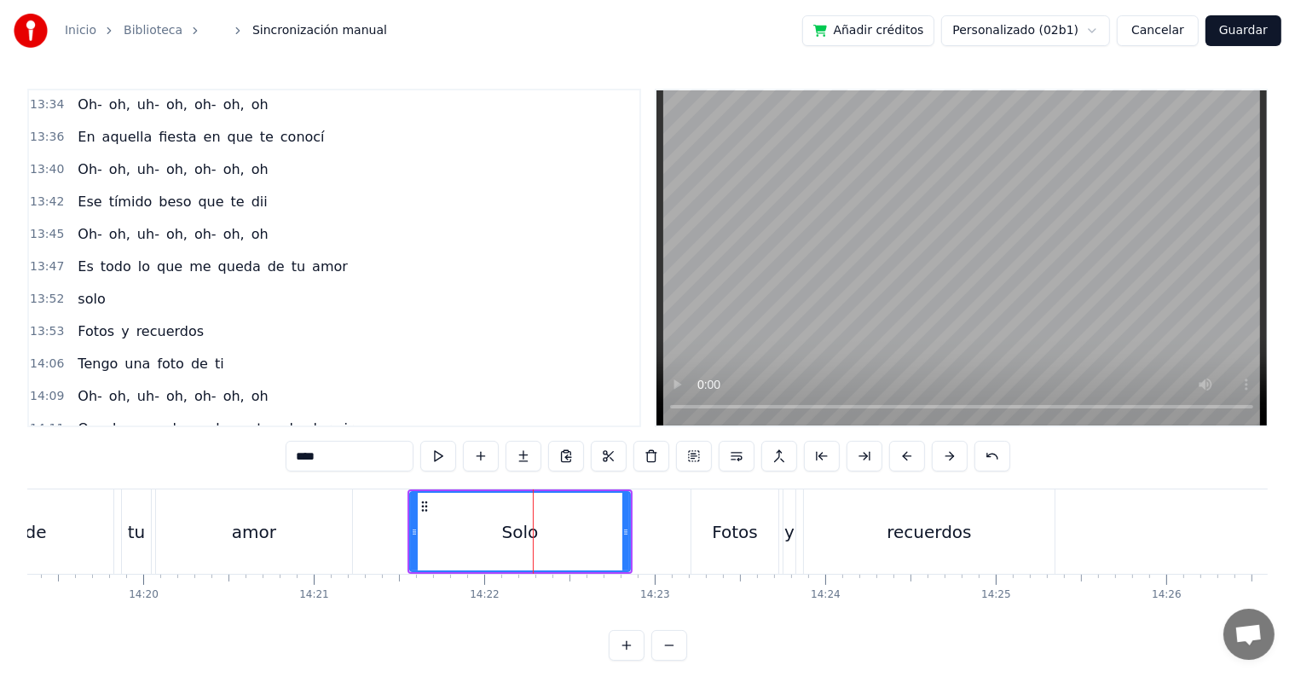
scroll to position [5873, 0]
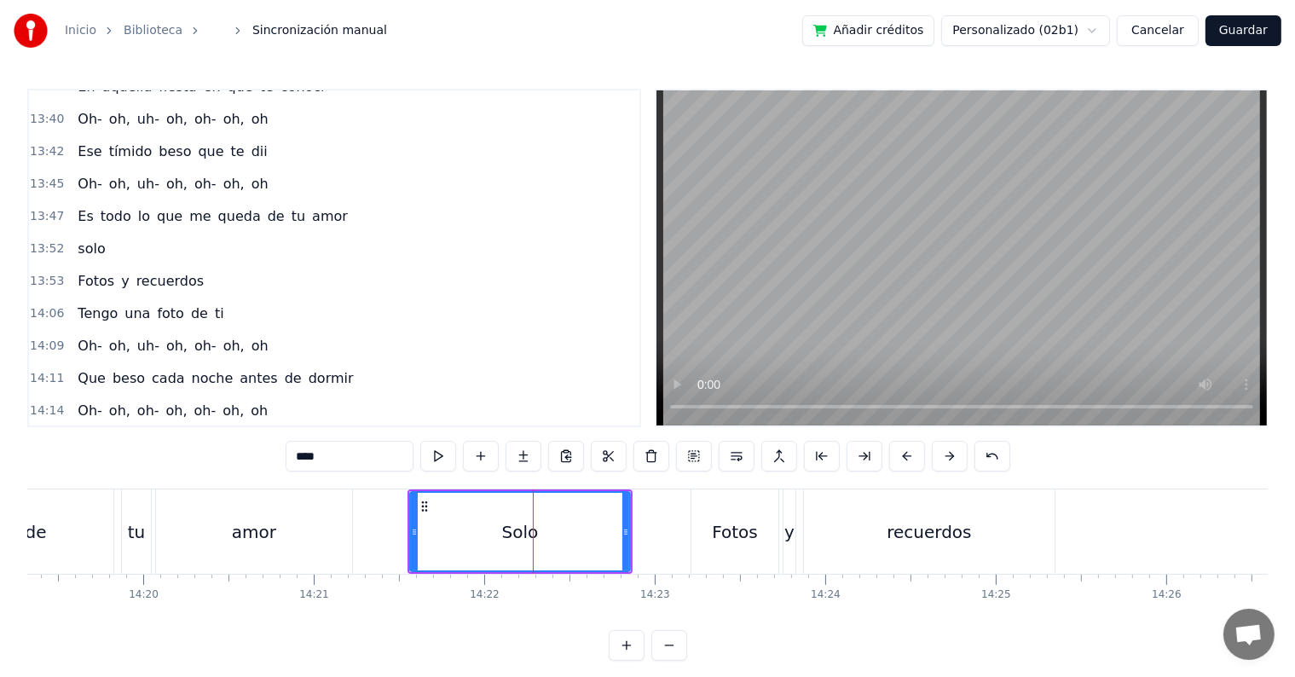
click at [298, 454] on input "****" at bounding box center [350, 456] width 128 height 31
type input "****"
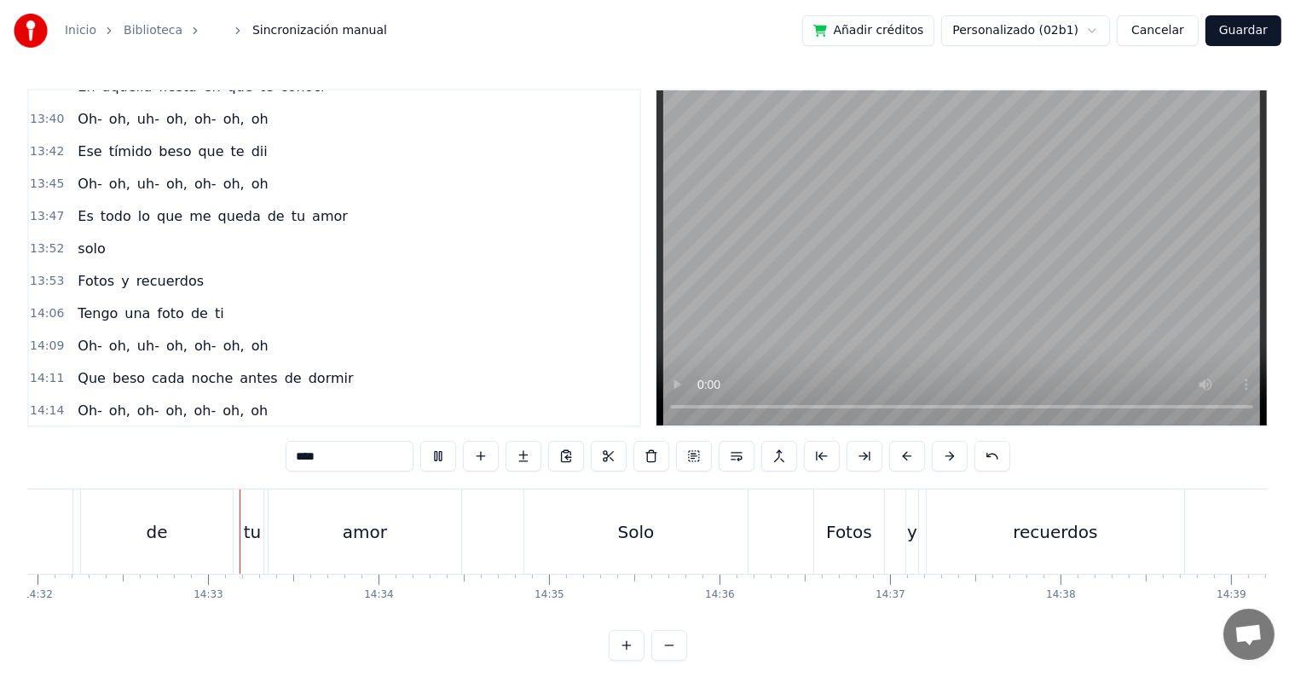
scroll to position [0, 148704]
click at [72, 493] on div "Fotos y recuerdos" at bounding box center [141, 508] width 140 height 31
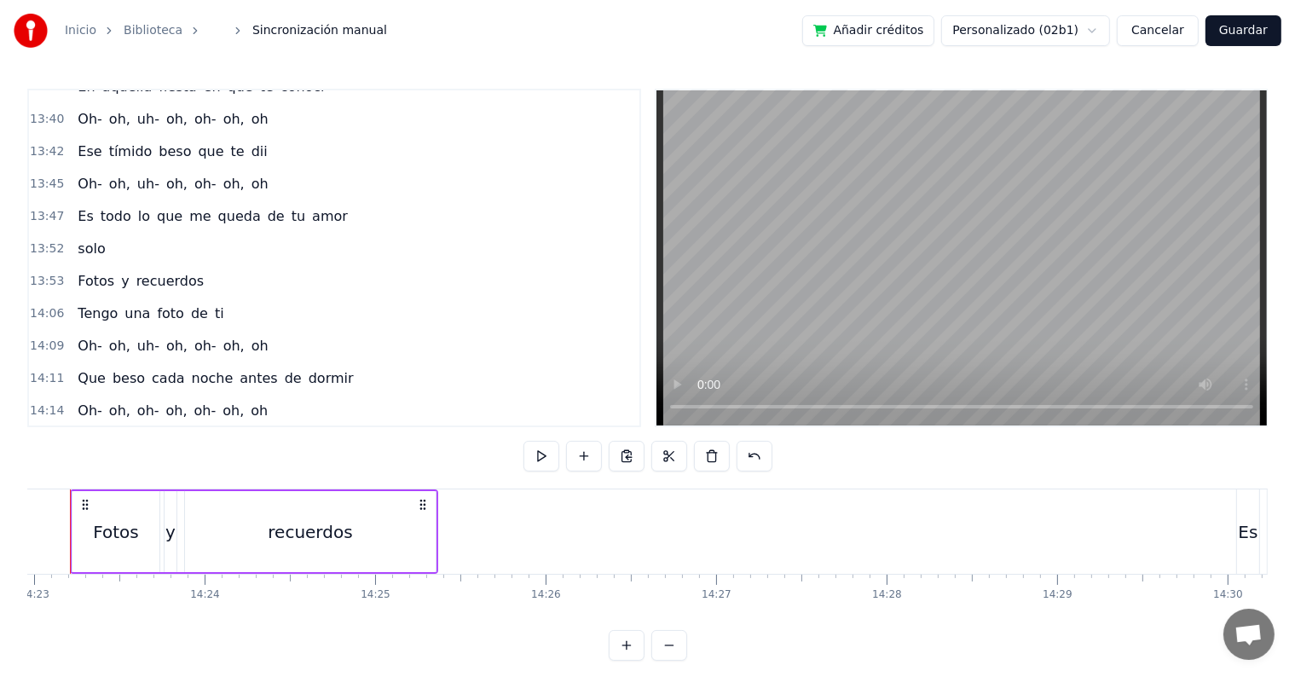
scroll to position [0, 147125]
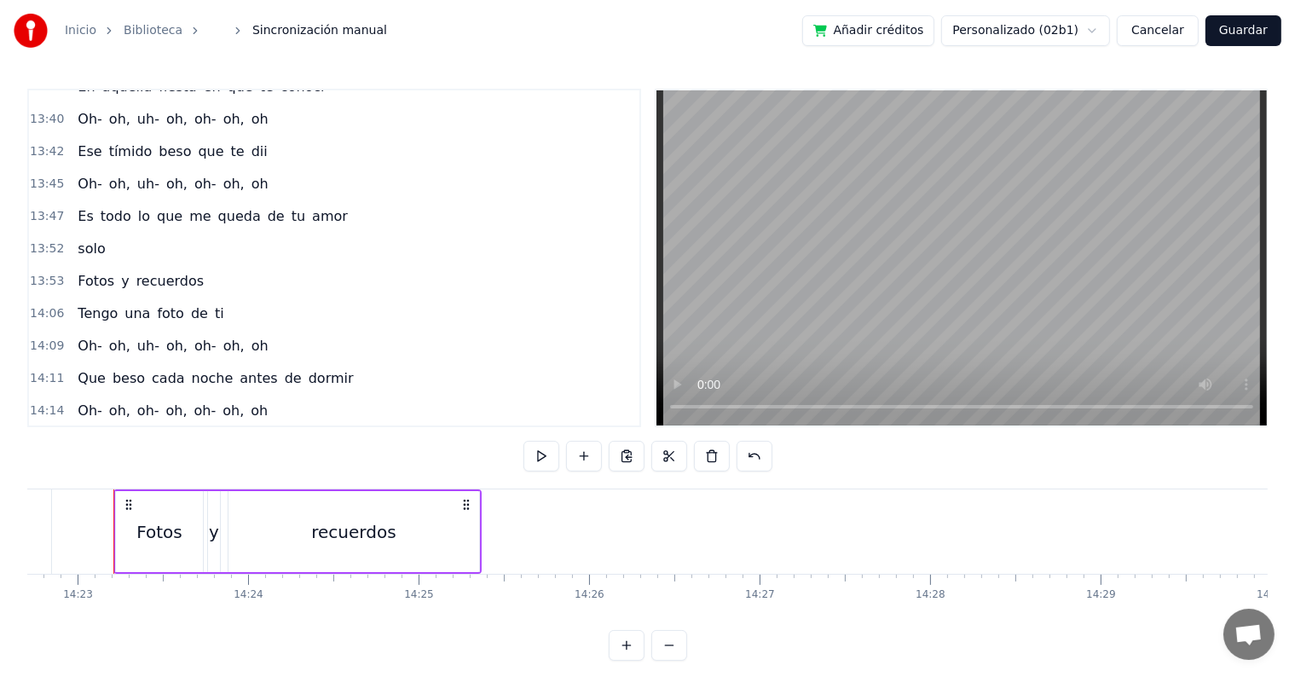
click at [160, 523] on div "Fotos" at bounding box center [159, 532] width 46 height 26
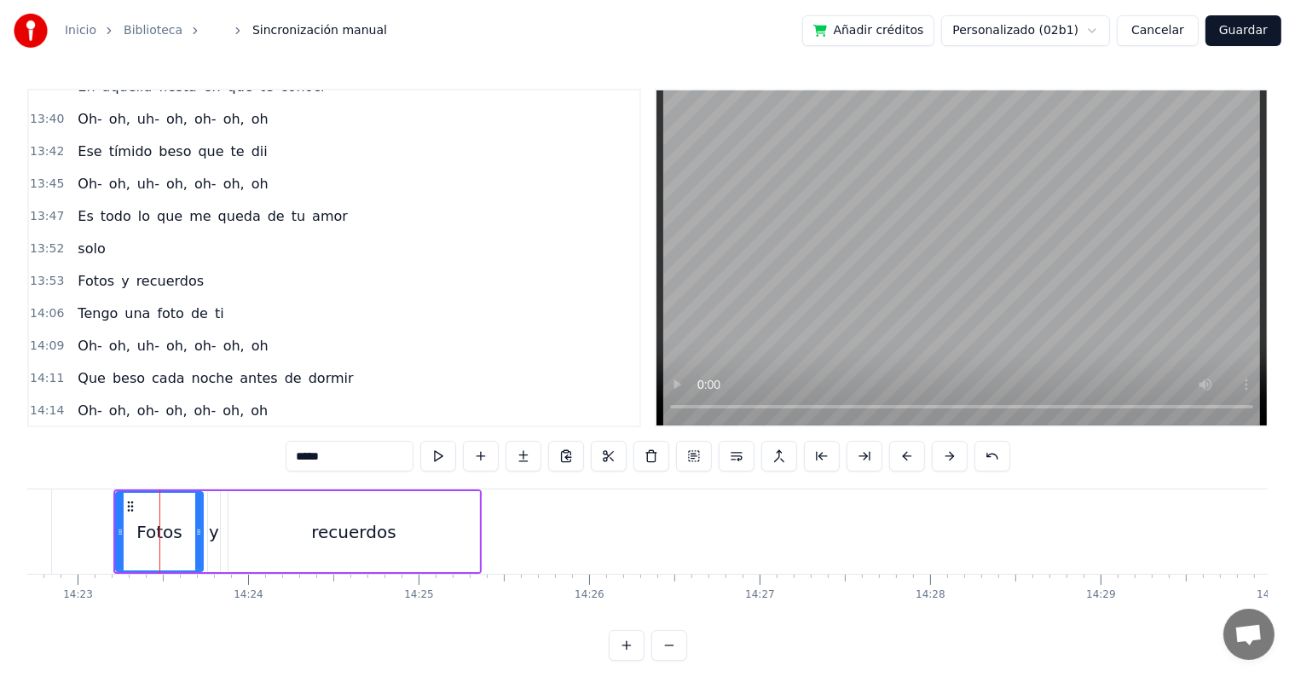
scroll to position [5904, 0]
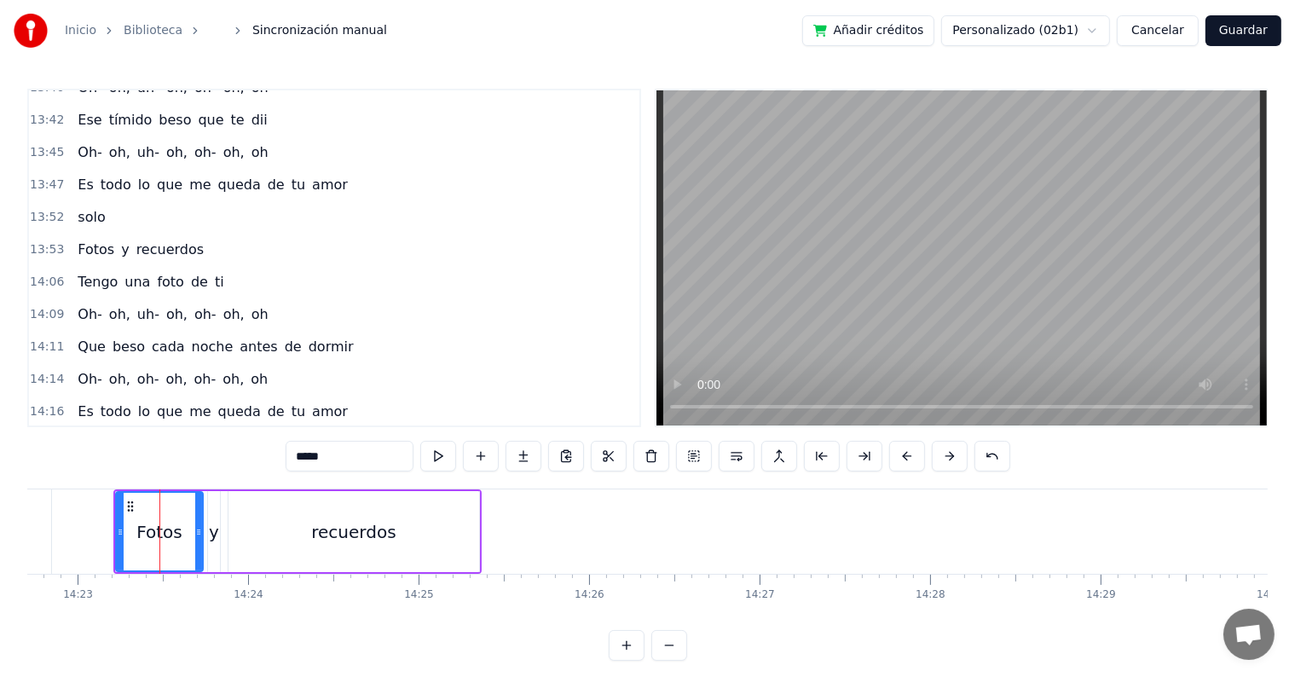
click at [297, 456] on input "*****" at bounding box center [350, 456] width 128 height 31
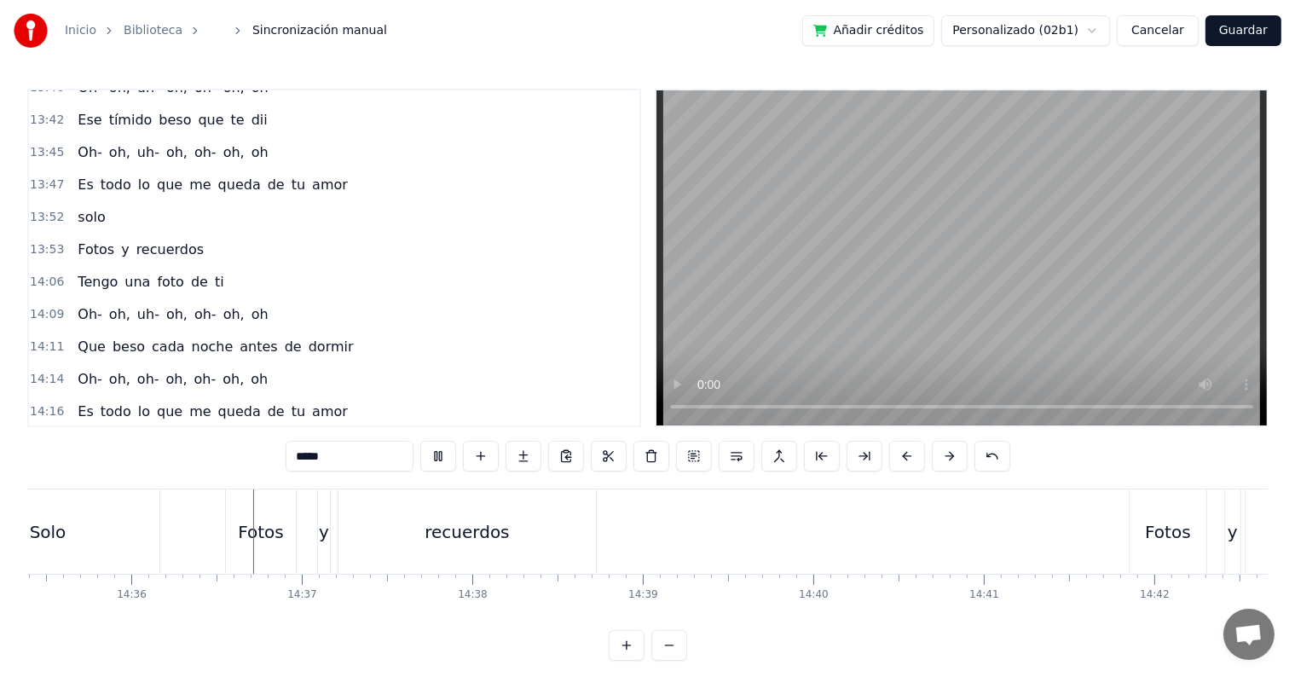
scroll to position [0, 149313]
click at [240, 530] on div "Fotos" at bounding box center [236, 532] width 46 height 26
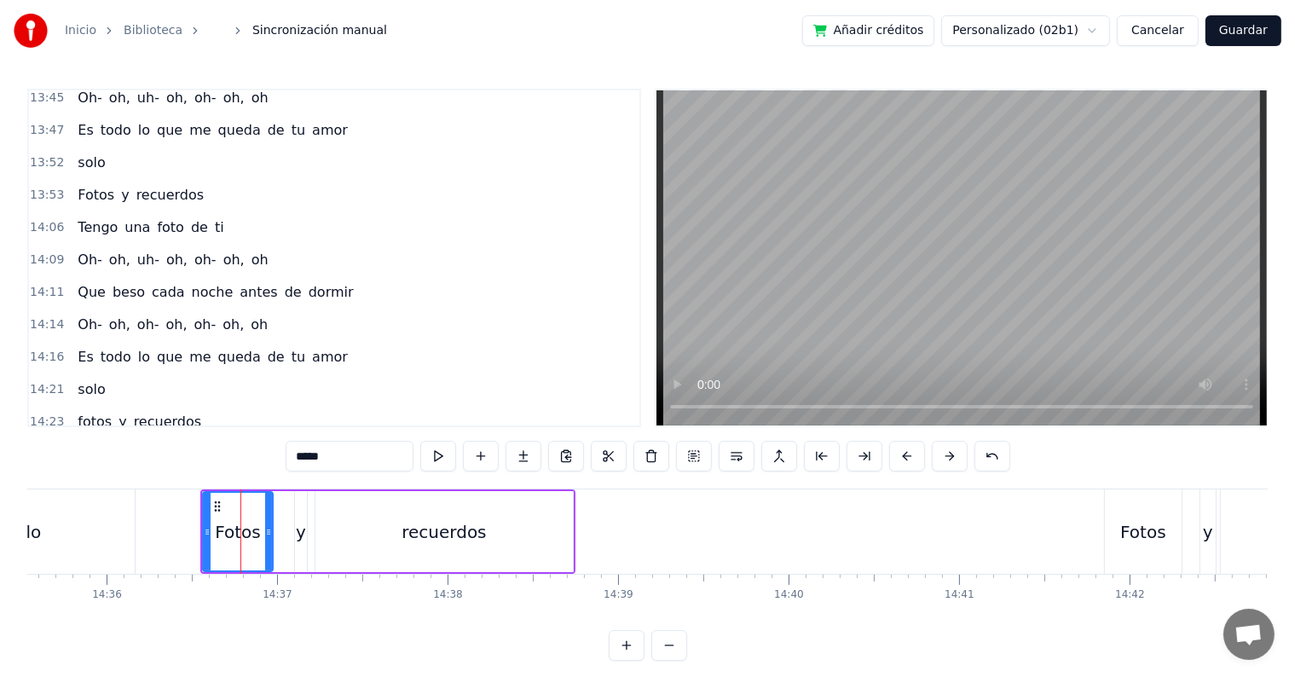
scroll to position [5971, 0]
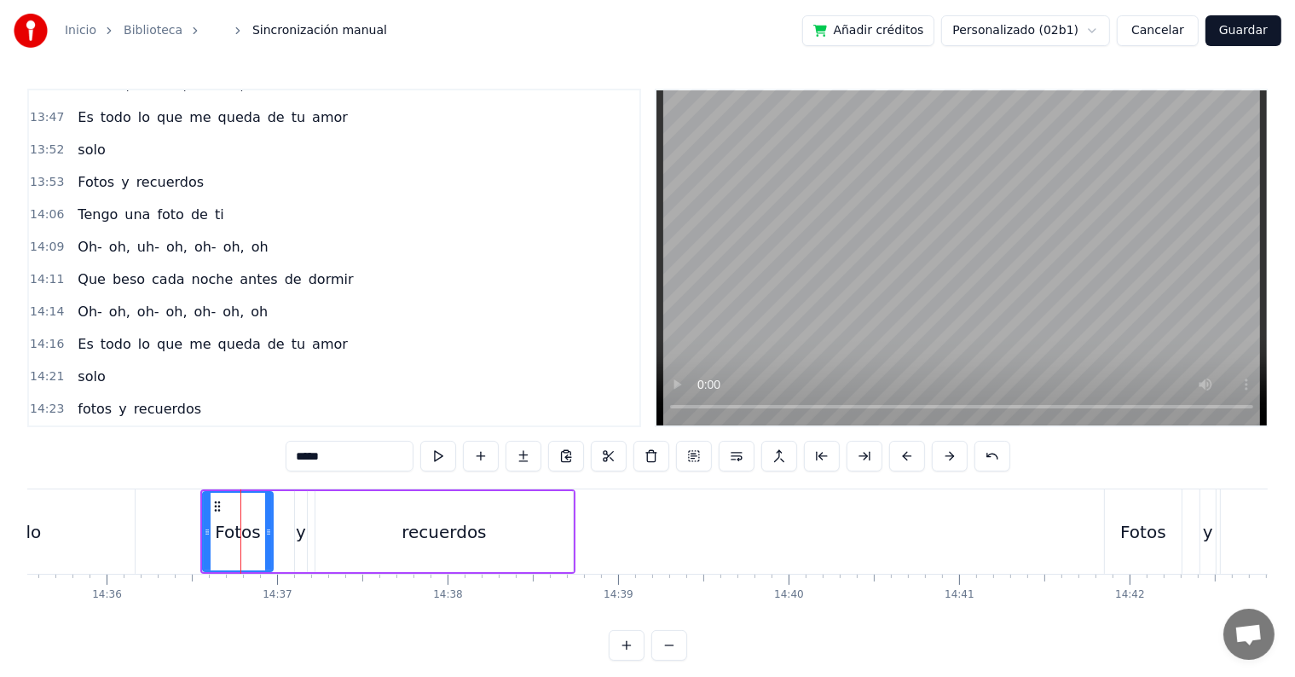
drag, startPoint x: 305, startPoint y: 455, endPoint x: 294, endPoint y: 455, distance: 11.1
click at [294, 455] on input "*****" at bounding box center [350, 456] width 128 height 31
click at [440, 451] on button at bounding box center [438, 456] width 36 height 31
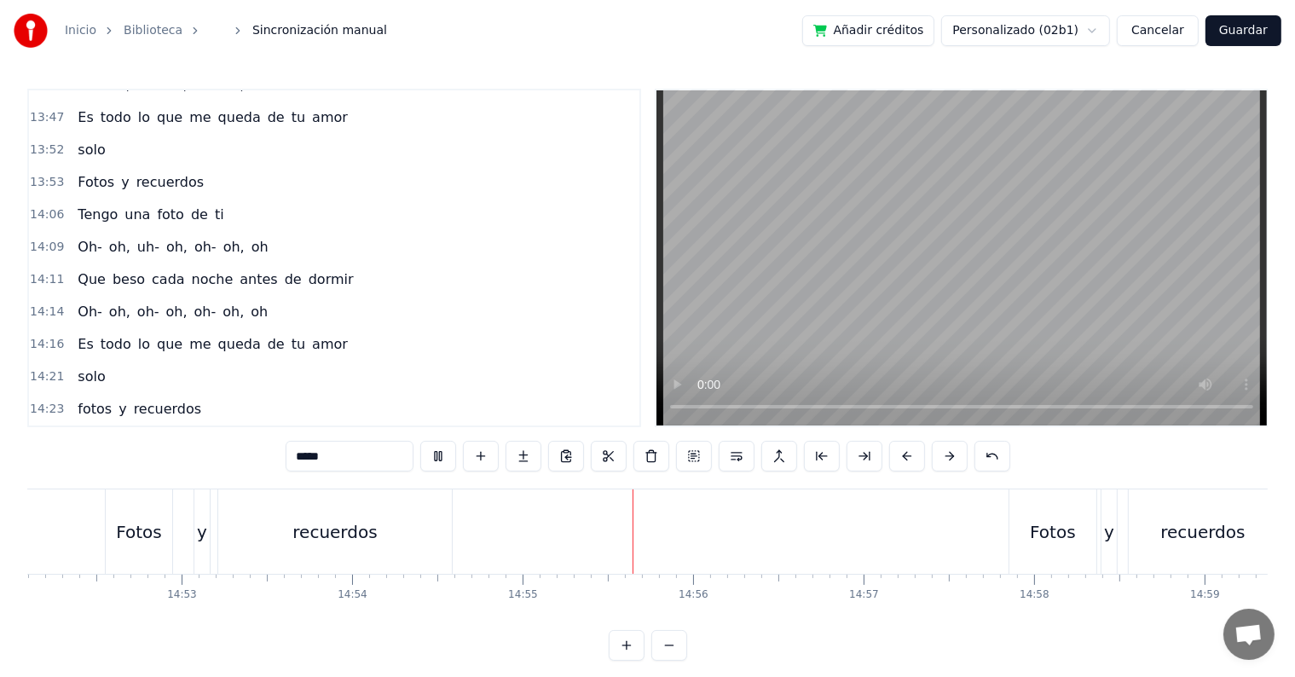
scroll to position [0, 152154]
click at [1006, 525] on div "Fotos" at bounding box center [1036, 531] width 87 height 84
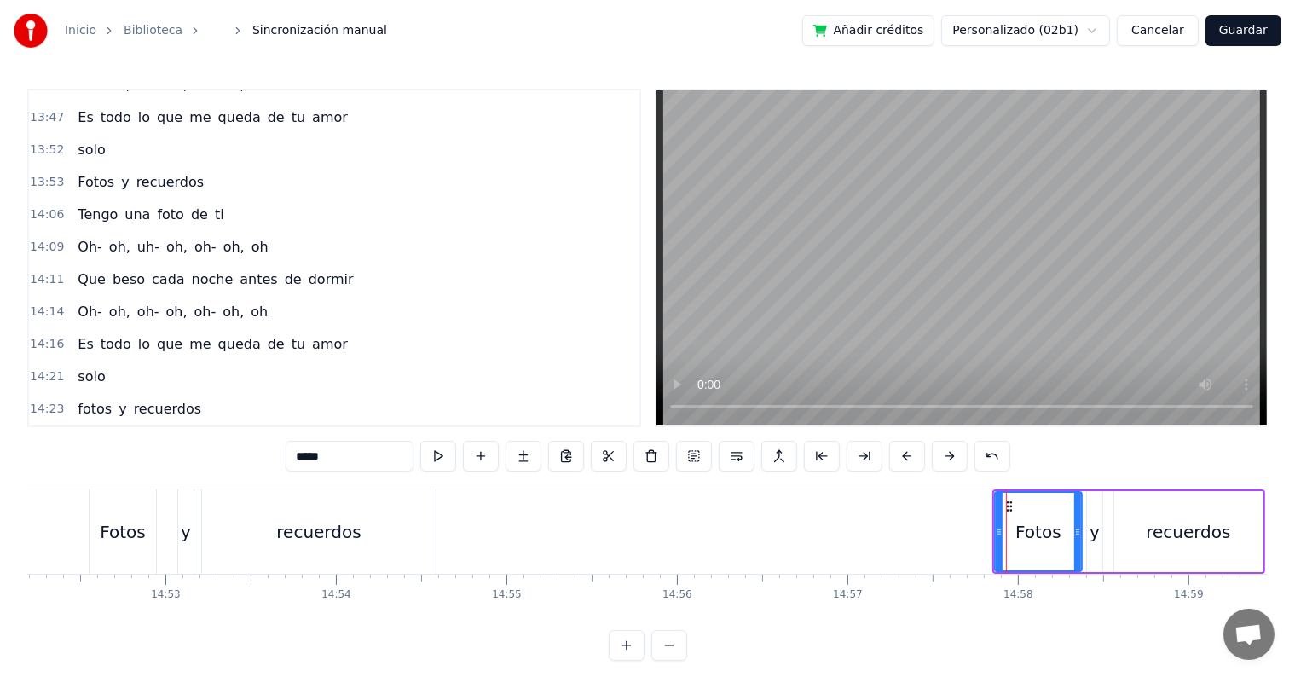
scroll to position [26, 0]
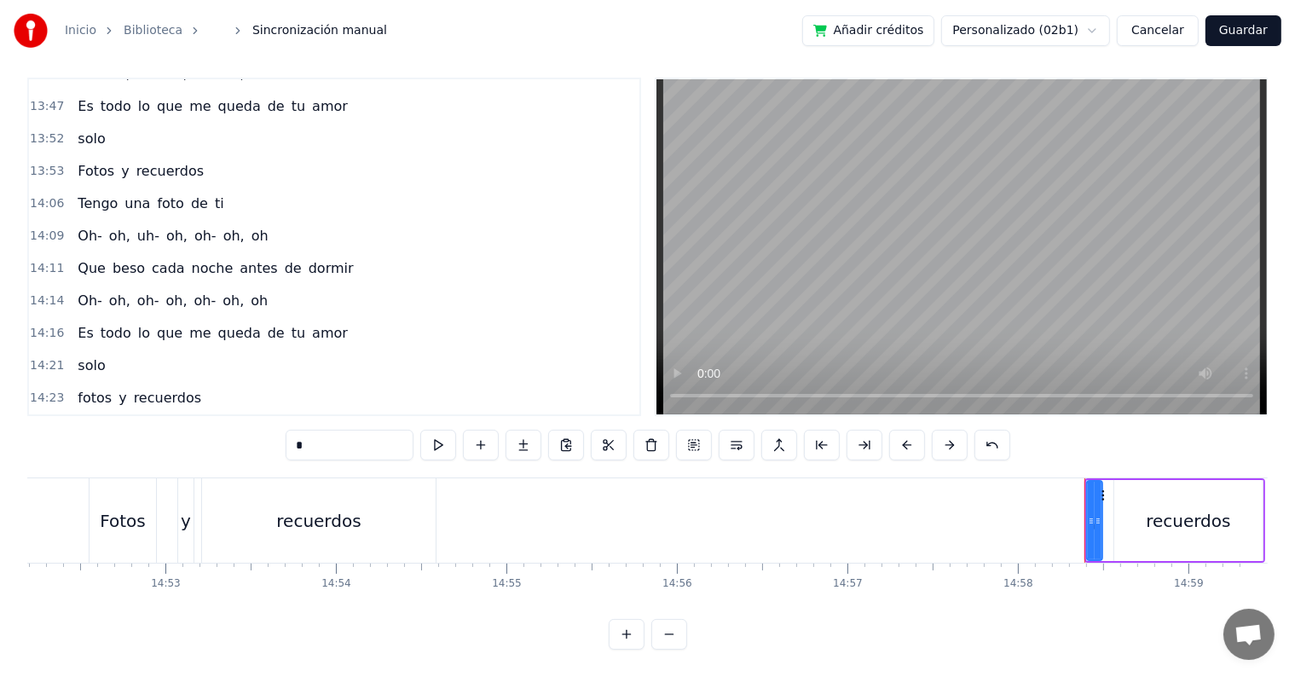
click at [1170, 508] on div "recuerdos" at bounding box center [1188, 521] width 84 height 26
type input "*"
click at [1093, 514] on icon at bounding box center [1091, 521] width 7 height 14
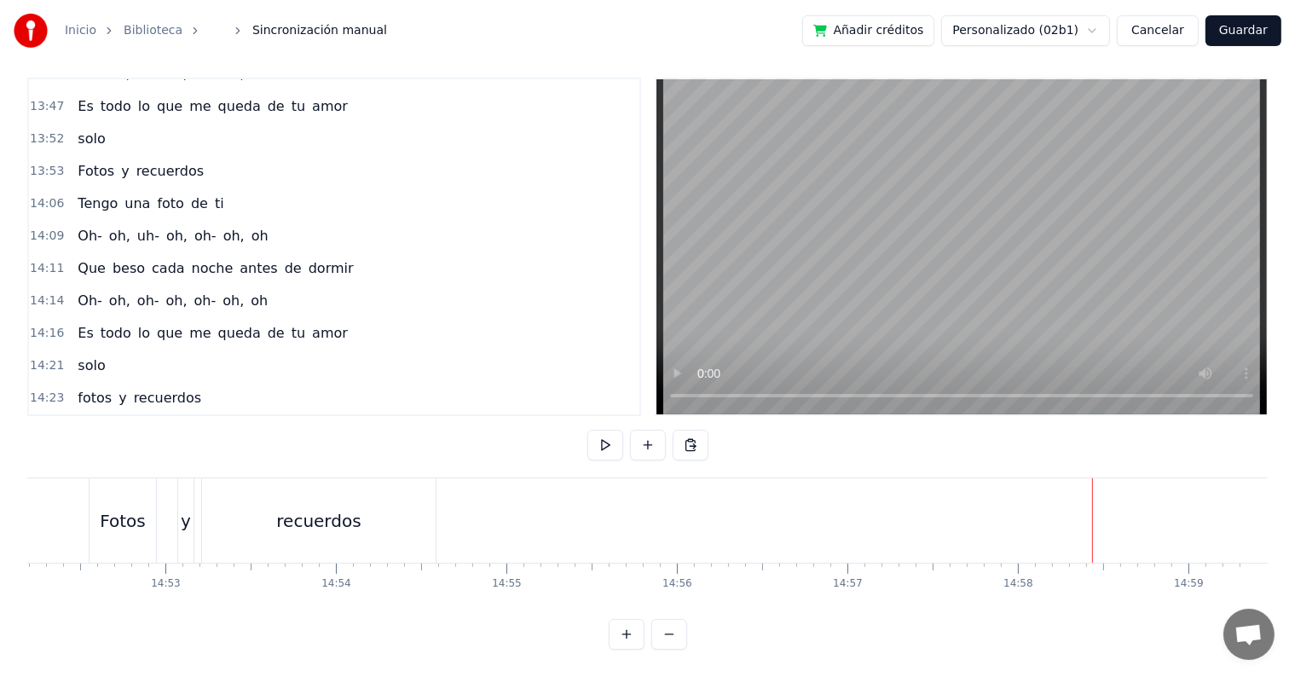
scroll to position [5940, 0]
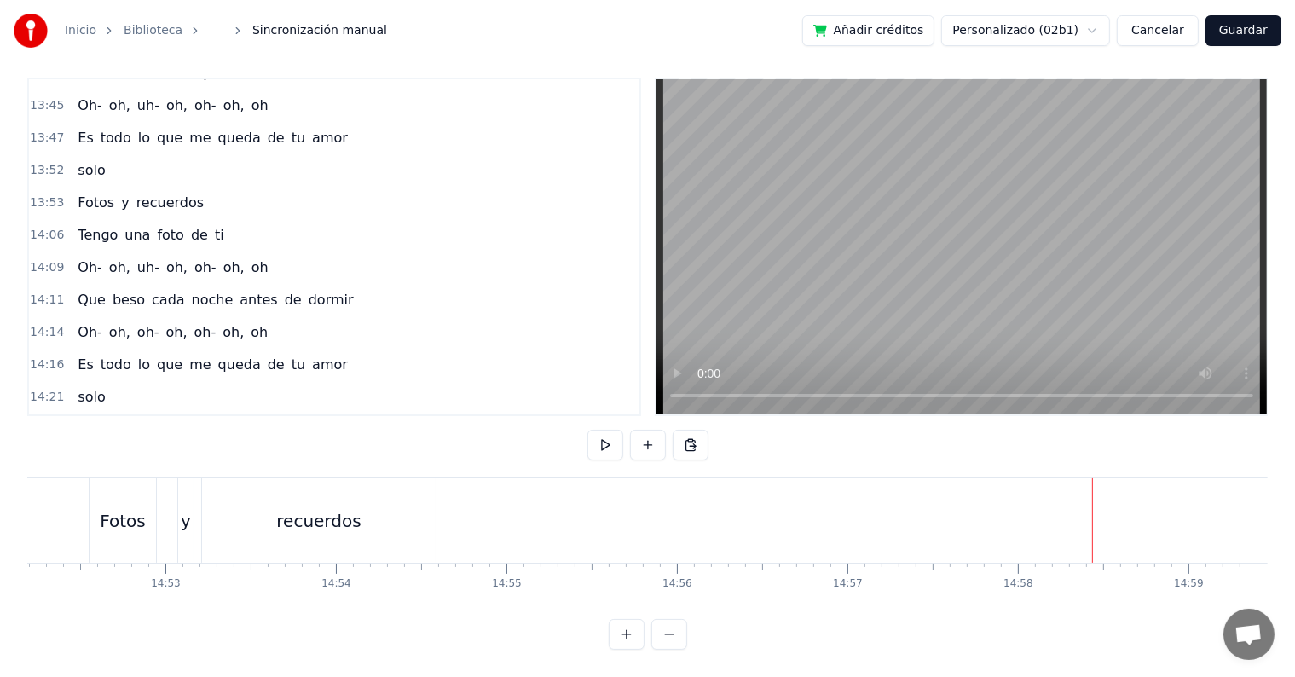
click at [391, 529] on div "recuerdos" at bounding box center [319, 520] width 234 height 84
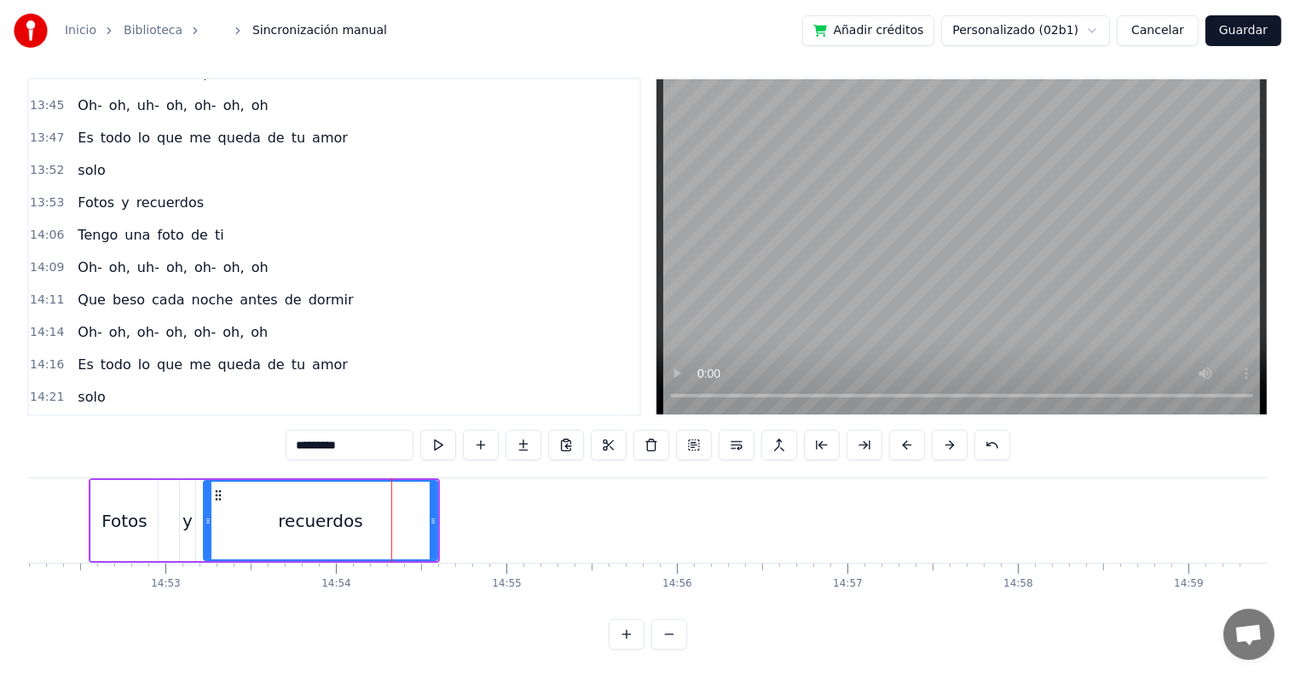
click at [370, 438] on input "*********" at bounding box center [350, 445] width 128 height 31
type input "**********"
click at [431, 433] on button at bounding box center [438, 445] width 36 height 31
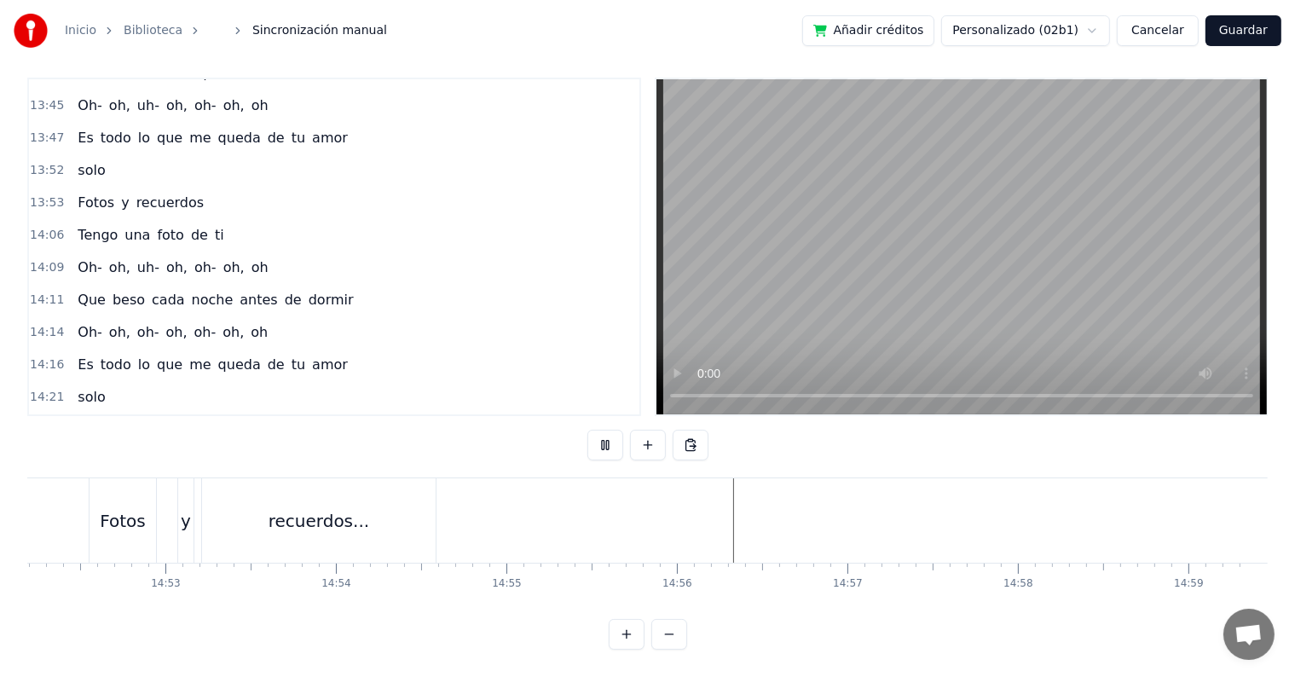
scroll to position [0, 152155]
click at [1260, 34] on button "Guardar" at bounding box center [1244, 30] width 76 height 31
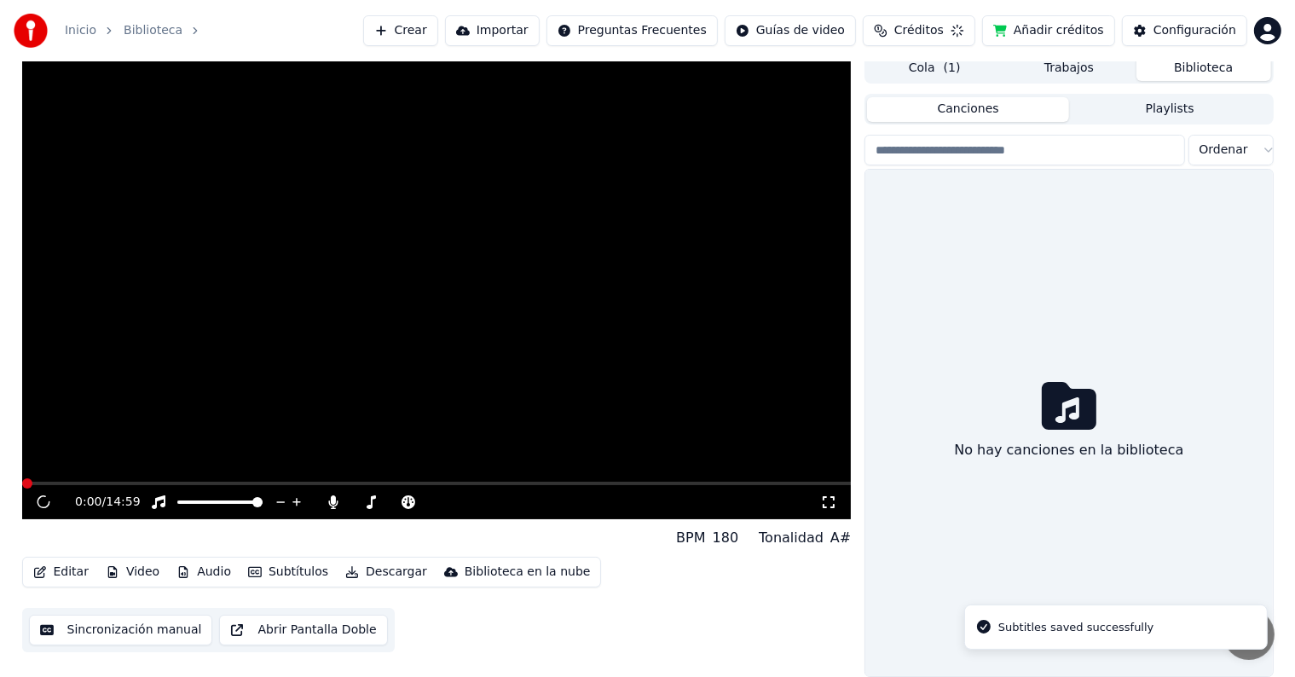
scroll to position [8, 0]
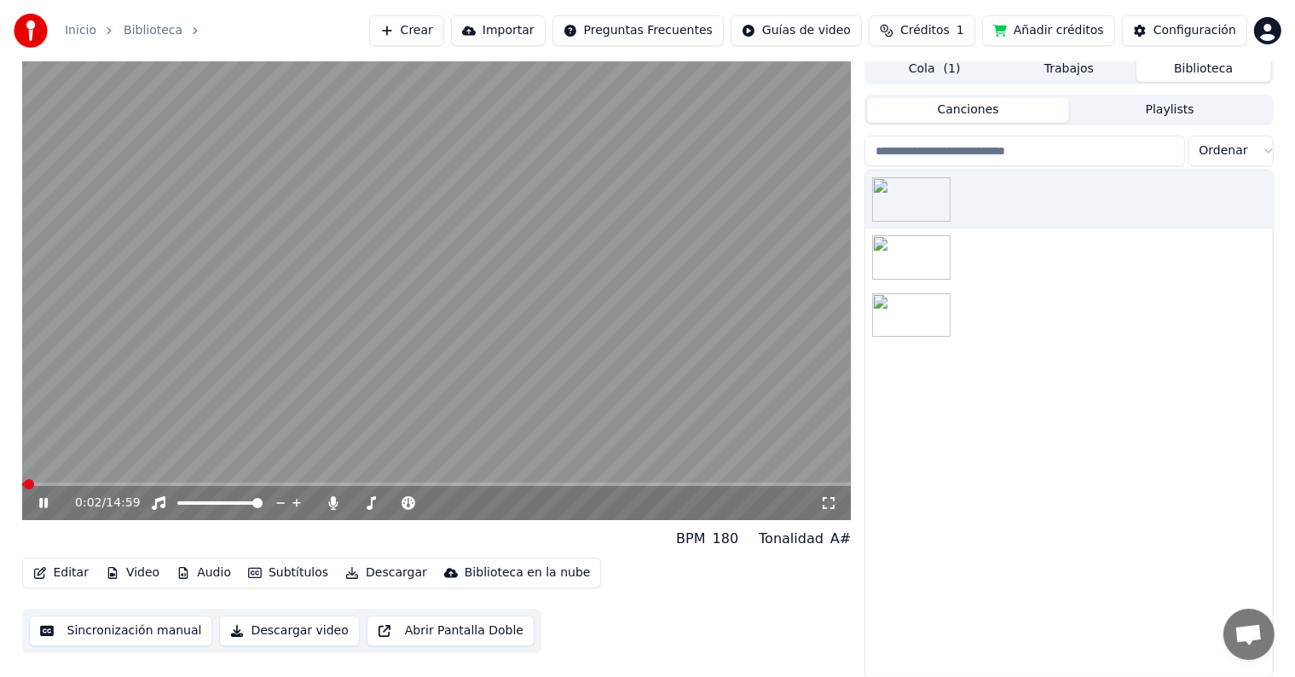
click at [43, 504] on icon at bounding box center [56, 503] width 40 height 14
